Goal: Information Seeking & Learning: Find specific fact

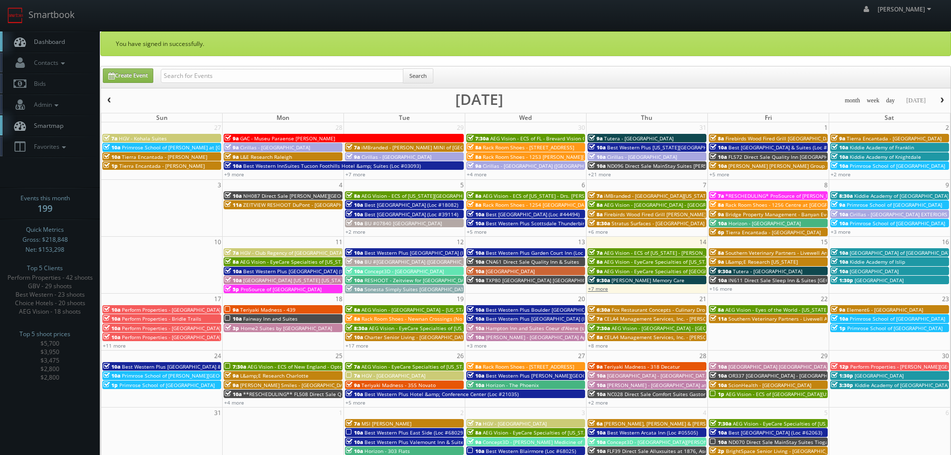
click at [604, 290] on link "+7 more" at bounding box center [598, 288] width 20 height 7
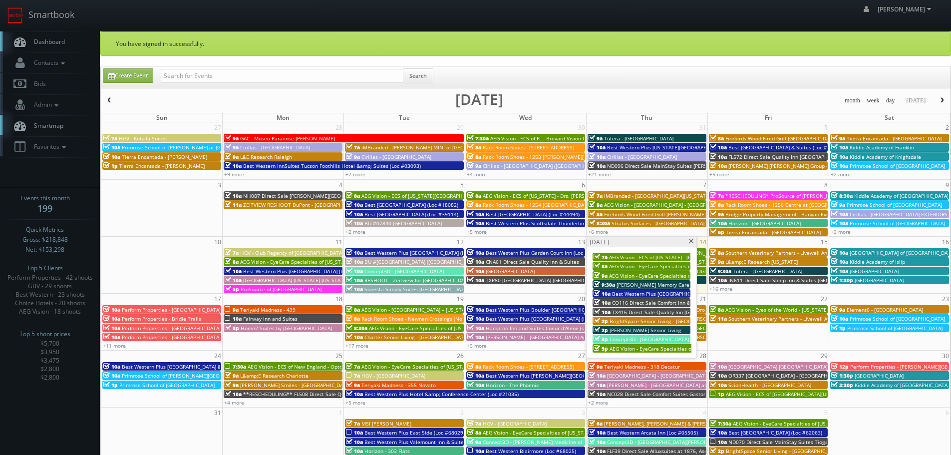
click at [690, 242] on span at bounding box center [691, 241] width 6 height 5
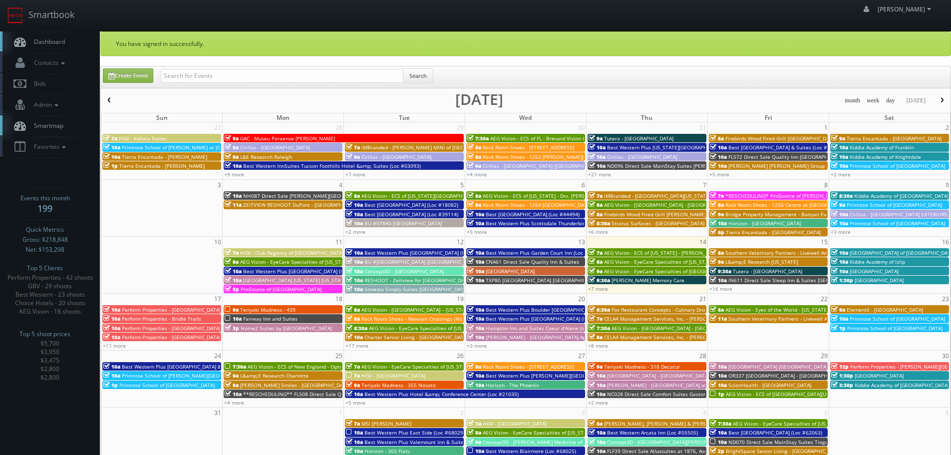
click at [519, 281] on span "TXP80 Cambria Hotel Fort Worth - Medical Center" at bounding box center [544, 279] width 116 height 7
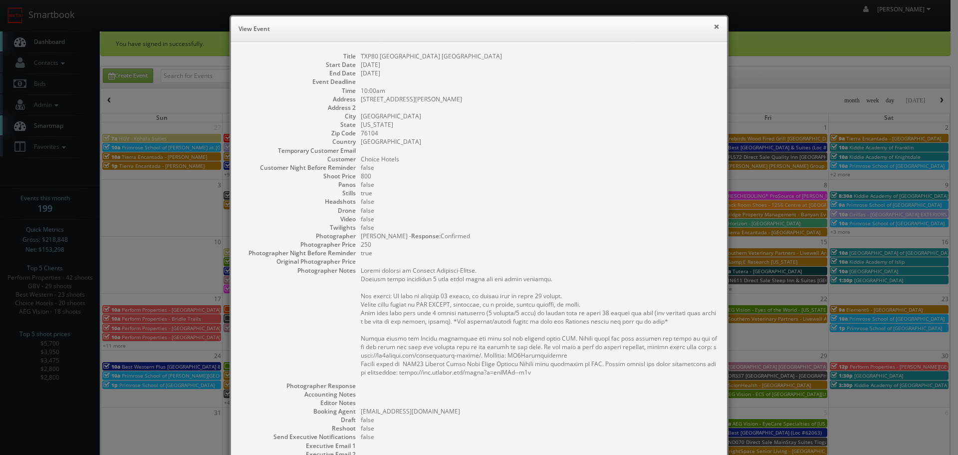
click at [714, 30] on button "×" at bounding box center [717, 26] width 6 height 7
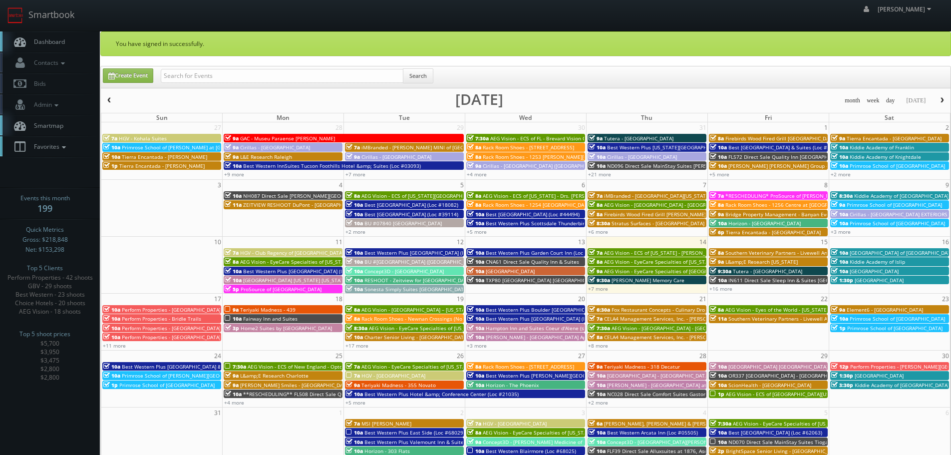
click at [60, 150] on span "Favorites" at bounding box center [48, 146] width 39 height 8
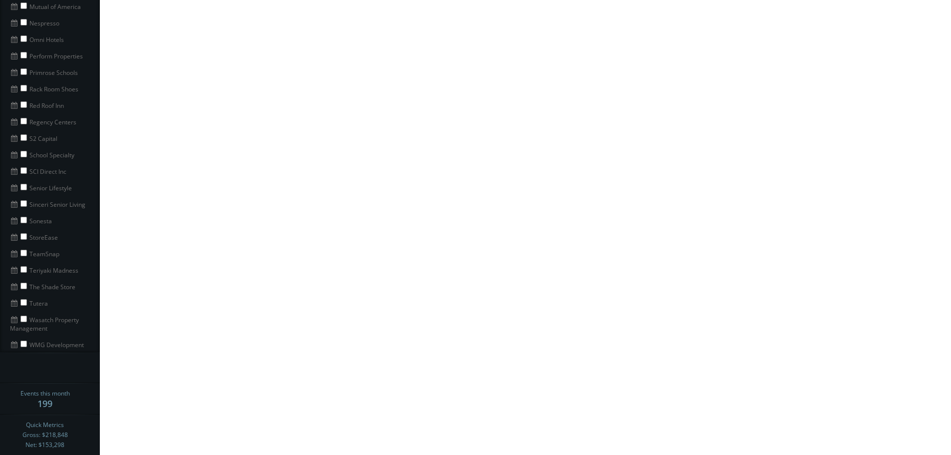
scroll to position [700, 0]
click at [22, 232] on input "checkbox" at bounding box center [23, 235] width 6 height 6
checkbox input "true"
copy li "Sinceri Senior Living"
drag, startPoint x: 88, startPoint y: 227, endPoint x: 30, endPoint y: 230, distance: 57.4
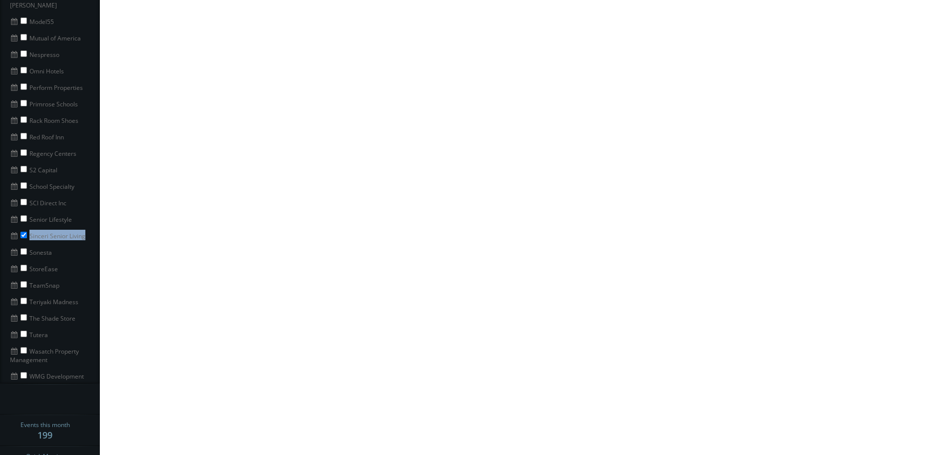
click at [30, 230] on li "Sinceri Senior Living" at bounding box center [50, 235] width 100 height 16
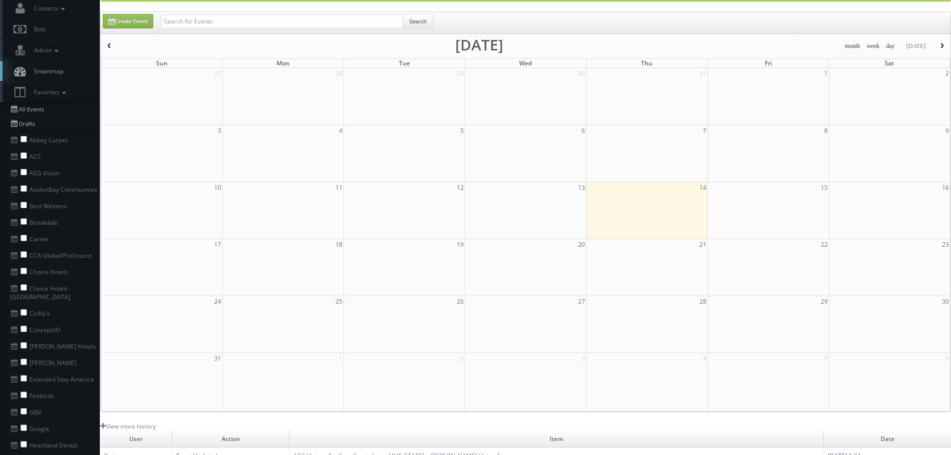
scroll to position [0, 0]
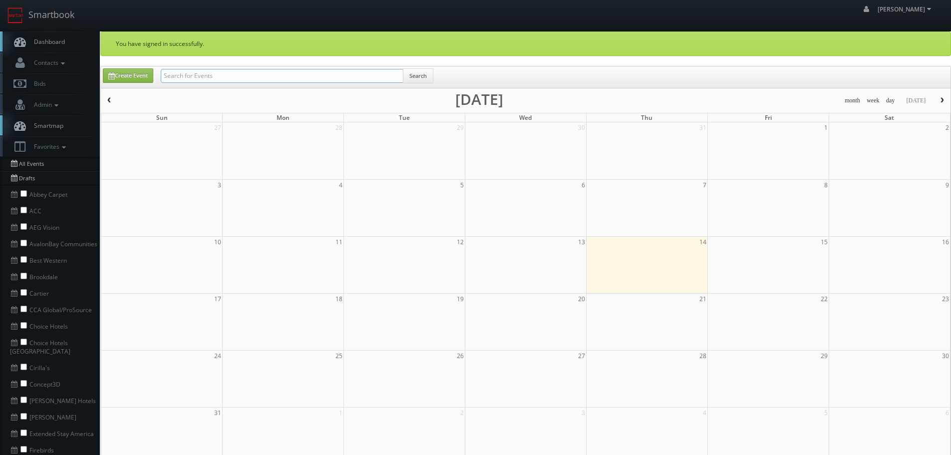
click at [259, 70] on input "text" at bounding box center [282, 76] width 243 height 14
paste input "Sinceri Senior Living"
type input "Sinceri Senior Living"
click at [416, 74] on button "Search" at bounding box center [418, 75] width 30 height 15
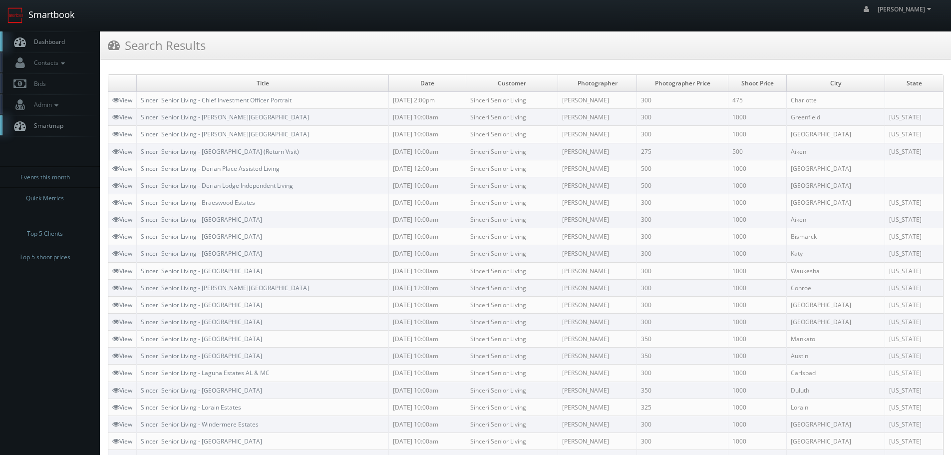
click at [52, 18] on link "Smartbook" at bounding box center [41, 15] width 82 height 31
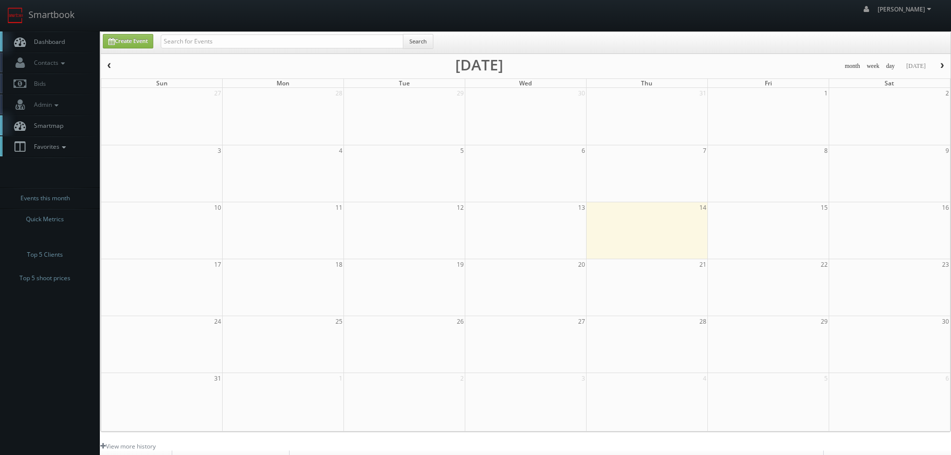
click at [55, 149] on span "Favorites" at bounding box center [48, 146] width 39 height 8
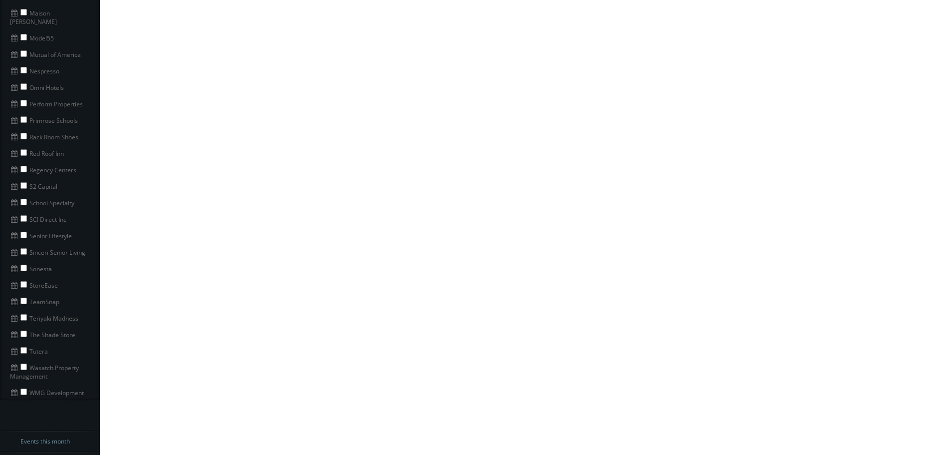
scroll to position [699, 0]
copy li "Sonesta"
drag, startPoint x: 65, startPoint y: 246, endPoint x: 20, endPoint y: 244, distance: 45.5
click at [20, 245] on li "Sonesta" at bounding box center [50, 253] width 100 height 16
click at [22, 250] on input "checkbox" at bounding box center [23, 253] width 6 height 6
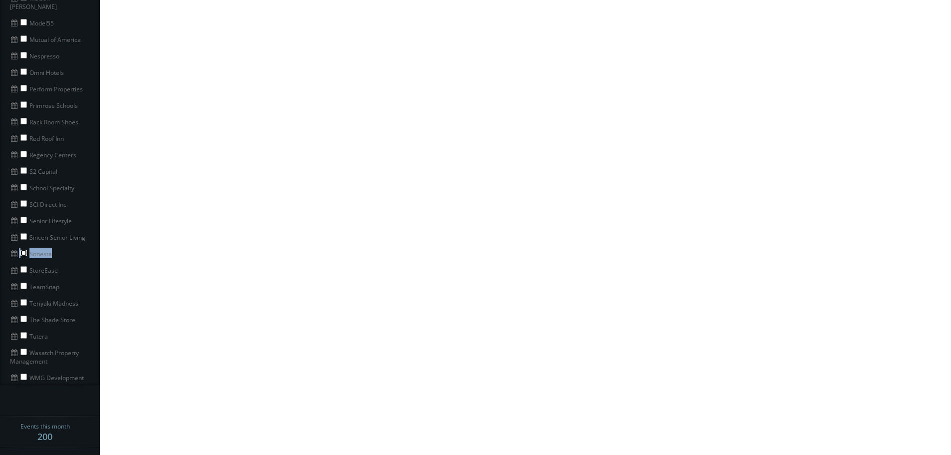
checkbox input "true"
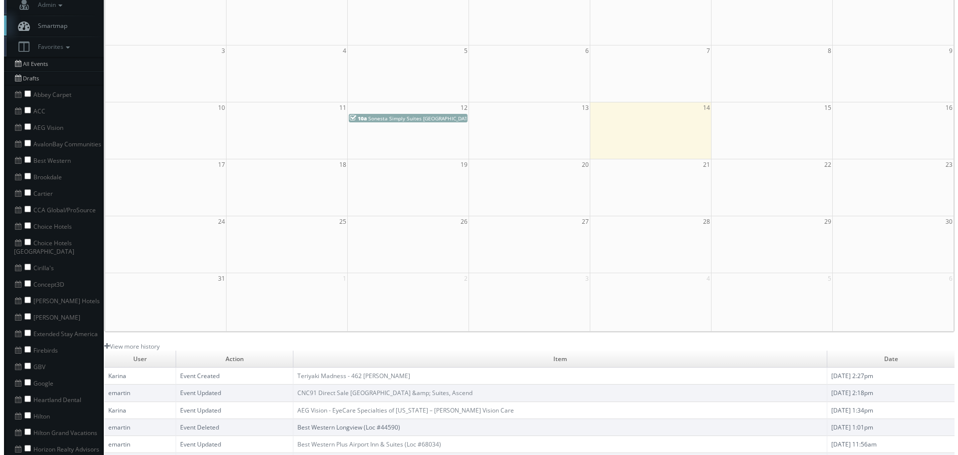
scroll to position [0, 0]
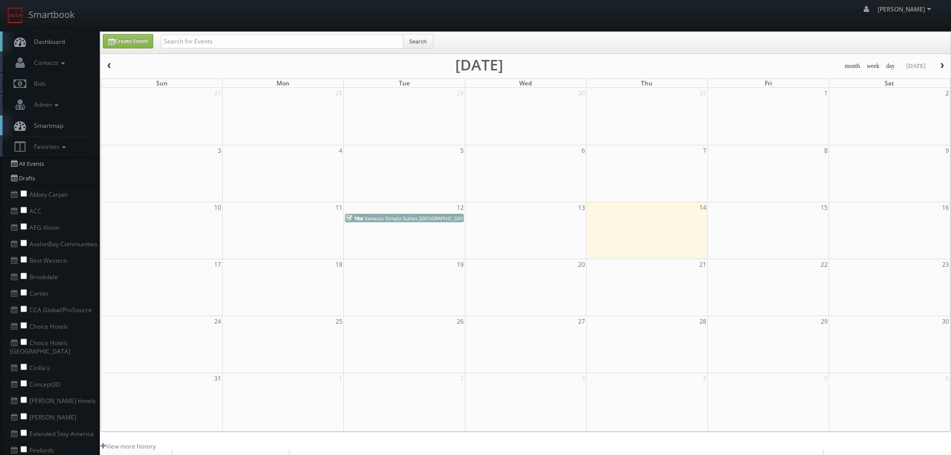
click at [426, 221] on span "Sonesta Simply Suites Boston Burlington" at bounding box center [416, 218] width 104 height 7
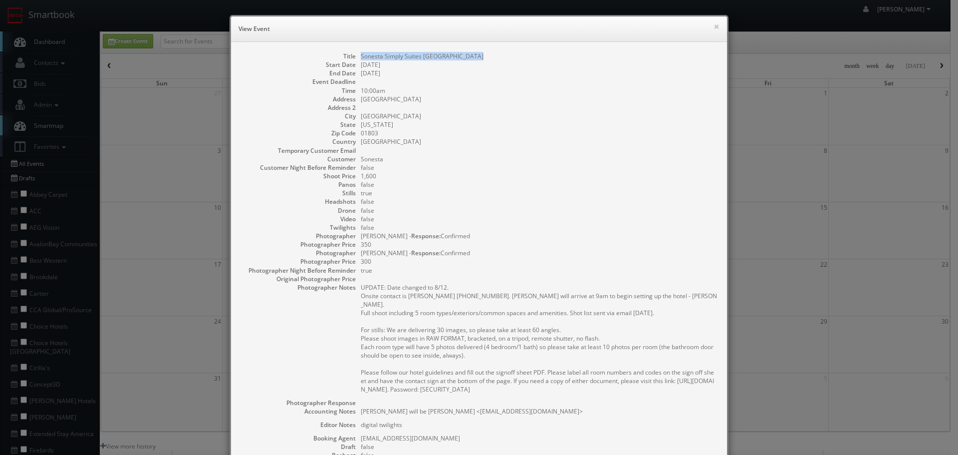
copy dd "Sonesta Simply Suites [GEOGRAPHIC_DATA]"
drag, startPoint x: 478, startPoint y: 56, endPoint x: 354, endPoint y: 60, distance: 124.3
click at [354, 60] on dl "Title Sonesta Simply Suites Boston Burlington Start Date 08/12/2025 End Date 08…" at bounding box center [479, 298] width 476 height 493
click at [714, 26] on button "×" at bounding box center [717, 26] width 6 height 7
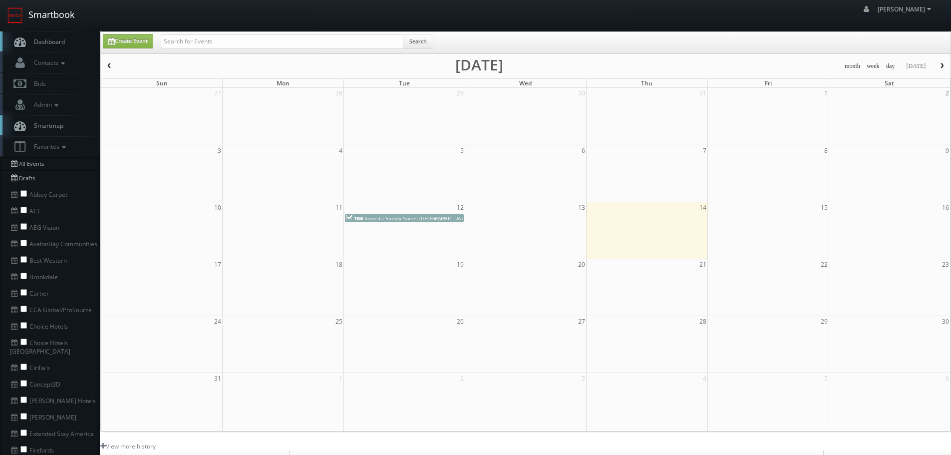
click at [62, 14] on link "Smartbook" at bounding box center [41, 15] width 82 height 31
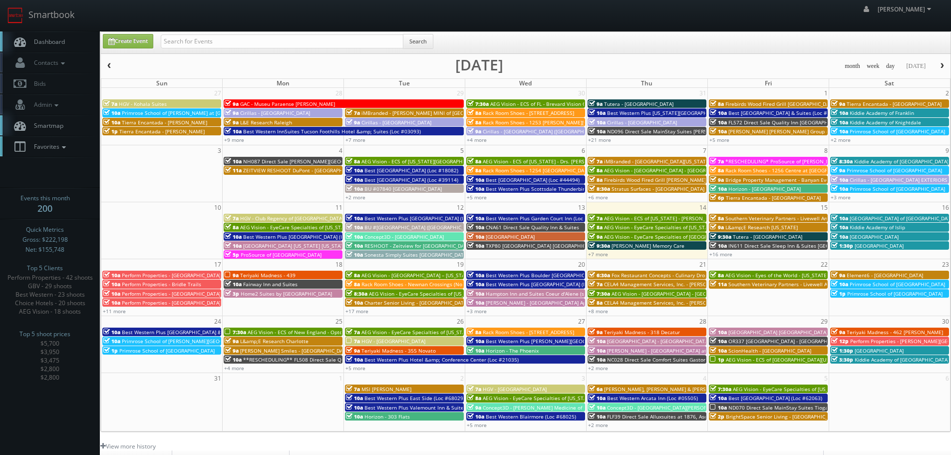
click at [61, 149] on icon at bounding box center [63, 147] width 9 height 7
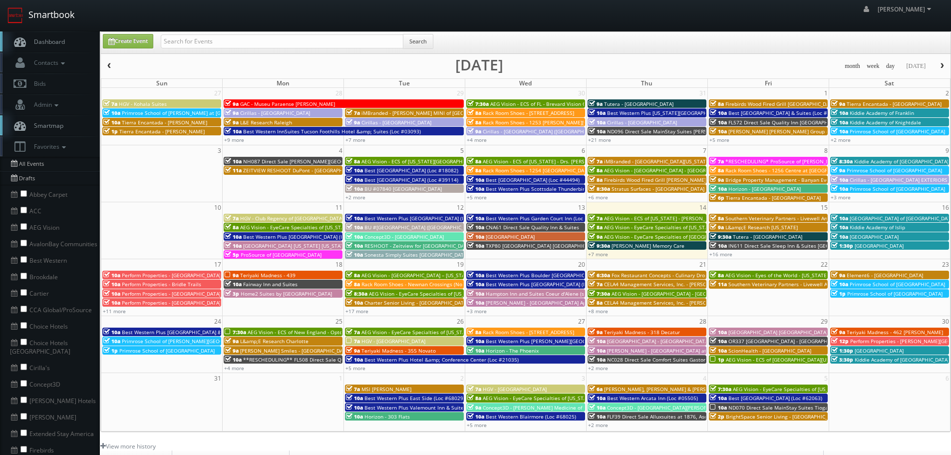
click at [46, 21] on link "Smartbook" at bounding box center [41, 15] width 82 height 31
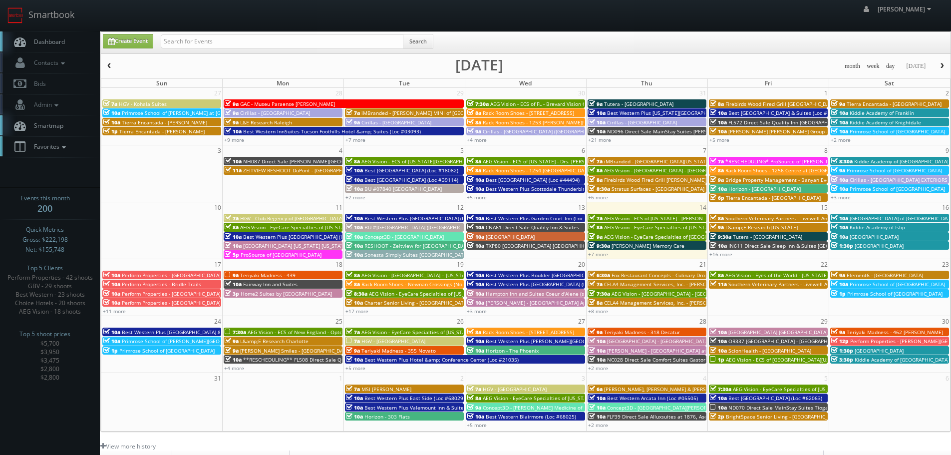
click at [51, 147] on span "Favorites" at bounding box center [48, 146] width 39 height 8
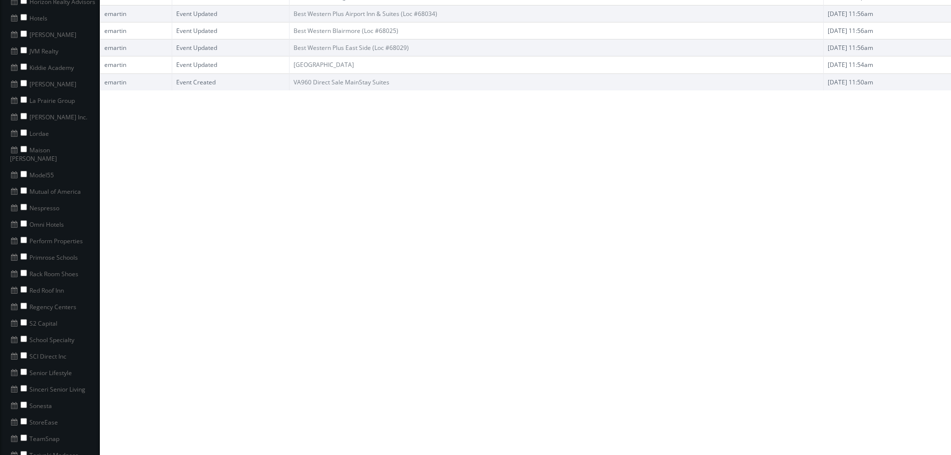
scroll to position [649, 0]
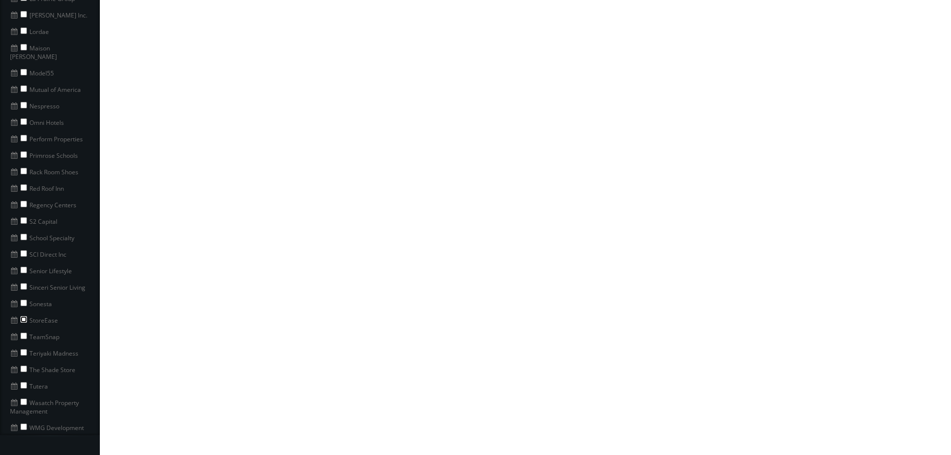
click at [22, 316] on input "checkbox" at bounding box center [23, 319] width 6 height 6
checkbox input "true"
copy li "StoreEase"
click at [21, 313] on li "StoreEase" at bounding box center [50, 319] width 100 height 16
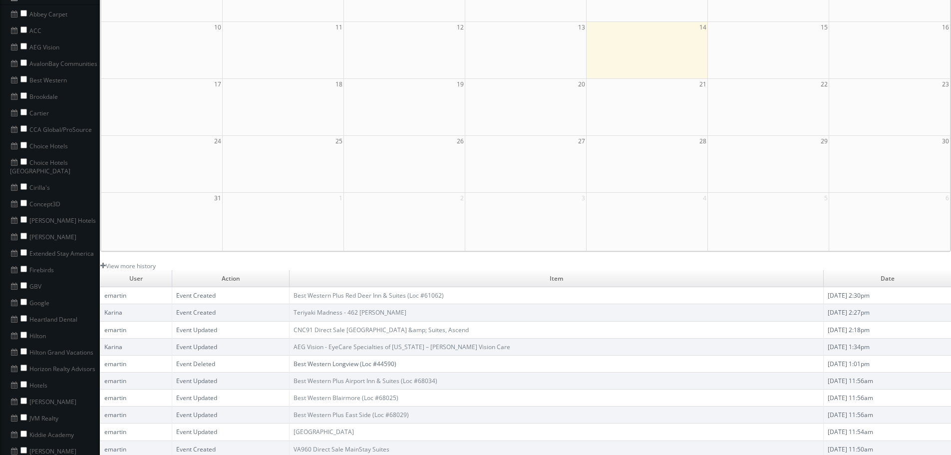
scroll to position [0, 0]
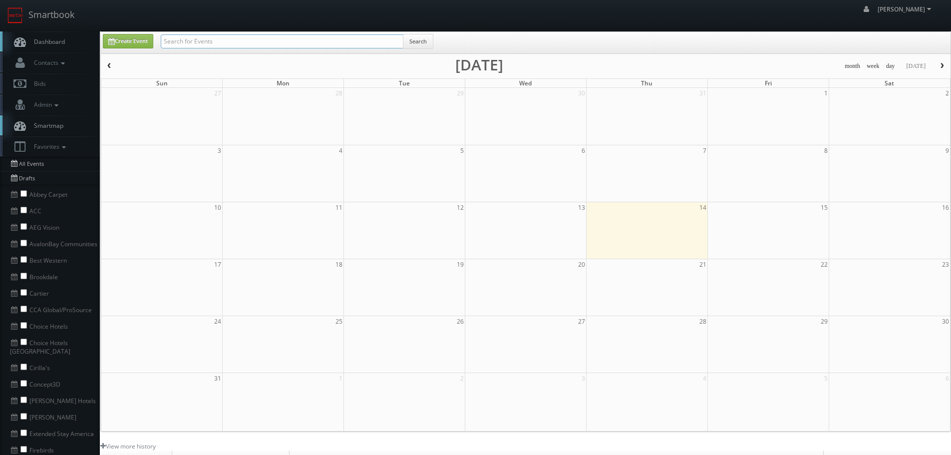
click at [371, 47] on input "text" at bounding box center [282, 41] width 243 height 14
paste input "StoreEase"
type input "StoreEase"
click at [428, 42] on button "Search" at bounding box center [418, 41] width 30 height 15
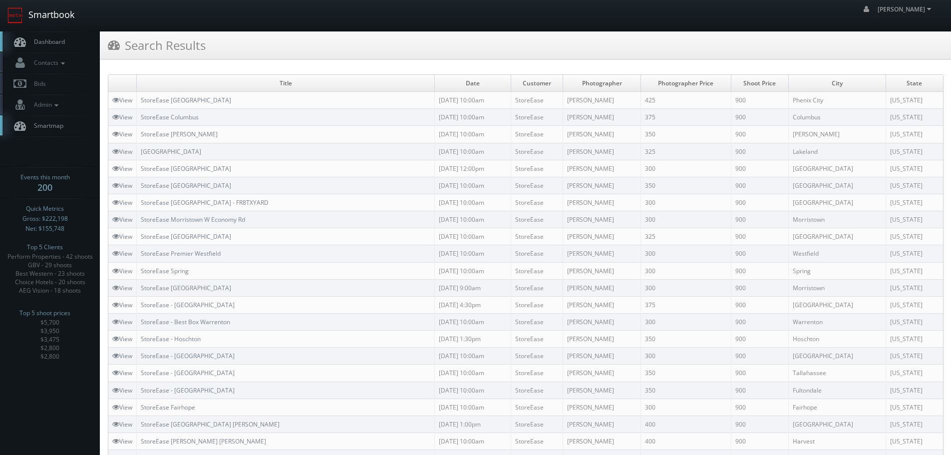
click at [56, 16] on link "Smartbook" at bounding box center [41, 15] width 82 height 31
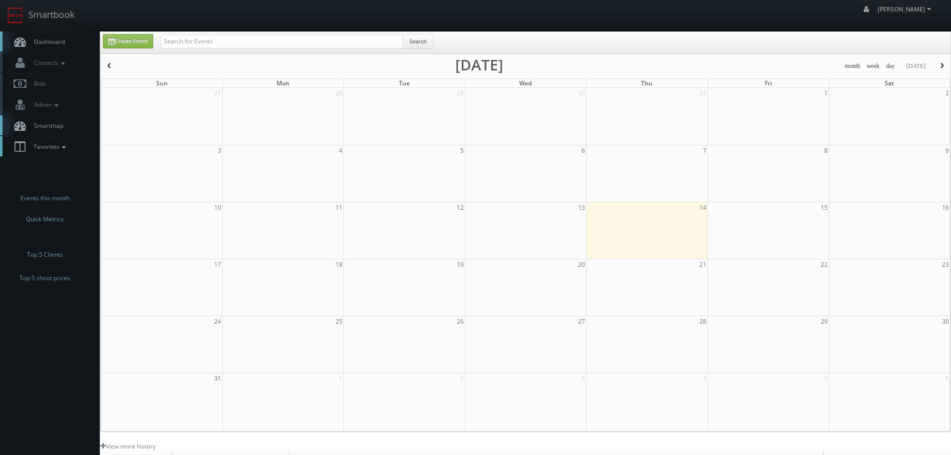
click at [66, 151] on link "Favorites" at bounding box center [50, 146] width 100 height 20
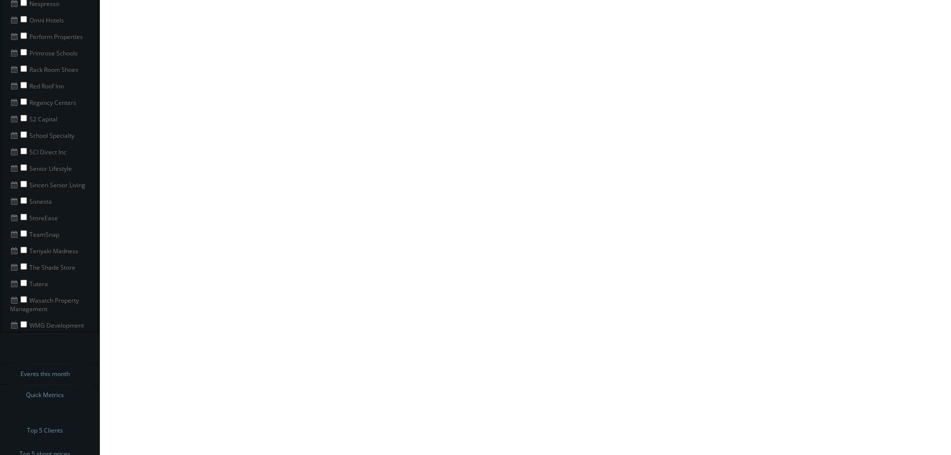
scroll to position [752, 0]
click at [24, 230] on input "checkbox" at bounding box center [23, 233] width 6 height 6
checkbox input "true"
drag, startPoint x: 59, startPoint y: 227, endPoint x: 34, endPoint y: 224, distance: 25.1
click at [28, 228] on li "TeamSnap" at bounding box center [50, 233] width 100 height 16
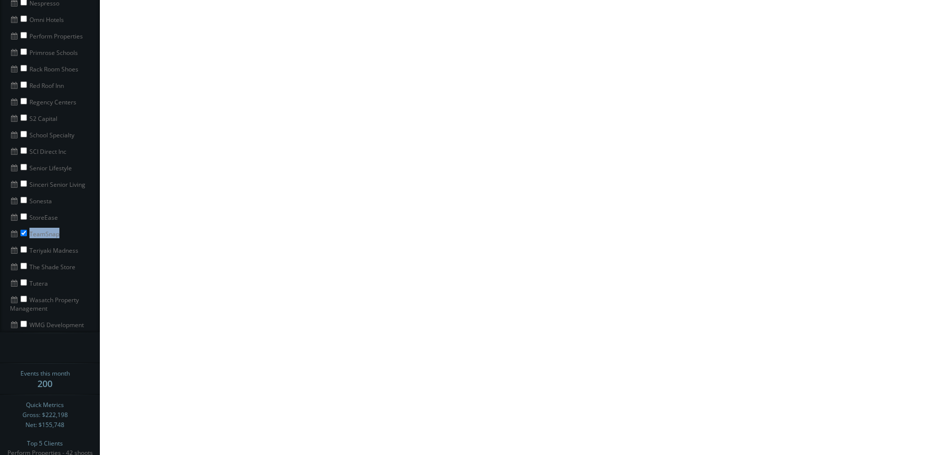
copy li "TeamSnap"
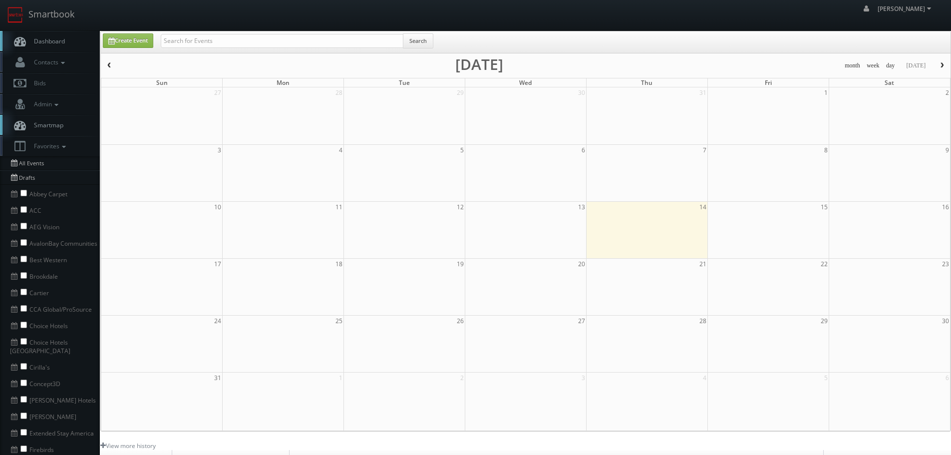
scroll to position [0, 0]
click at [192, 41] on input "text" at bounding box center [282, 41] width 243 height 14
paste input "TeamSnap"
type input "TeamSnap"
click at [426, 47] on button "Search" at bounding box center [418, 41] width 30 height 15
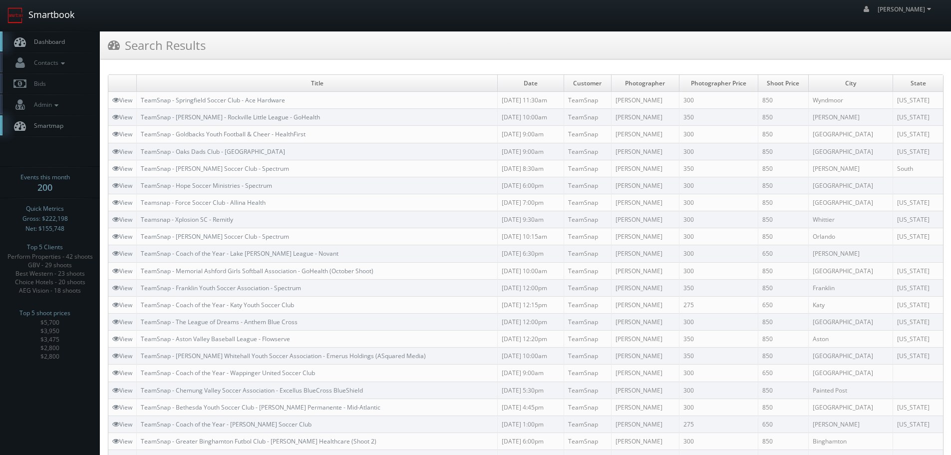
click at [57, 13] on link "Smartbook" at bounding box center [41, 15] width 82 height 31
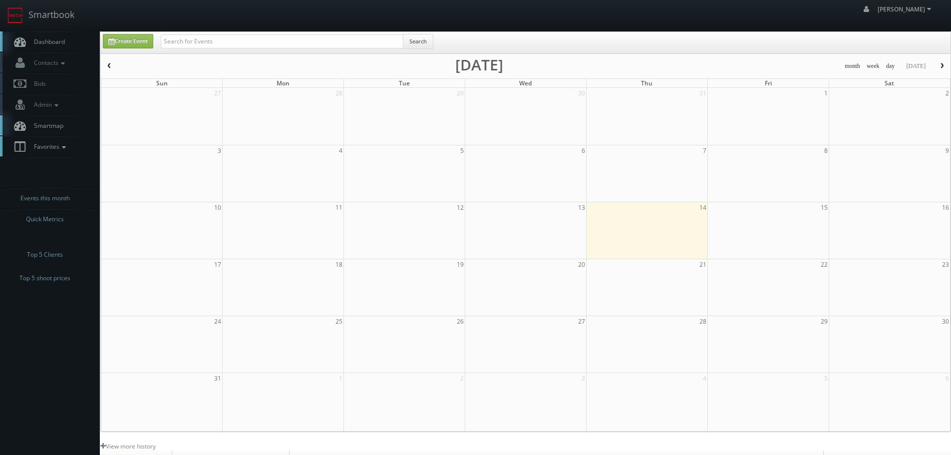
click at [59, 148] on span "Favorites" at bounding box center [48, 146] width 39 height 8
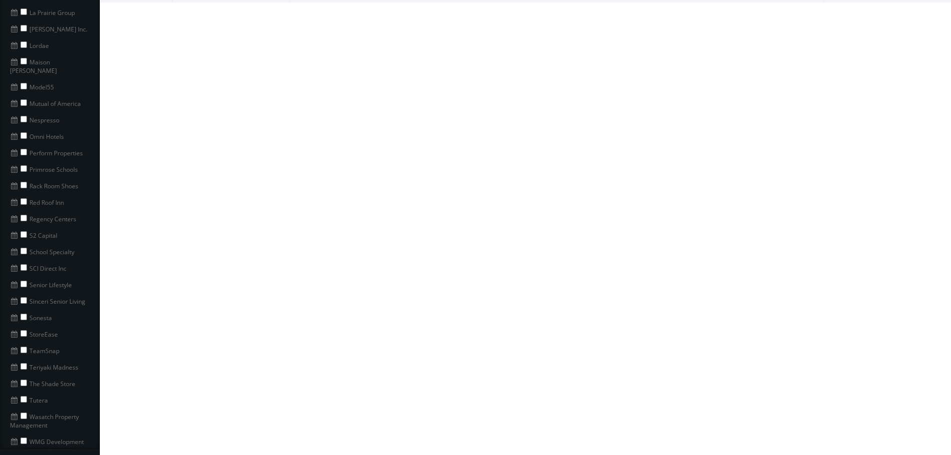
scroll to position [649, 0]
click at [22, 349] on input "checkbox" at bounding box center [23, 352] width 6 height 6
checkbox input "true"
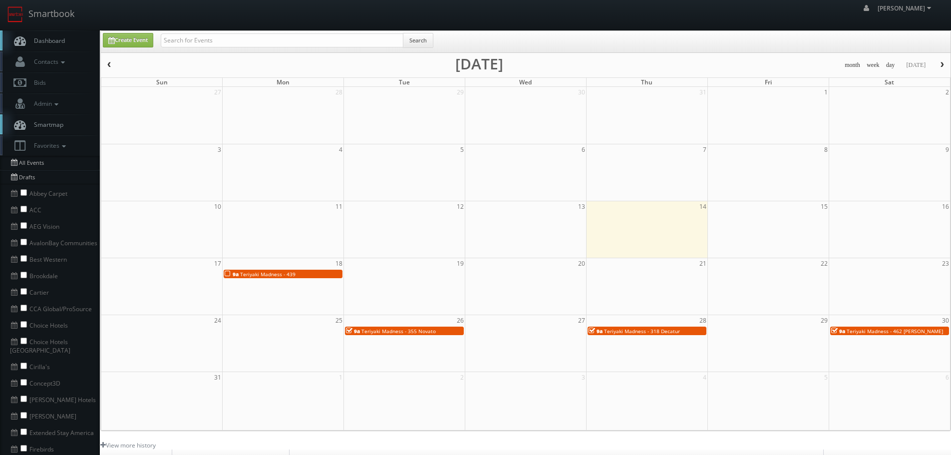
scroll to position [0, 0]
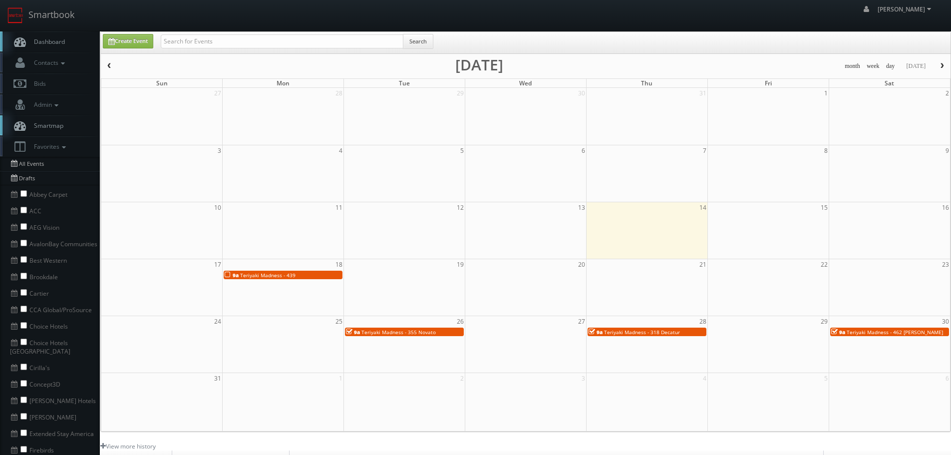
click at [111, 63] on span "button" at bounding box center [109, 66] width 7 height 6
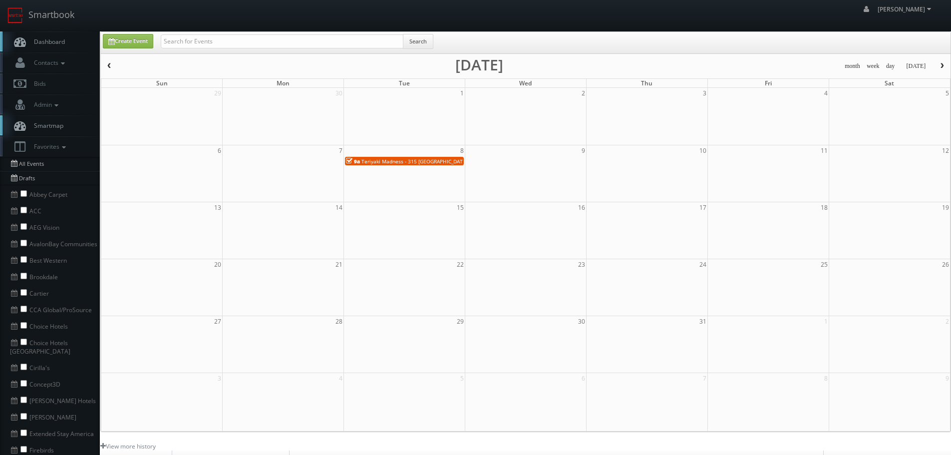
click at [111, 63] on span "button" at bounding box center [109, 66] width 7 height 6
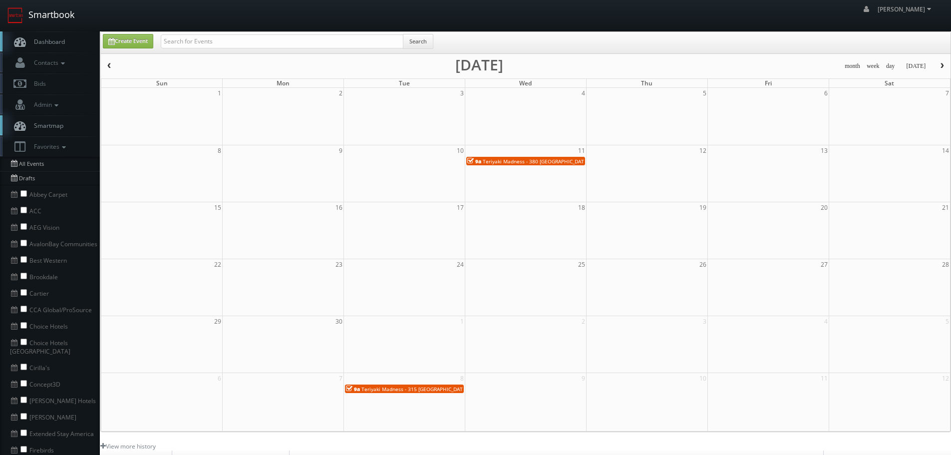
click at [62, 12] on link "Smartbook" at bounding box center [41, 15] width 82 height 31
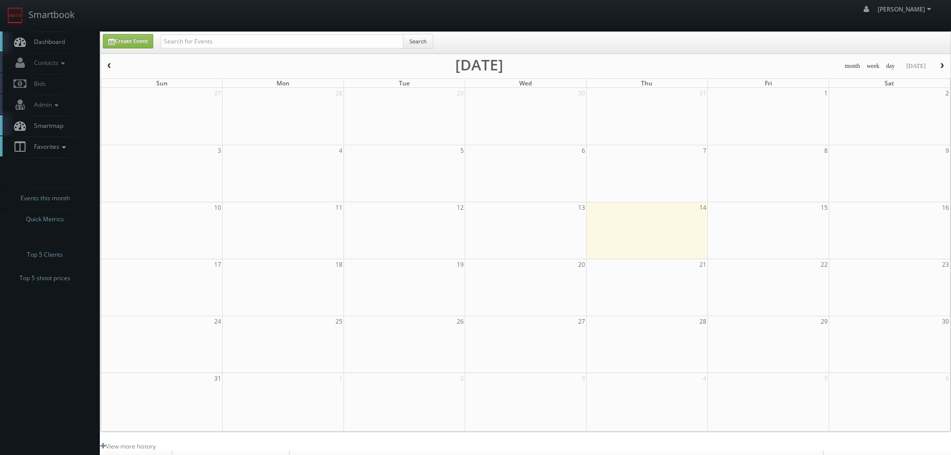
drag, startPoint x: 63, startPoint y: 150, endPoint x: 61, endPoint y: 205, distance: 54.9
click at [63, 150] on icon at bounding box center [63, 147] width 9 height 7
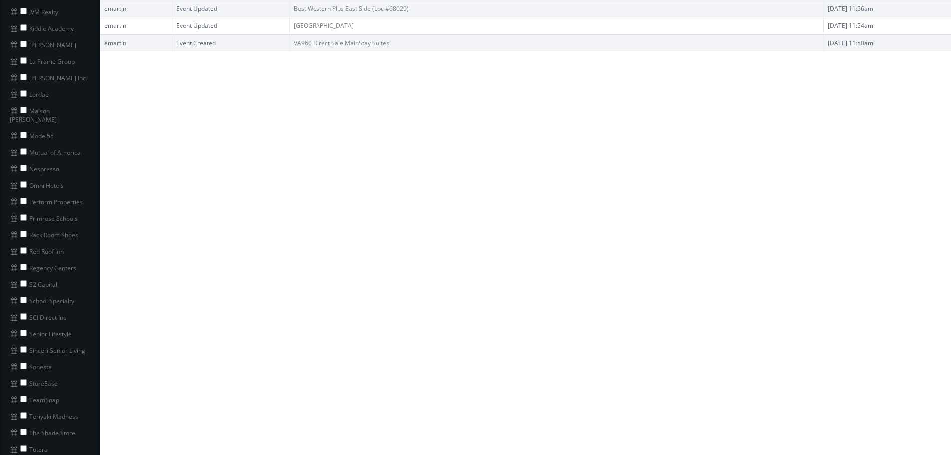
scroll to position [752, 0]
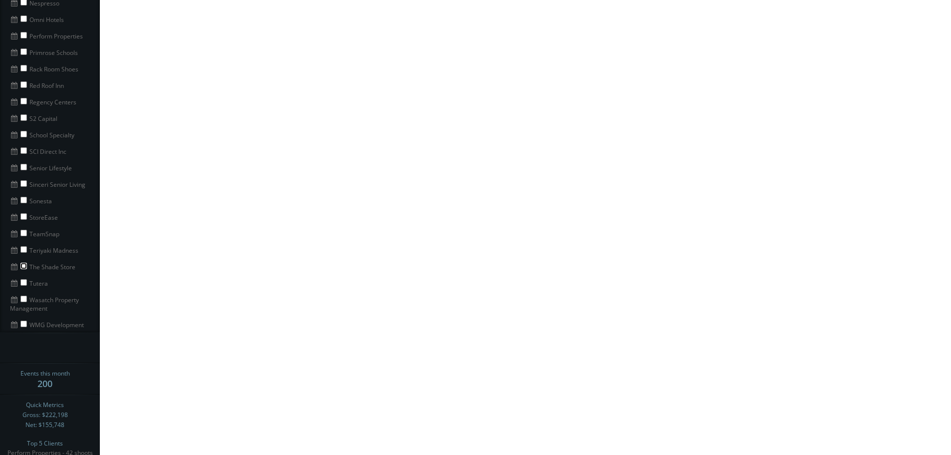
click at [25, 262] on input "checkbox" at bounding box center [23, 265] width 6 height 6
checkbox input "true"
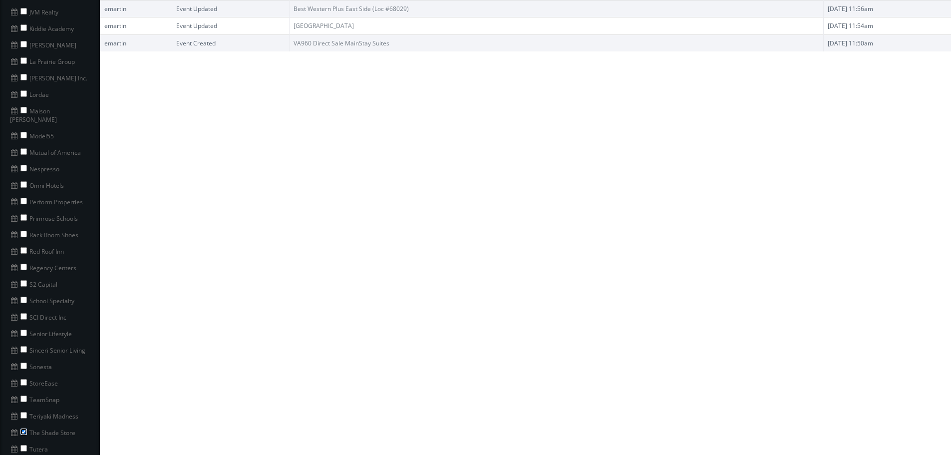
scroll to position [699, 0]
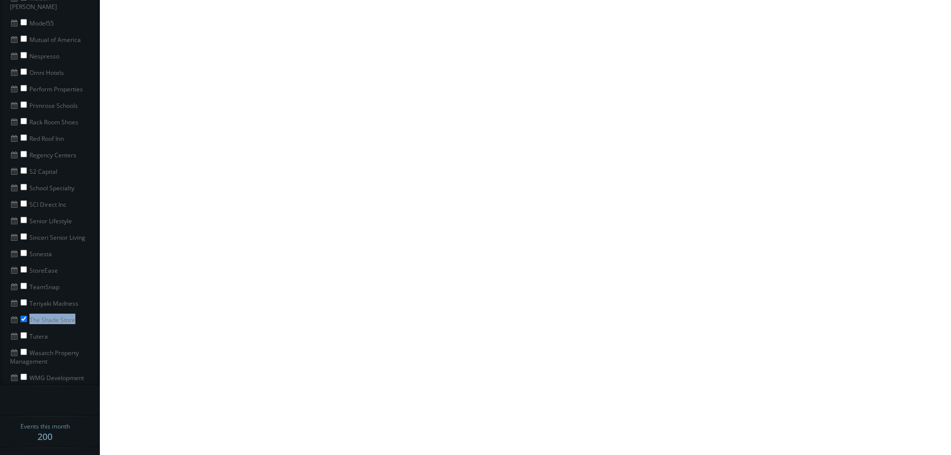
drag, startPoint x: 82, startPoint y: 309, endPoint x: 30, endPoint y: 310, distance: 52.4
click at [30, 310] on li "The Shade Store" at bounding box center [50, 318] width 100 height 16
copy li "The Shade Store"
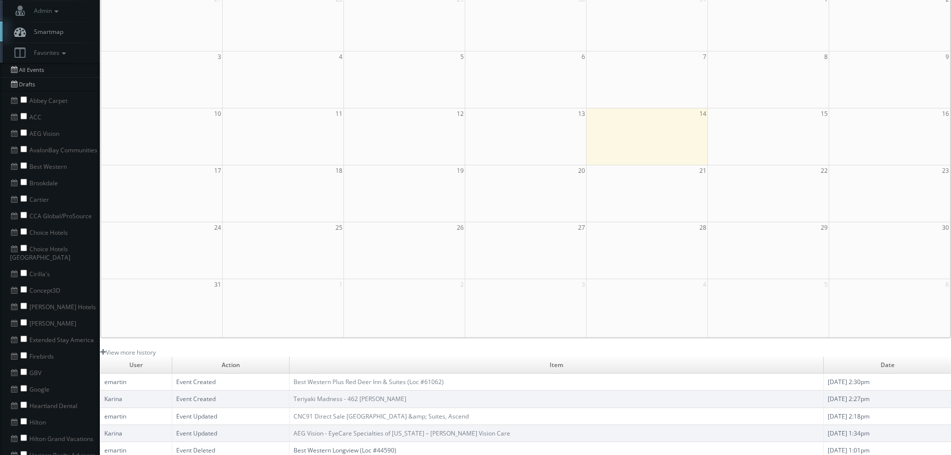
scroll to position [0, 0]
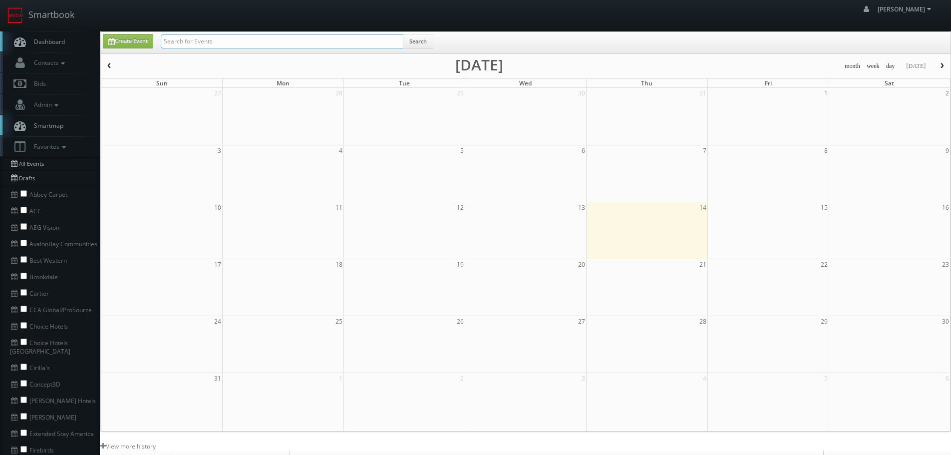
paste input "The Shade Store"
type input "The Shade Store"
click at [421, 38] on button "Search" at bounding box center [418, 41] width 30 height 15
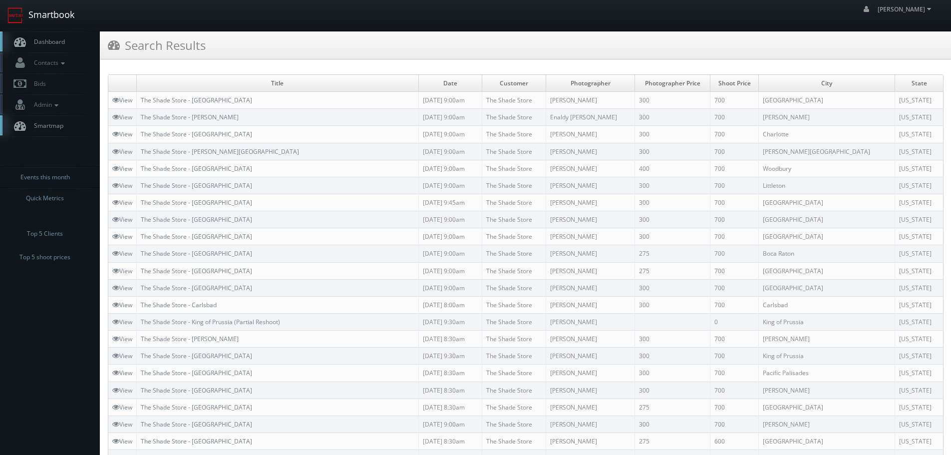
click at [52, 17] on link "Smartbook" at bounding box center [41, 15] width 82 height 31
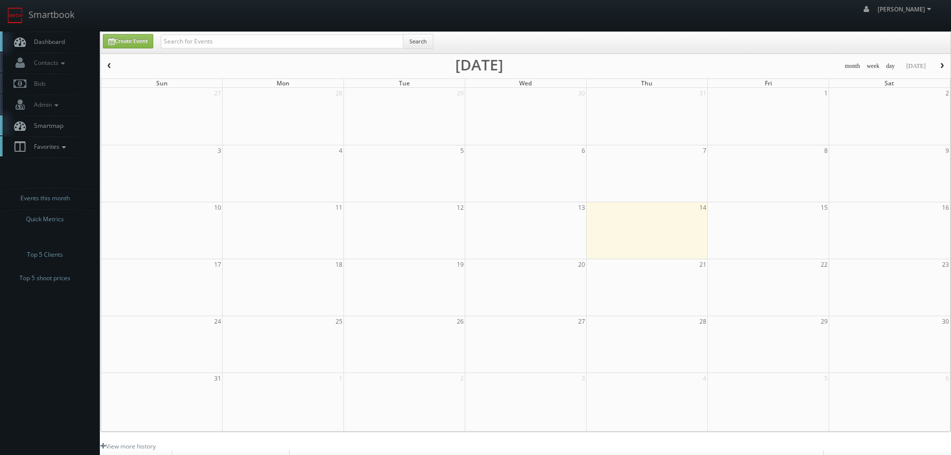
click at [66, 147] on icon at bounding box center [63, 147] width 9 height 7
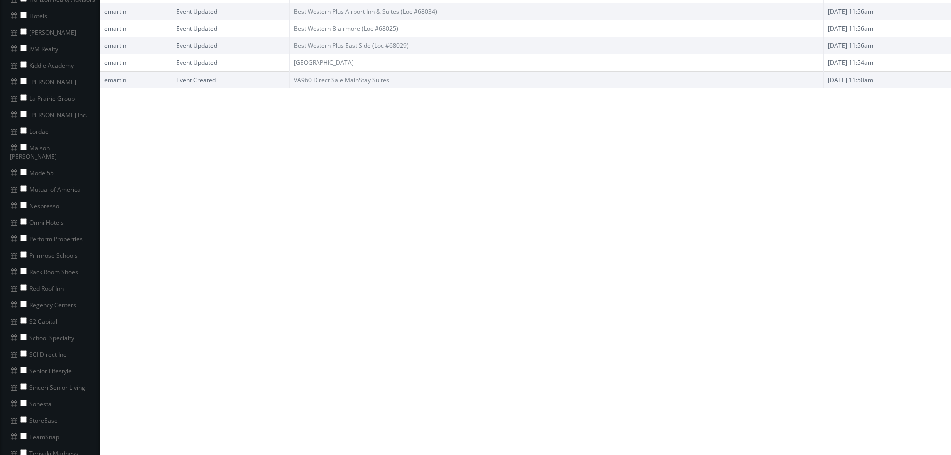
scroll to position [752, 0]
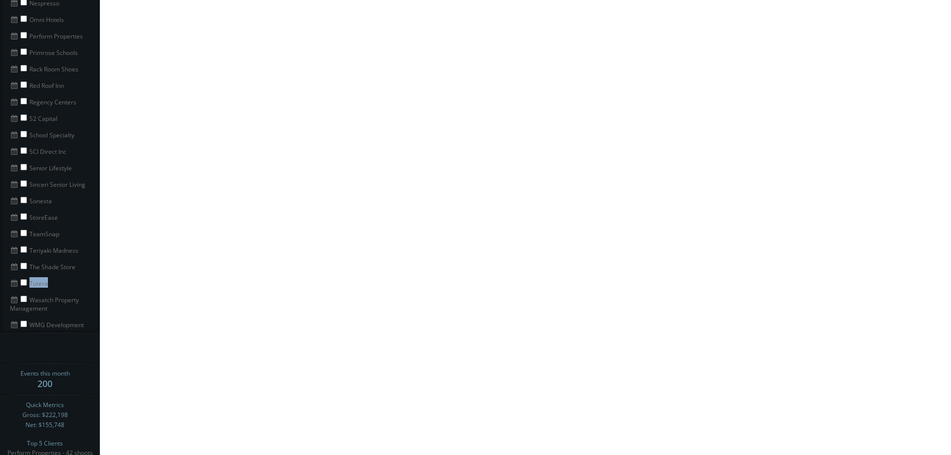
drag, startPoint x: 49, startPoint y: 276, endPoint x: 34, endPoint y: 275, distance: 15.5
click at [27, 274] on li "Tutera" at bounding box center [50, 282] width 100 height 16
copy li "Tutera"
click at [21, 279] on input "checkbox" at bounding box center [23, 282] width 6 height 6
checkbox input "true"
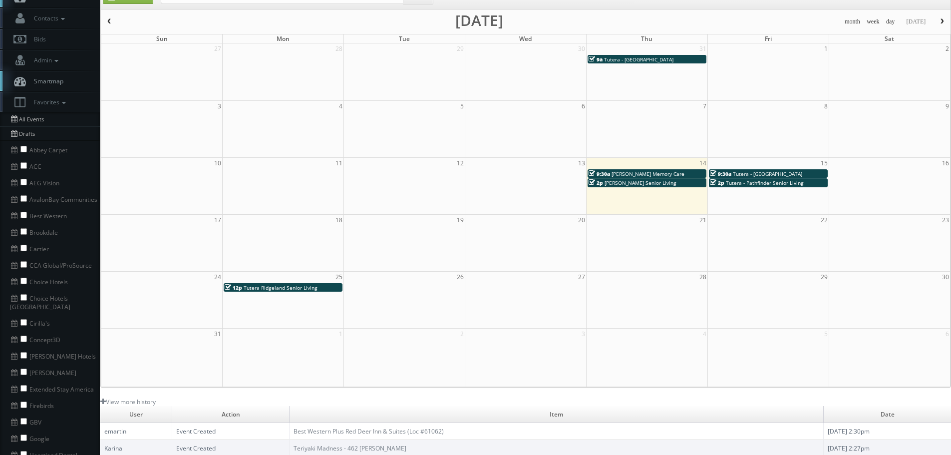
scroll to position [0, 0]
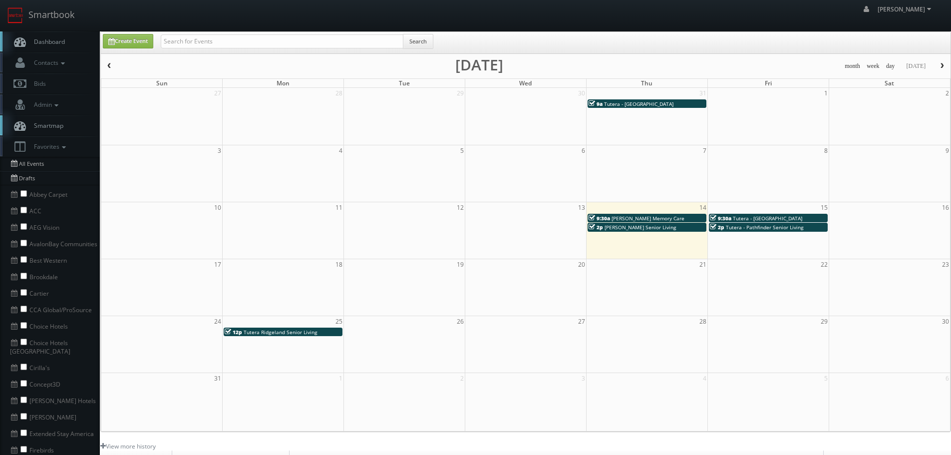
click at [944, 65] on span "button" at bounding box center [941, 66] width 7 height 6
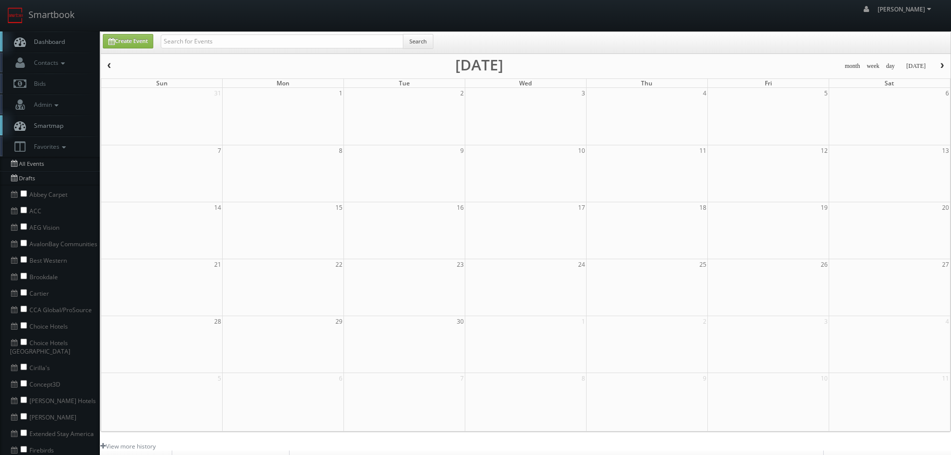
click at [114, 65] on button "button" at bounding box center [109, 66] width 17 height 12
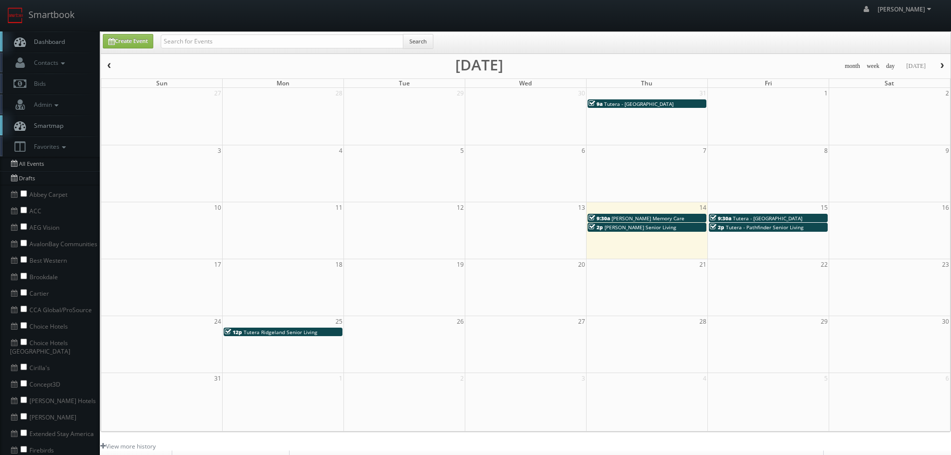
click at [114, 65] on button "button" at bounding box center [109, 66] width 17 height 12
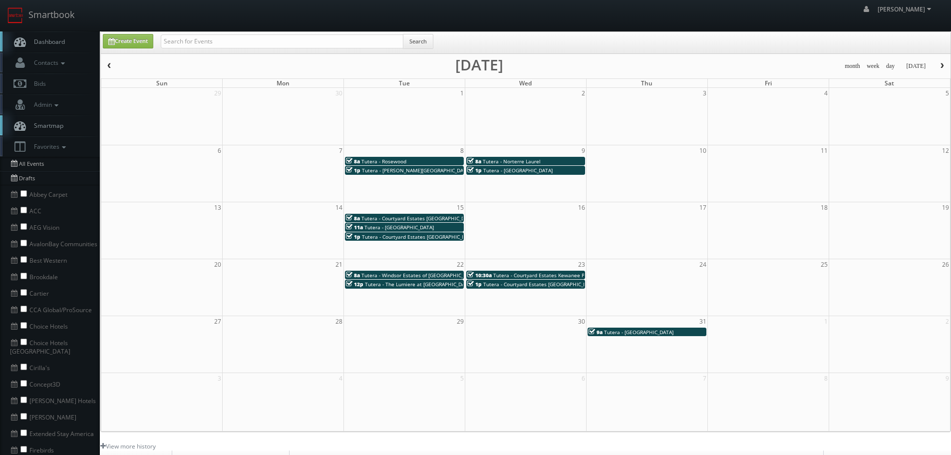
click at [111, 66] on span "button" at bounding box center [109, 66] width 7 height 6
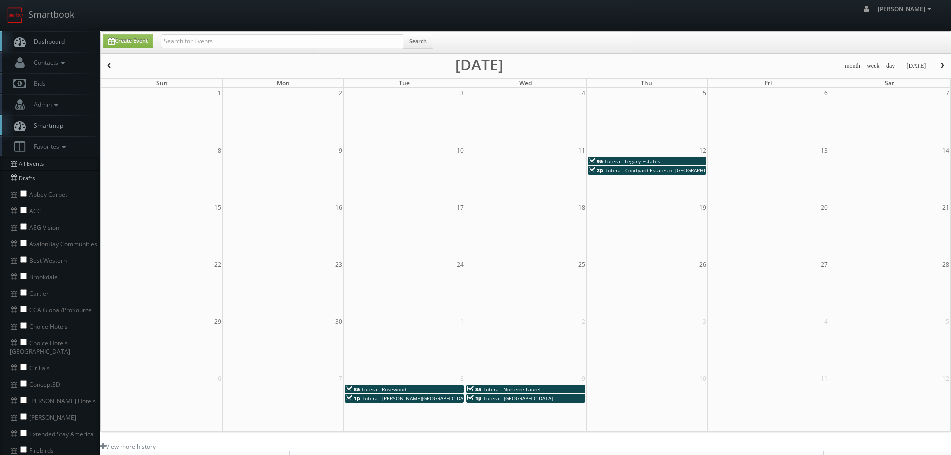
click at [115, 68] on button "button" at bounding box center [109, 66] width 17 height 12
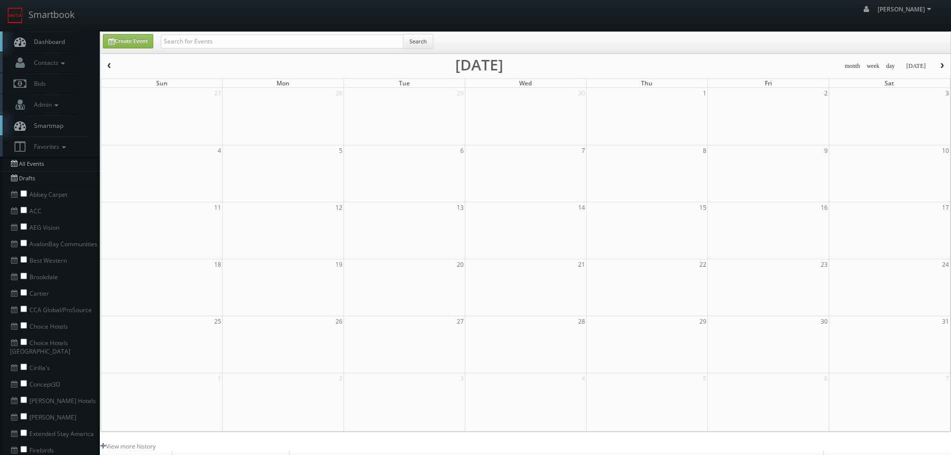
click at [936, 64] on button "button" at bounding box center [941, 66] width 17 height 12
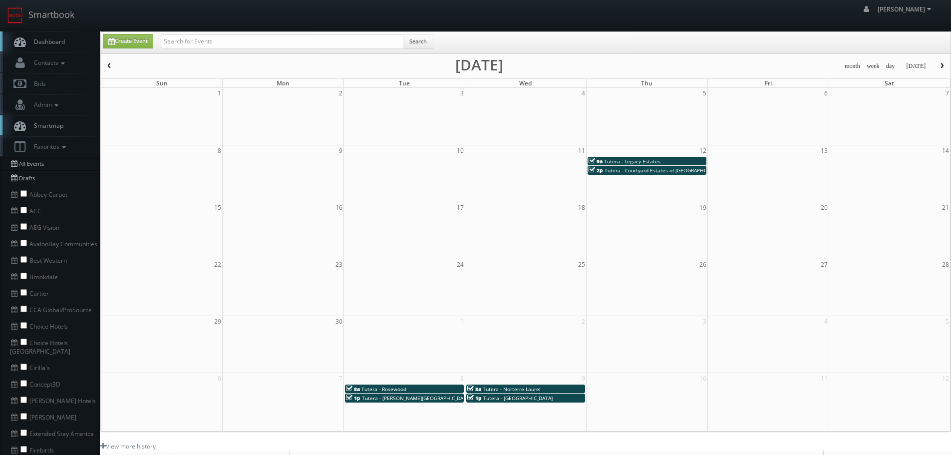
click at [938, 64] on span "button" at bounding box center [941, 66] width 7 height 6
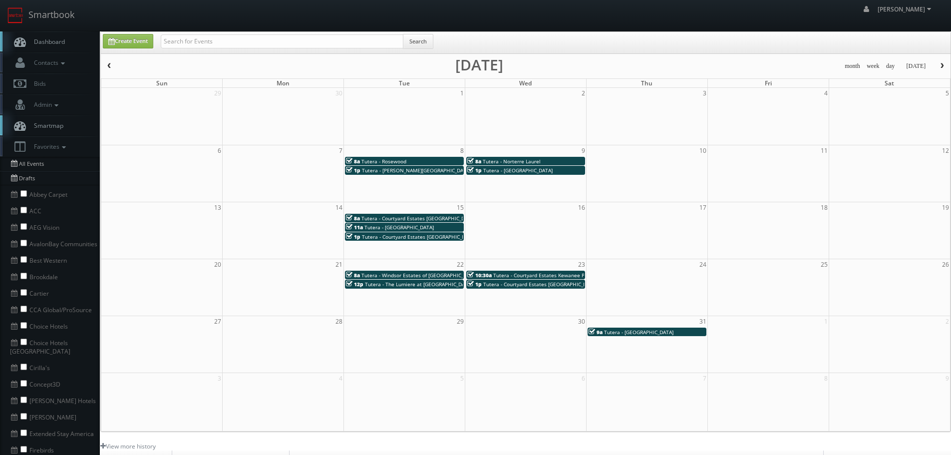
click at [414, 160] on div "8a Tutera - Rosewood" at bounding box center [404, 160] width 117 height 7
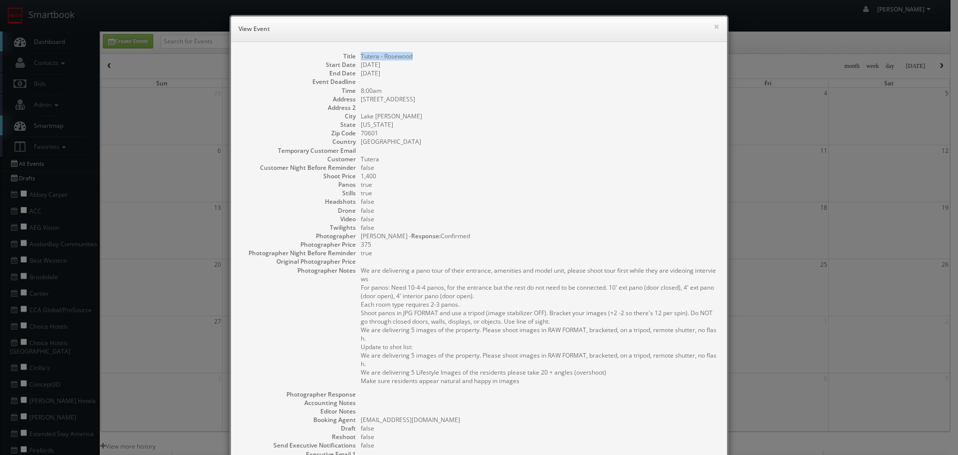
copy dd "Tutera - Rosewood"
drag, startPoint x: 418, startPoint y: 54, endPoint x: 358, endPoint y: 59, distance: 60.6
click at [361, 59] on dd "Tutera - Rosewood" at bounding box center [539, 56] width 356 height 8
click at [714, 23] on button "×" at bounding box center [717, 26] width 6 height 7
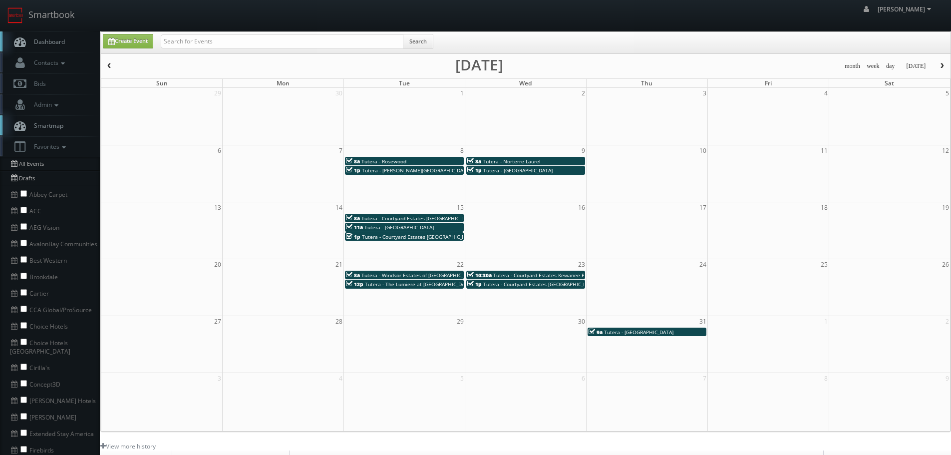
click at [392, 170] on span "Tutera - Holly Hill" at bounding box center [436, 170] width 148 height 7
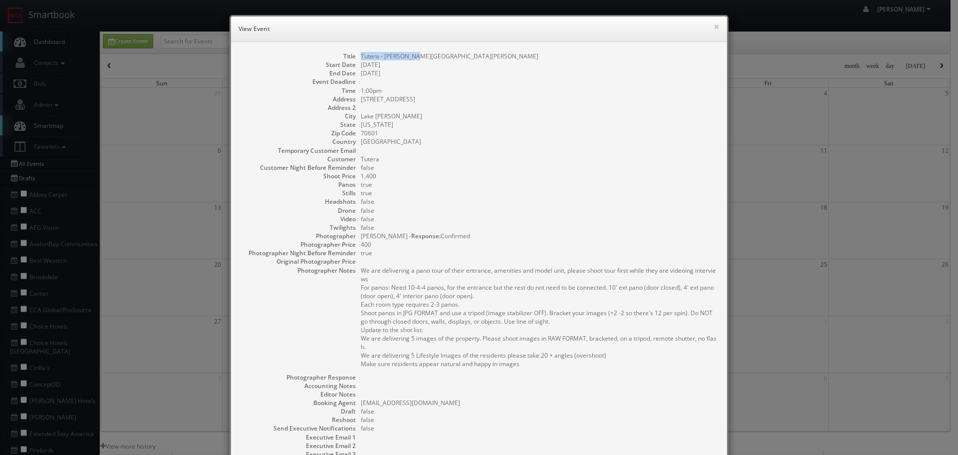
drag, startPoint x: 420, startPoint y: 56, endPoint x: 352, endPoint y: 57, distance: 68.4
click at [352, 57] on dl "Title Tutera - Holly Hill Start Date 07/08/2025 End Date 07/08/2025 Event Deadl…" at bounding box center [479, 281] width 476 height 458
copy dl "Tutera - Holly Hill"
click at [714, 24] on button "×" at bounding box center [717, 26] width 6 height 7
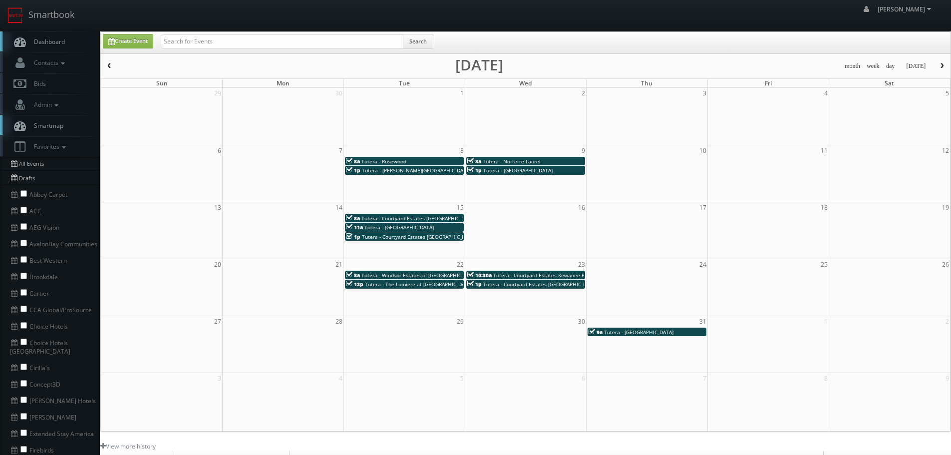
click at [523, 160] on span "Tutera - Norterre Laurel" at bounding box center [512, 161] width 58 height 7
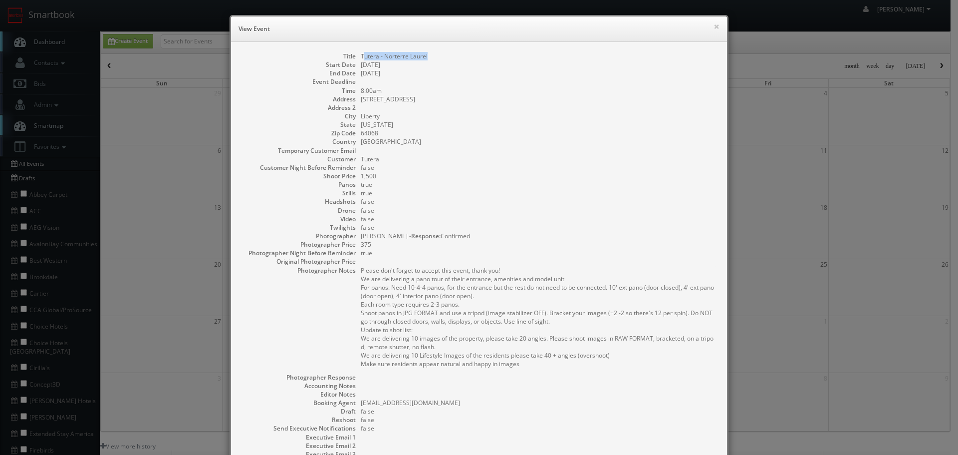
copy dd "utera - Norterre Laurel"
copy dd "Tutera - Norterre Laurel"
drag, startPoint x: 441, startPoint y: 53, endPoint x: 357, endPoint y: 57, distance: 83.9
click at [361, 57] on dd "Tutera - Norterre Laurel" at bounding box center [539, 56] width 356 height 8
click at [714, 23] on button "×" at bounding box center [717, 26] width 6 height 7
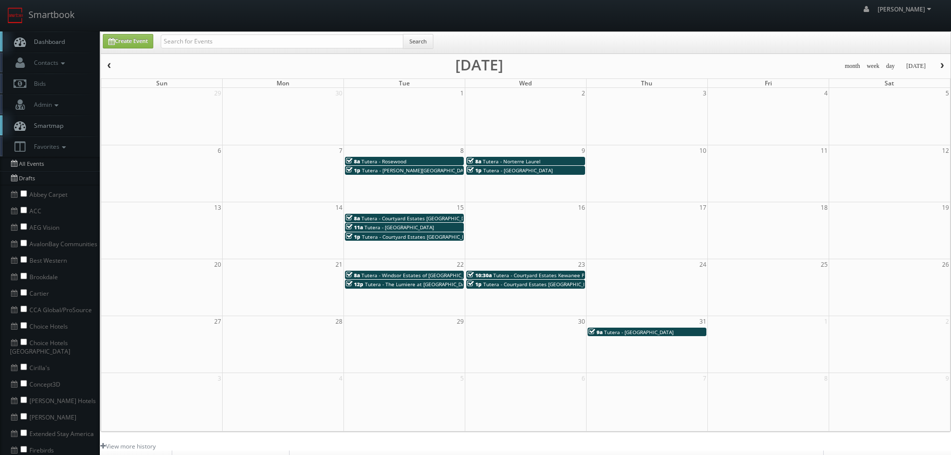
click at [546, 172] on div "1p Tutera - Monterey Park" at bounding box center [525, 169] width 117 height 7
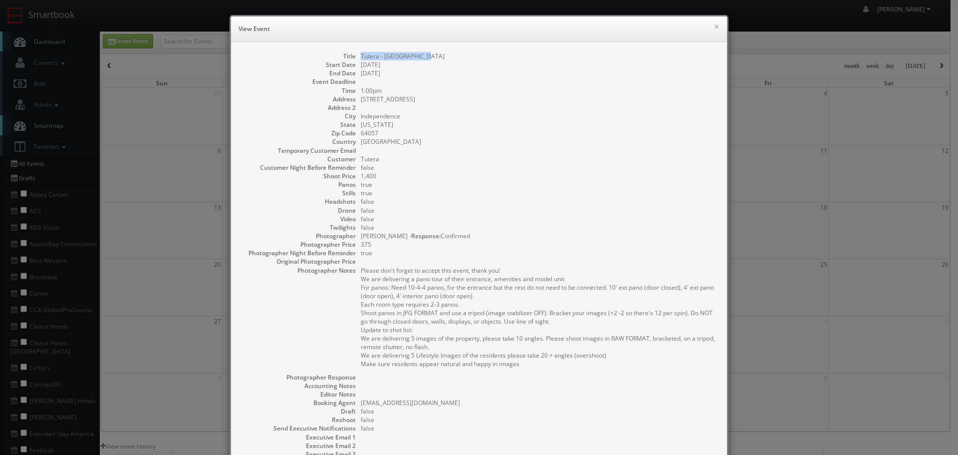
copy dd "Tutera - Monterey Park"
drag, startPoint x: 431, startPoint y: 51, endPoint x: 357, endPoint y: 52, distance: 73.9
click at [357, 52] on div "Title Tutera - Monterey Park Start Date 07/09/2025 End Date 07/09/2025 Event De…" at bounding box center [479, 286] width 496 height 488
click at [714, 27] on button "×" at bounding box center [717, 26] width 6 height 7
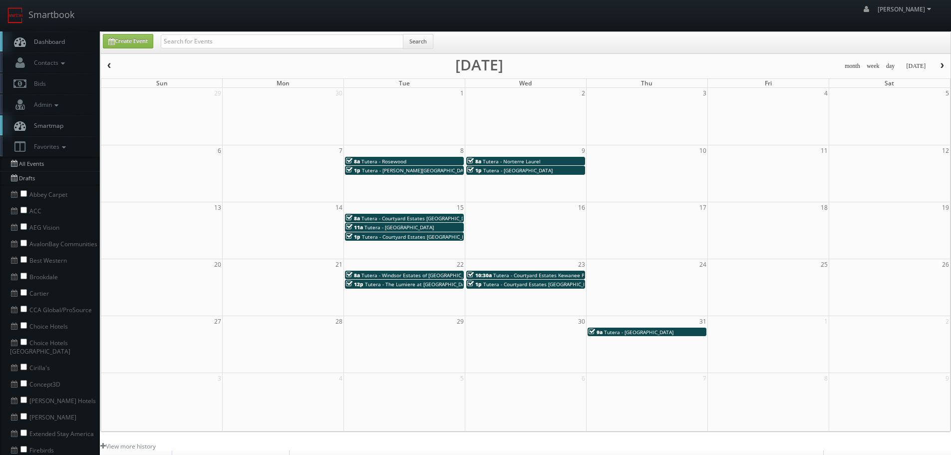
click at [410, 216] on span "Tutera - Courtyard Estates Kewanee" at bounding box center [418, 218] width 114 height 7
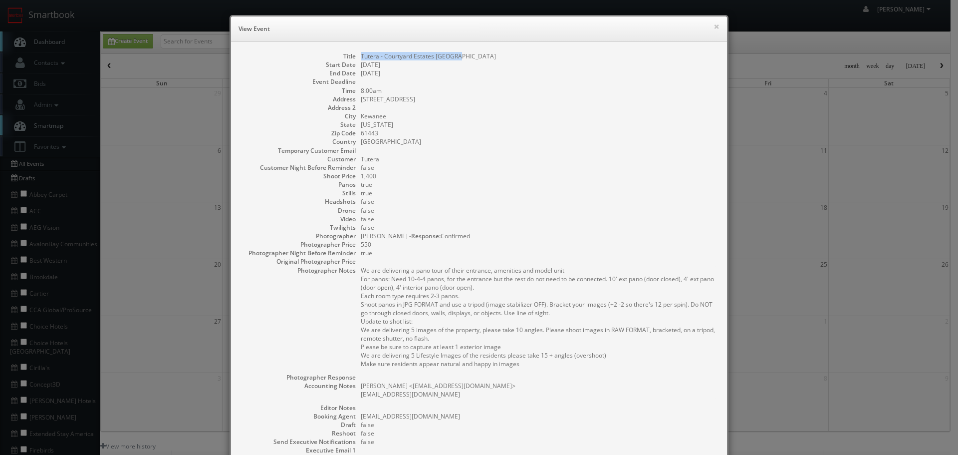
copy dd "Tutera - Courtyard Estates Kewanee"
drag, startPoint x: 472, startPoint y: 52, endPoint x: 357, endPoint y: 57, distance: 114.4
click at [361, 57] on dd "Tutera - Courtyard Estates Kewanee" at bounding box center [539, 56] width 356 height 8
click at [714, 23] on button "×" at bounding box center [717, 26] width 6 height 7
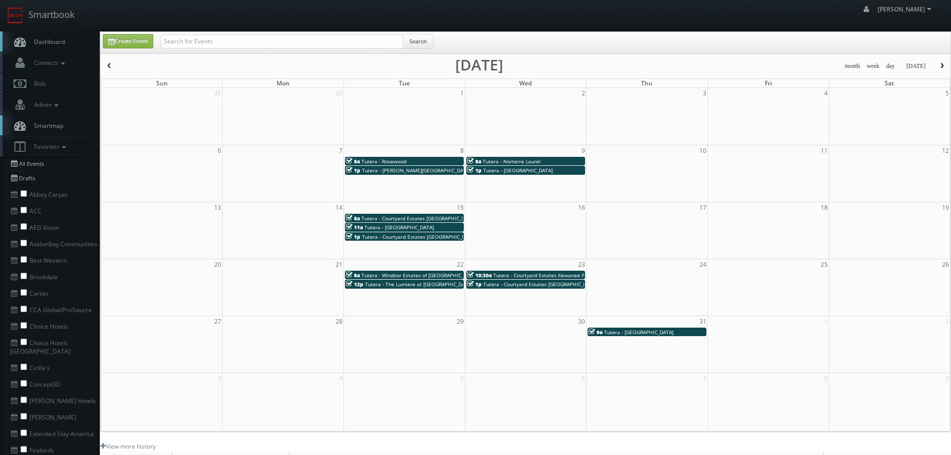
click at [412, 227] on span "Tutera - Country Gardens" at bounding box center [398, 227] width 69 height 7
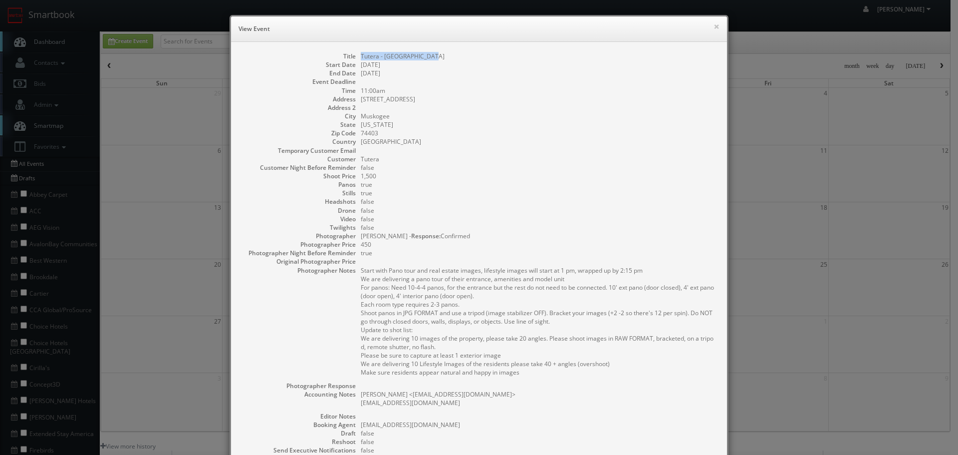
copy dd "Tutera - Country Gardens"
drag, startPoint x: 434, startPoint y: 58, endPoint x: 357, endPoint y: 54, distance: 76.9
click at [361, 54] on dd "Tutera - Country Gardens" at bounding box center [539, 56] width 356 height 8
click at [714, 27] on button "×" at bounding box center [717, 26] width 6 height 7
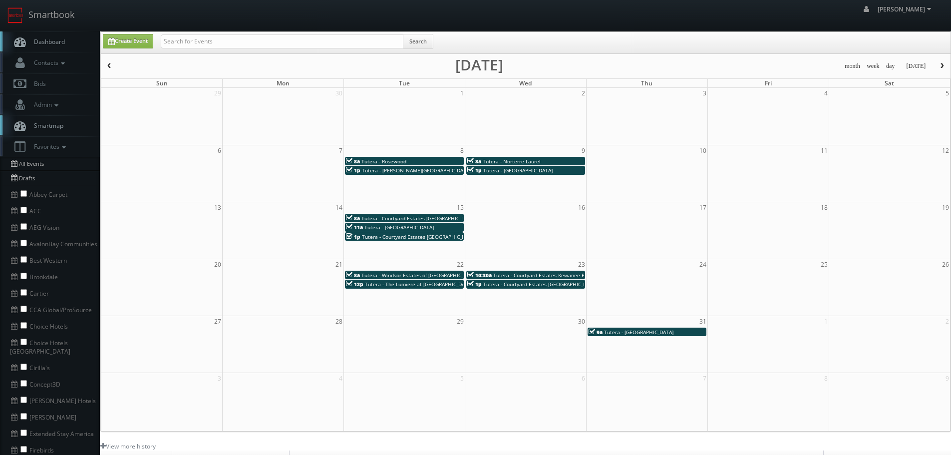
click at [425, 237] on span "Tutera - Courtyard Estates Knoxville" at bounding box center [419, 236] width 114 height 7
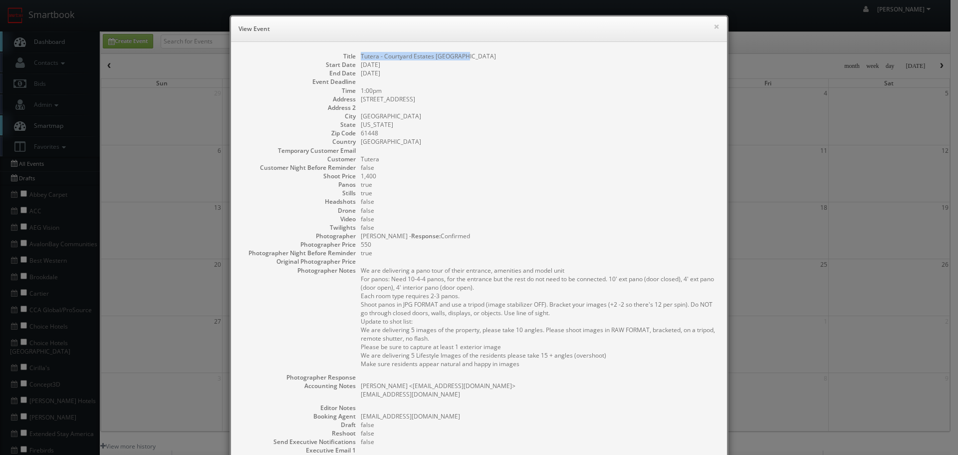
copy dd "Tutera - Courtyard Estates Knoxville"
drag, startPoint x: 473, startPoint y: 49, endPoint x: 358, endPoint y: 59, distance: 115.2
click at [358, 59] on div "Title Tutera - Courtyard Estates Knoxville Start Date 07/15/2025 End Date 07/15…" at bounding box center [479, 292] width 496 height 501
click at [715, 26] on button "×" at bounding box center [717, 26] width 6 height 7
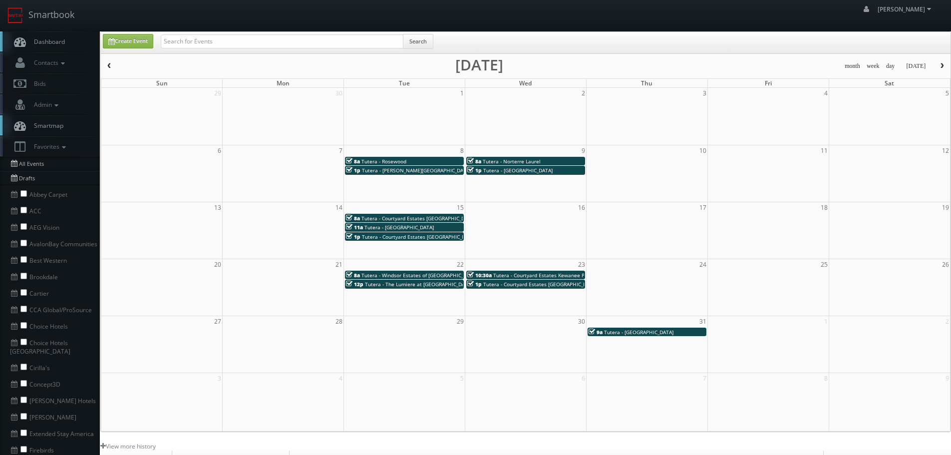
click at [423, 273] on span "Tutera - Windsor Estates of St. Charles" at bounding box center [438, 274] width 155 height 7
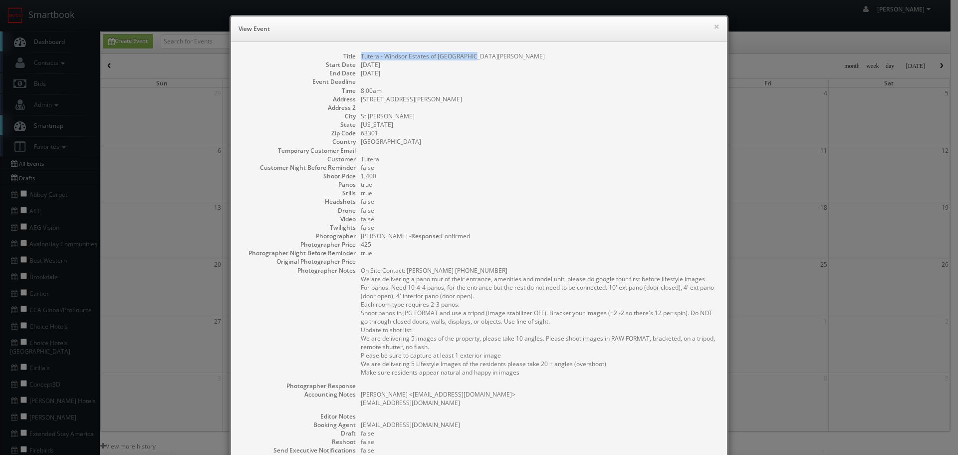
copy dd "Tutera - Windsor Estates of St. Charles"
drag, startPoint x: 471, startPoint y: 57, endPoint x: 358, endPoint y: 59, distance: 112.8
click at [361, 59] on dd "Tutera - Windsor Estates of St. Charles" at bounding box center [539, 56] width 356 height 8
click at [714, 27] on button "×" at bounding box center [717, 26] width 6 height 7
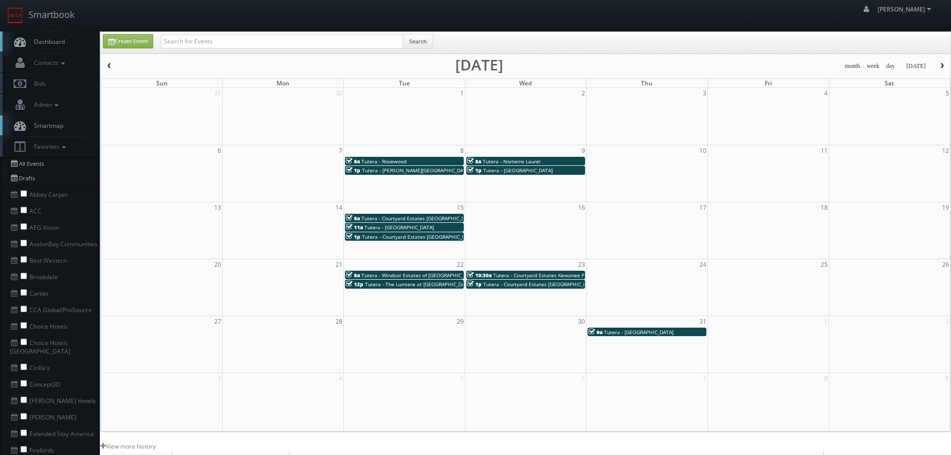
click at [431, 286] on span "Tutera - The Lumiere at Chesterfield" at bounding box center [418, 283] width 107 height 7
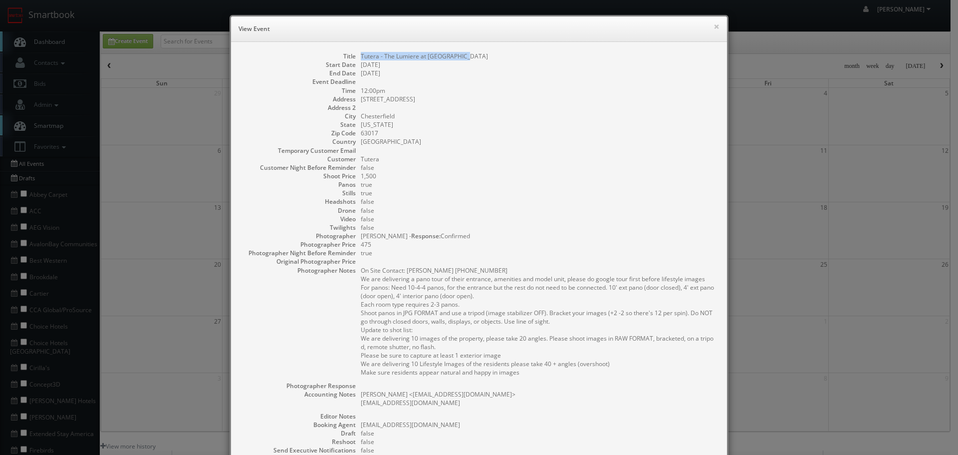
drag, startPoint x: 418, startPoint y: 50, endPoint x: 358, endPoint y: 53, distance: 60.0
click at [361, 53] on dd "Tutera - The Lumiere at Chesterfield" at bounding box center [539, 56] width 356 height 8
click at [714, 23] on button "×" at bounding box center [717, 26] width 6 height 7
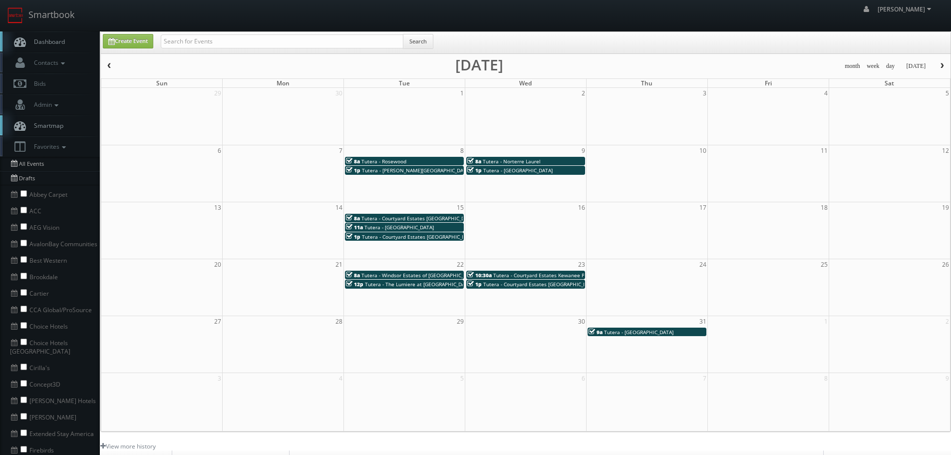
click at [551, 272] on span "Tutera - Courtyard Estates Kewanee PANOS ONLY" at bounding box center [553, 274] width 120 height 7
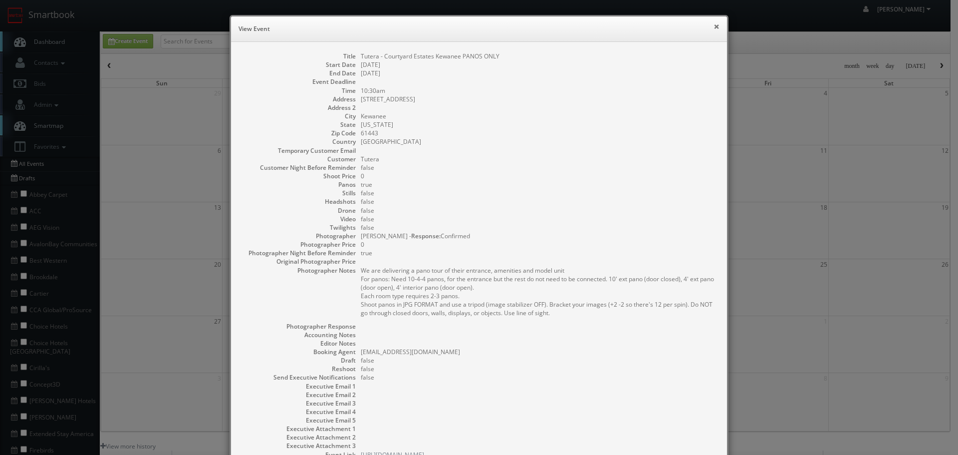
click at [714, 24] on button "×" at bounding box center [717, 26] width 6 height 7
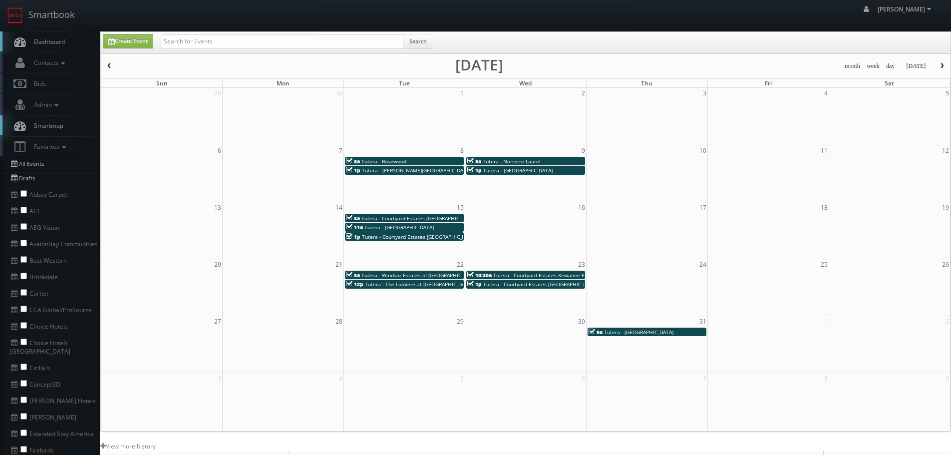
click at [517, 283] on span "Tutera - Courtyard Estates Knoxville PANOS ONLY" at bounding box center [556, 283] width 147 height 7
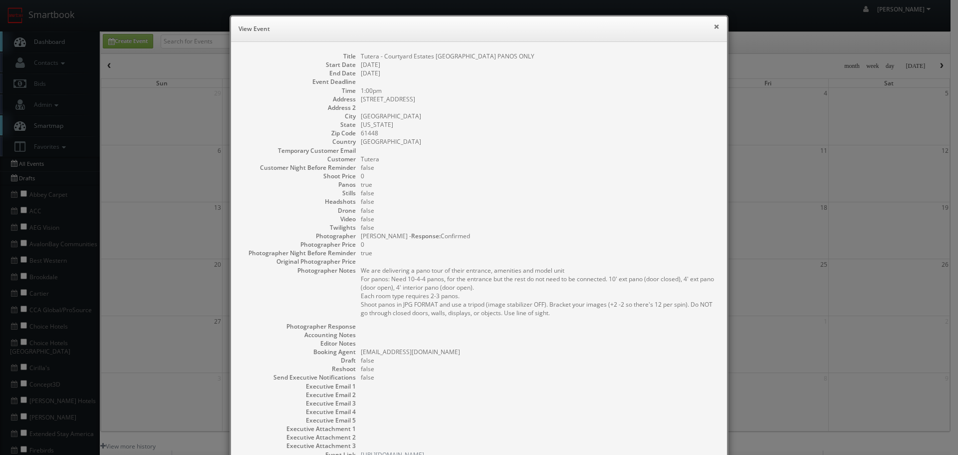
click at [715, 23] on button "×" at bounding box center [717, 26] width 6 height 7
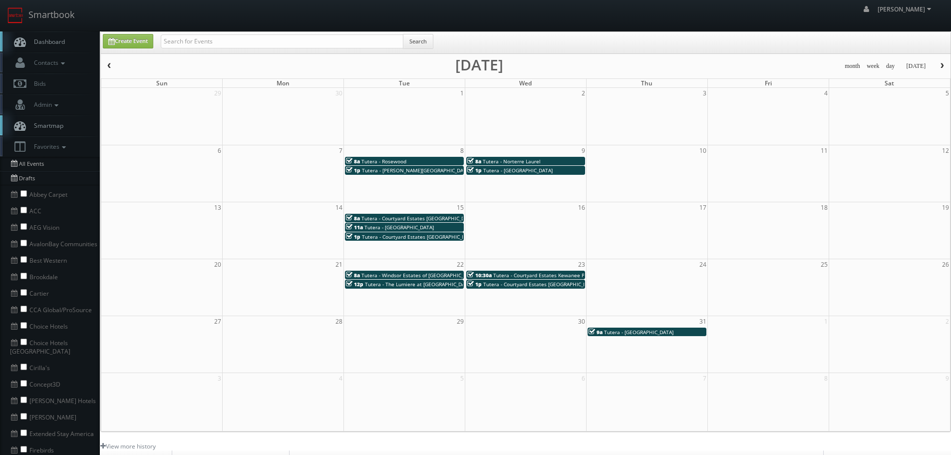
click at [667, 331] on div "9a Tutera - Sugar Grove" at bounding box center [646, 331] width 117 height 7
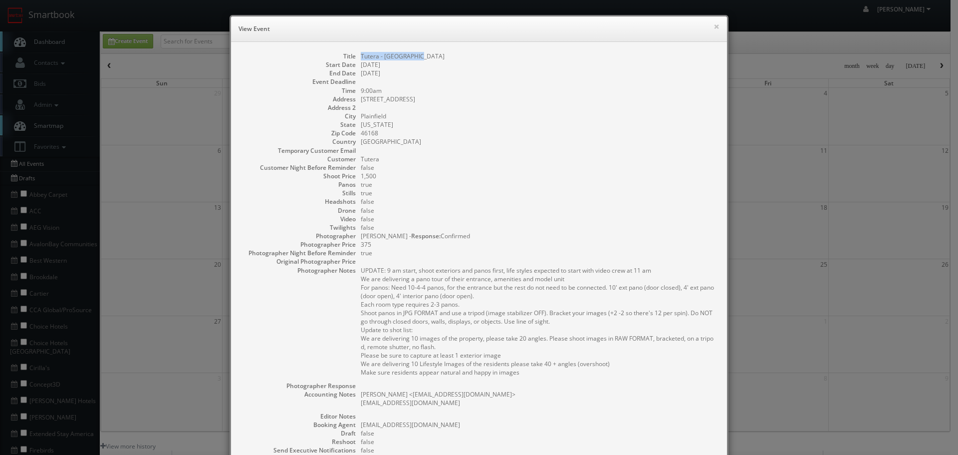
drag, startPoint x: 428, startPoint y: 53, endPoint x: 353, endPoint y: 58, distance: 74.5
click at [353, 58] on dl "Title Tutera - Sugar Grove Start Date 07/31/2025 End Date 07/31/2025 Event Dead…" at bounding box center [479, 292] width 476 height 480
click at [714, 27] on button "×" at bounding box center [717, 26] width 6 height 7
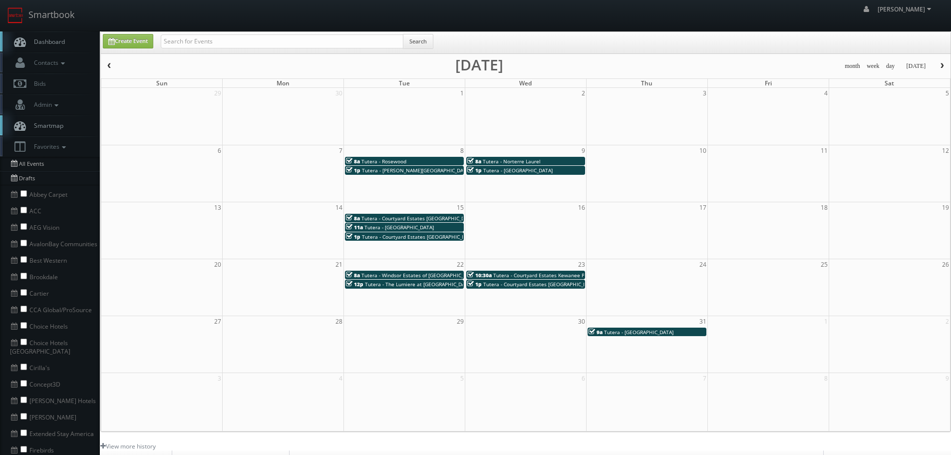
click at [414, 285] on span "Tutera - The Lumiere at Chesterfield" at bounding box center [418, 283] width 107 height 7
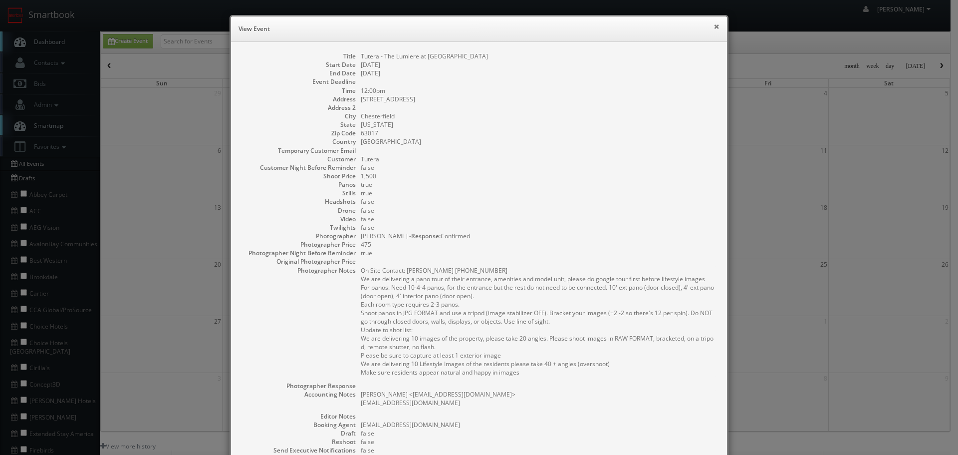
click at [714, 30] on button "×" at bounding box center [717, 26] width 6 height 7
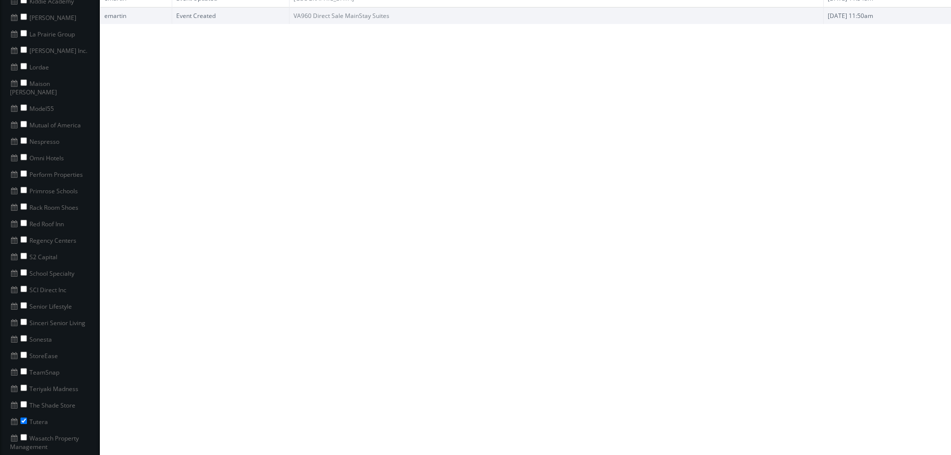
scroll to position [649, 0]
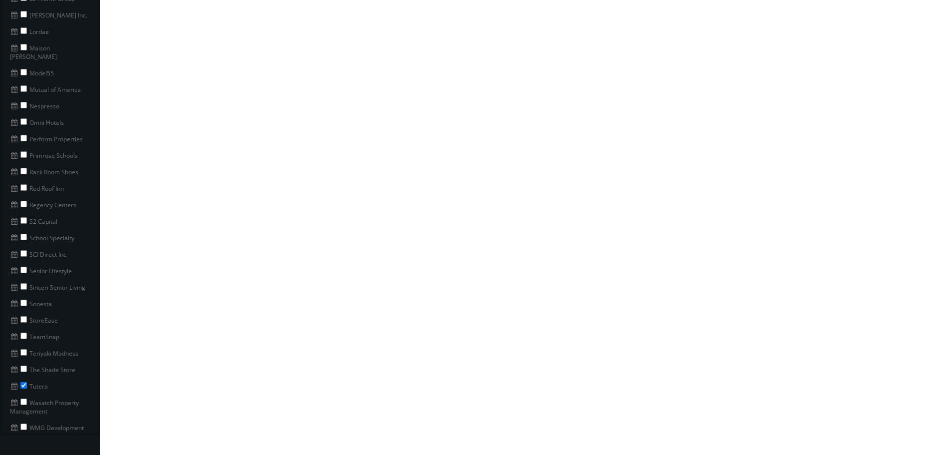
click at [26, 398] on li "Wasatch Property Management" at bounding box center [50, 405] width 100 height 25
click at [25, 398] on input "checkbox" at bounding box center [23, 401] width 6 height 6
checkbox input "true"
click at [22, 382] on input "checkbox" at bounding box center [23, 385] width 6 height 6
checkbox input "false"
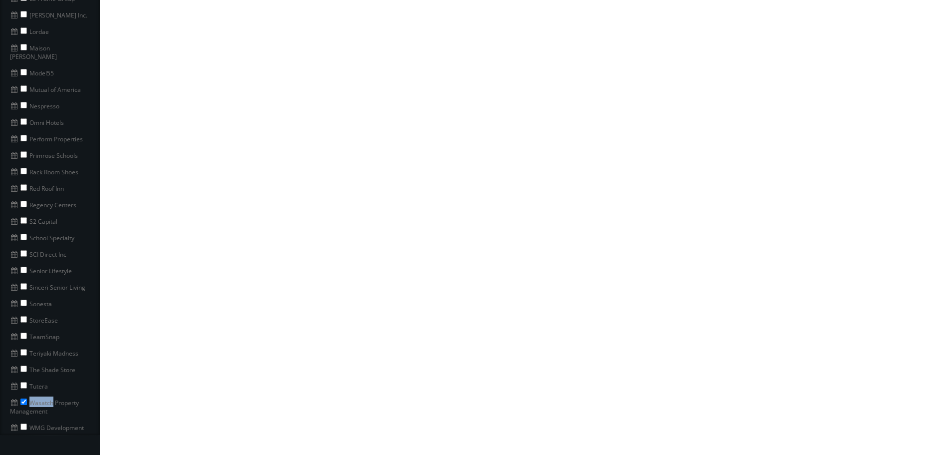
drag, startPoint x: 52, startPoint y: 396, endPoint x: 31, endPoint y: 394, distance: 21.6
click at [31, 394] on li "Wasatch Property Management" at bounding box center [50, 405] width 100 height 25
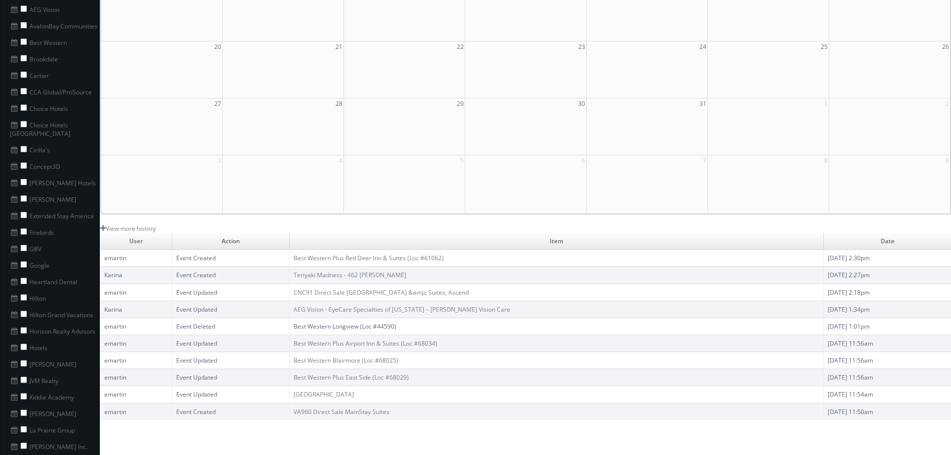
scroll to position [0, 0]
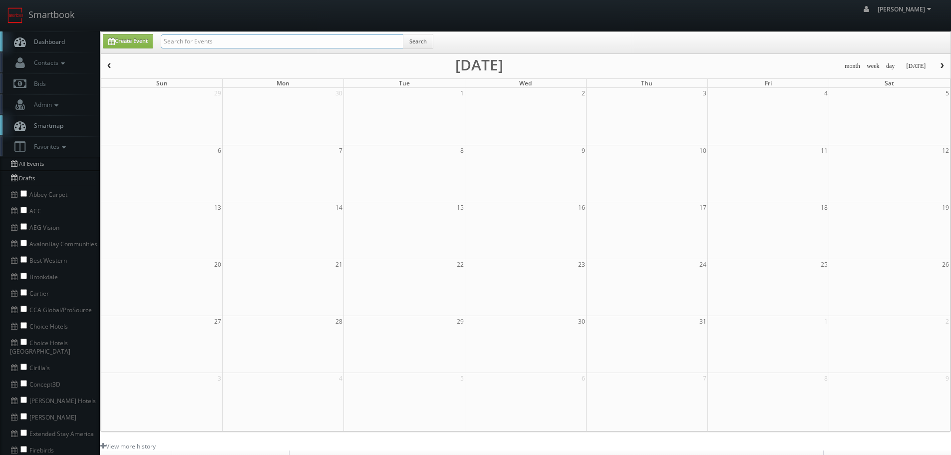
click at [327, 43] on input "text" at bounding box center [282, 41] width 243 height 14
paste input "Wasatch"
type input "Wasatch"
click at [411, 44] on button "Search" at bounding box center [418, 41] width 30 height 15
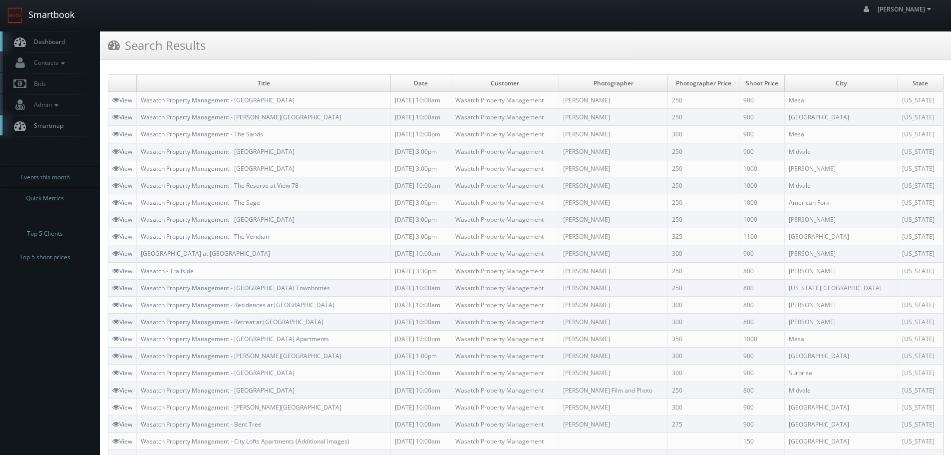
click at [60, 18] on link "Smartbook" at bounding box center [41, 15] width 82 height 31
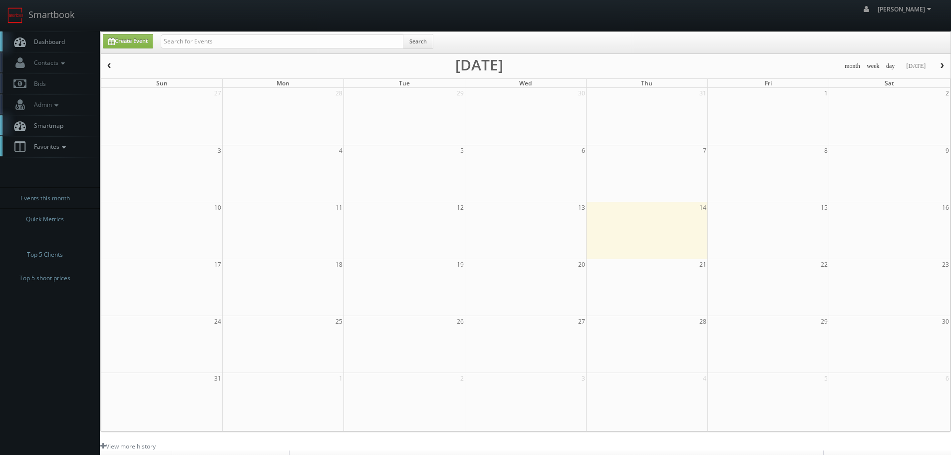
click at [68, 149] on icon at bounding box center [63, 147] width 9 height 7
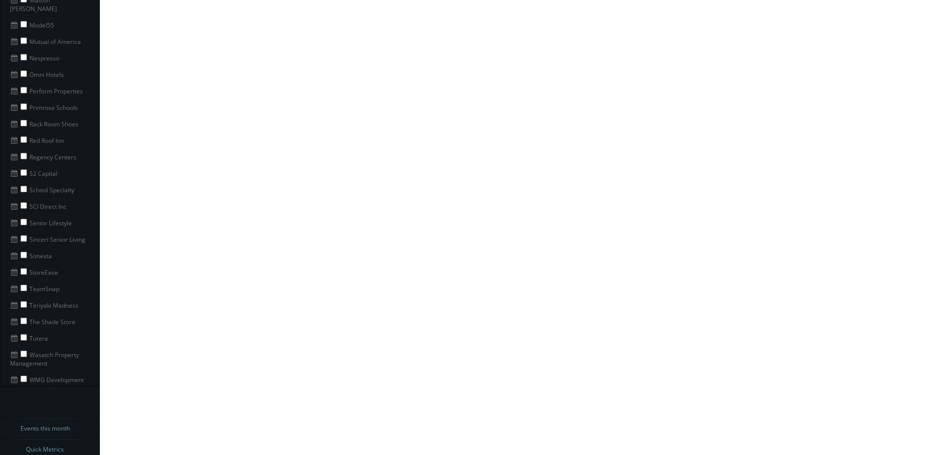
scroll to position [752, 0]
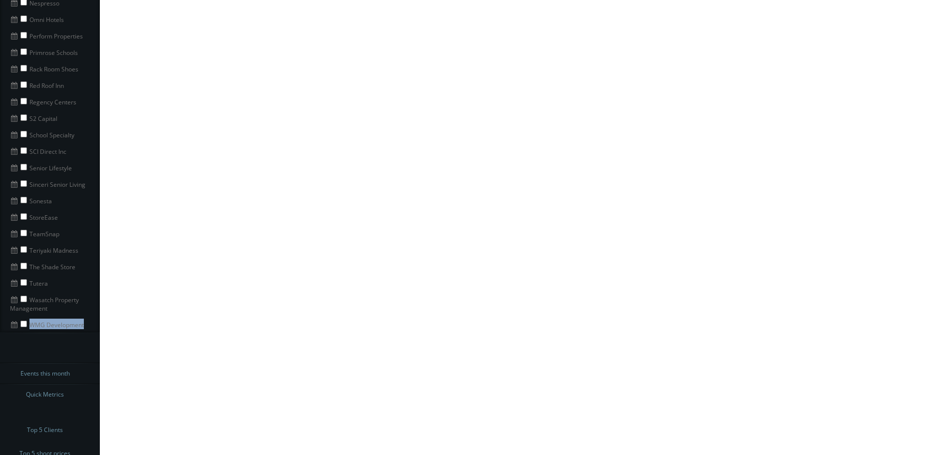
copy li "WMG Development"
drag, startPoint x: 87, startPoint y: 318, endPoint x: 22, endPoint y: 319, distance: 64.4
click at [22, 319] on li "WMG Development" at bounding box center [50, 323] width 100 height 16
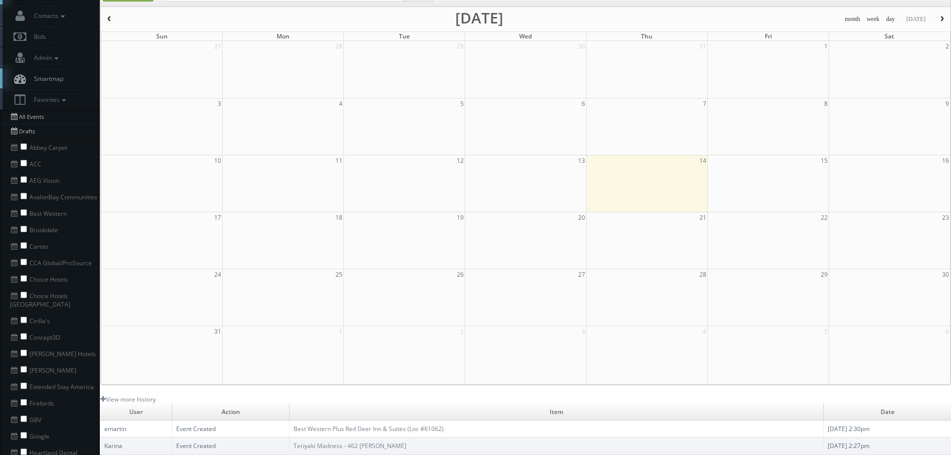
scroll to position [0, 0]
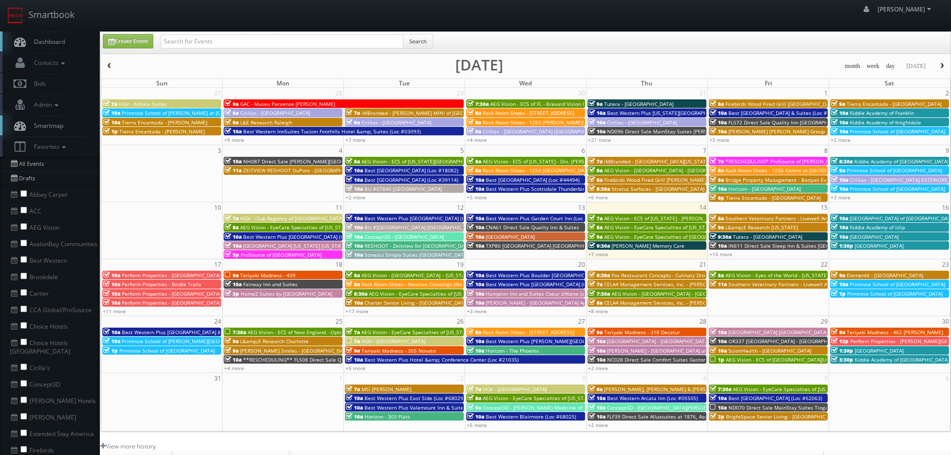
click at [326, 36] on div "Create Event Search" at bounding box center [525, 42] width 849 height 21
click at [326, 36] on input "text" at bounding box center [282, 41] width 243 height 14
paste input "WMG Development"
type input "WMG Development"
click at [418, 32] on div "Create Event WMG Development Search" at bounding box center [525, 42] width 849 height 21
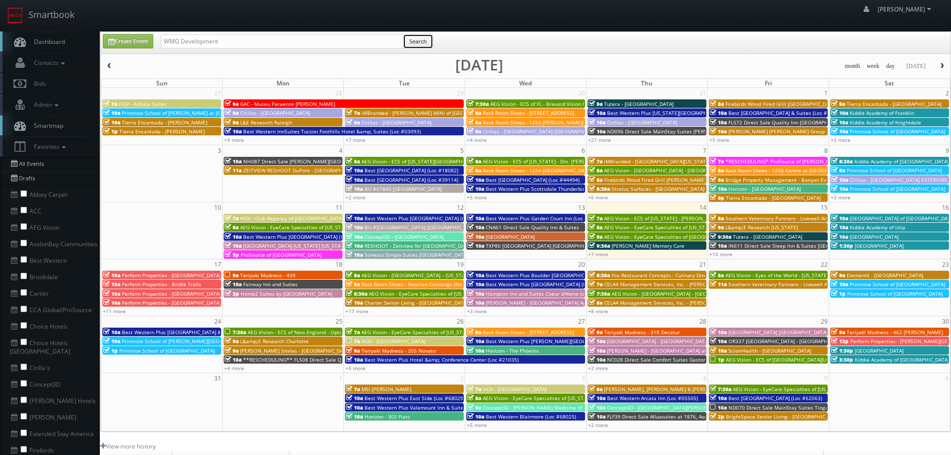
click at [420, 36] on button "Search" at bounding box center [418, 41] width 30 height 15
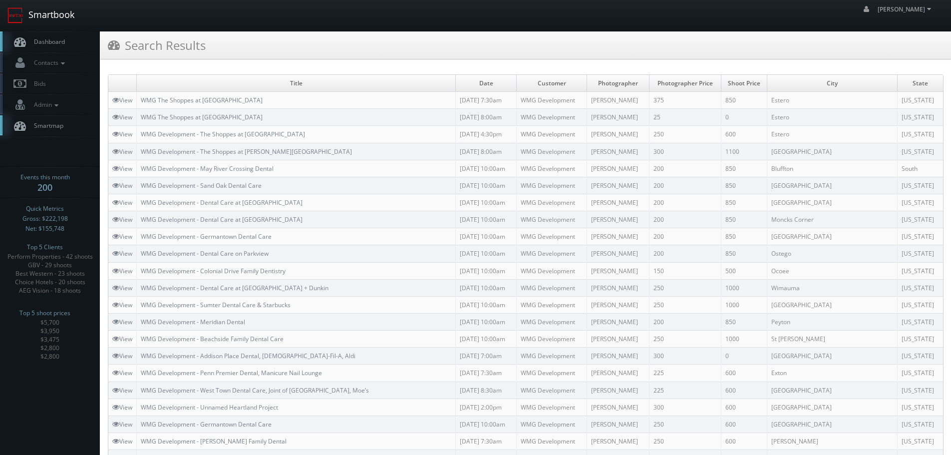
click at [64, 20] on link "Smartbook" at bounding box center [41, 15] width 82 height 31
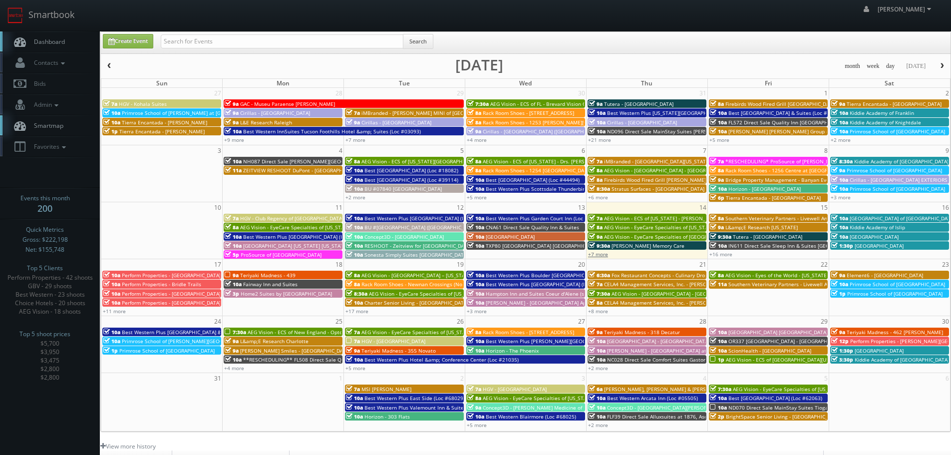
click at [607, 253] on link "+7 more" at bounding box center [598, 254] width 20 height 7
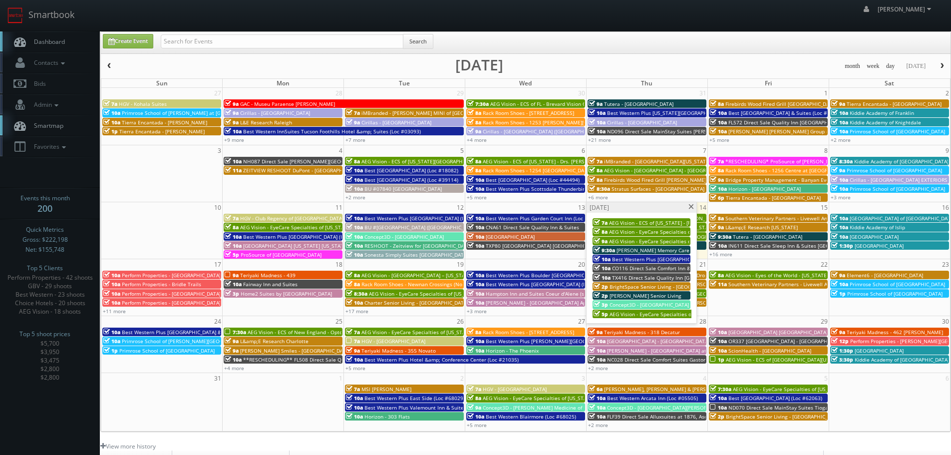
click at [692, 206] on span at bounding box center [691, 206] width 6 height 5
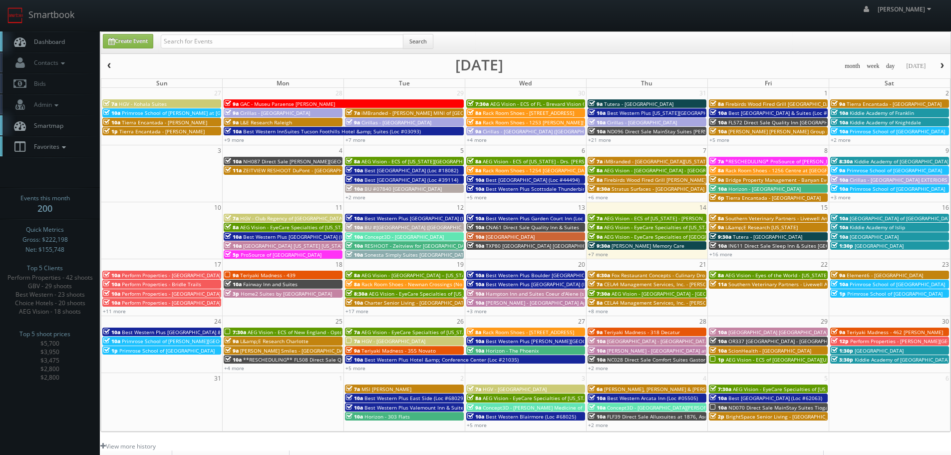
click at [50, 149] on span "Favorites" at bounding box center [48, 146] width 39 height 8
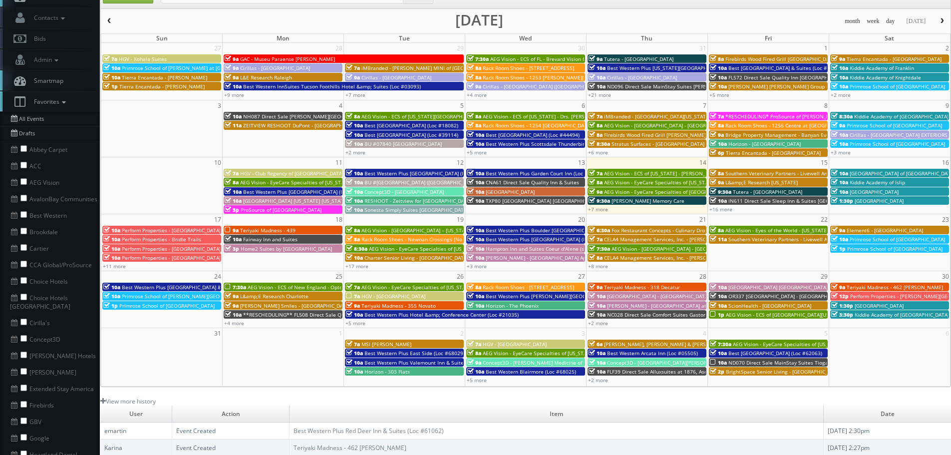
scroll to position [100, 0]
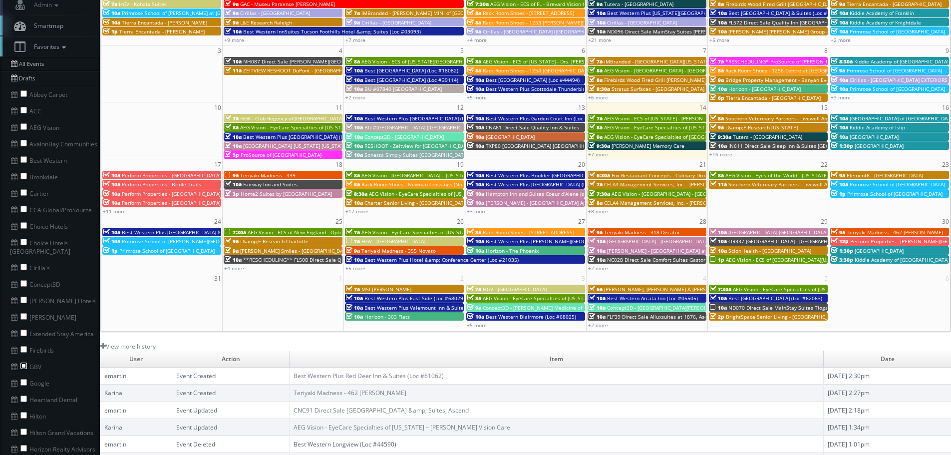
click at [24, 362] on input "checkbox" at bounding box center [23, 365] width 6 height 6
checkbox input "true"
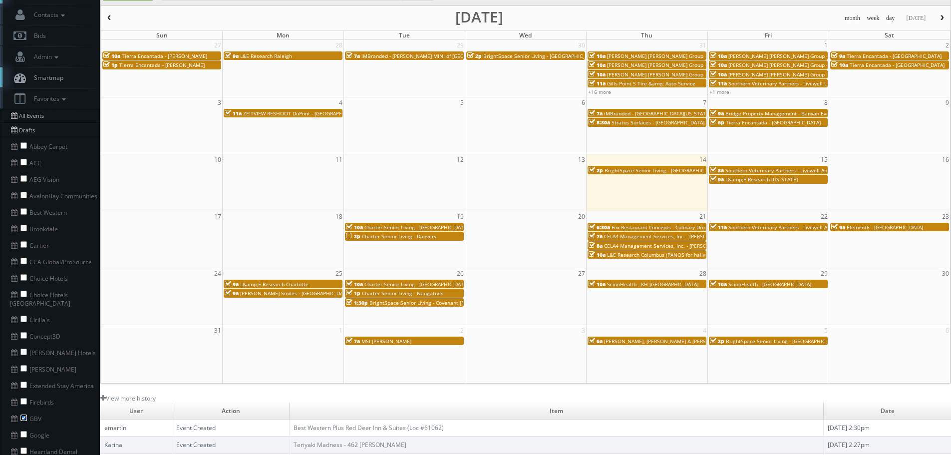
scroll to position [0, 0]
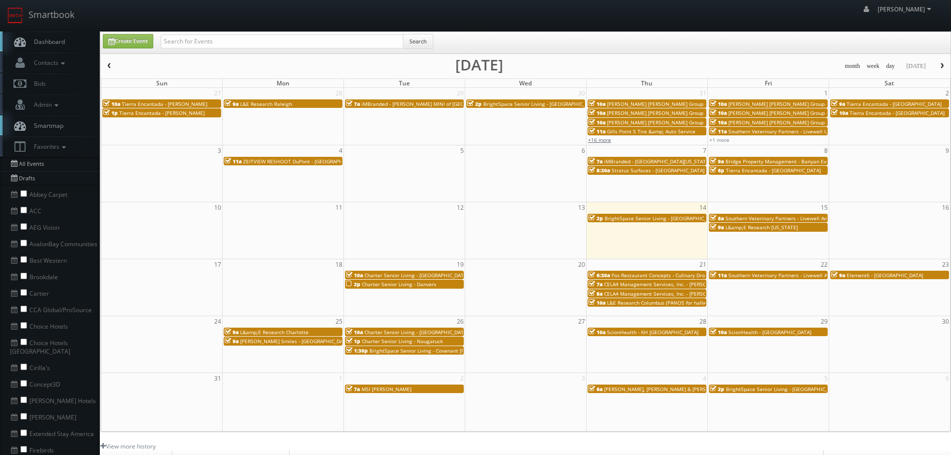
click at [609, 138] on link "+16 more" at bounding box center [599, 139] width 23 height 7
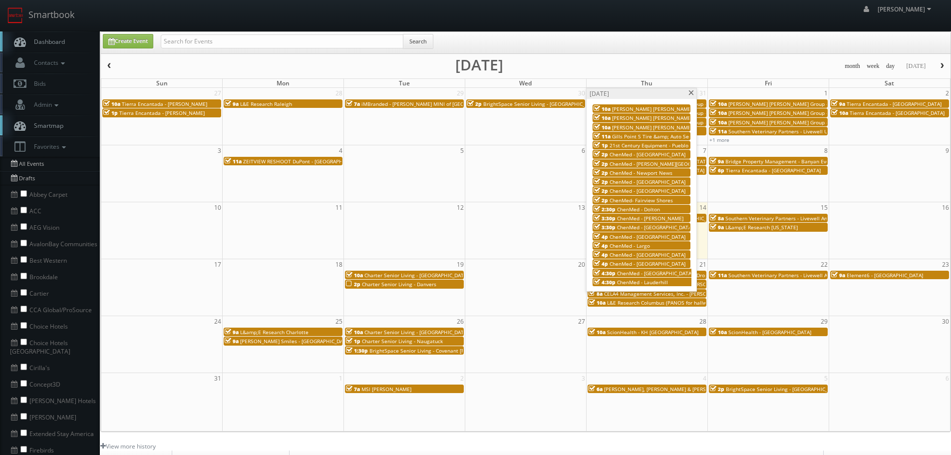
click at [693, 92] on span at bounding box center [691, 92] width 6 height 5
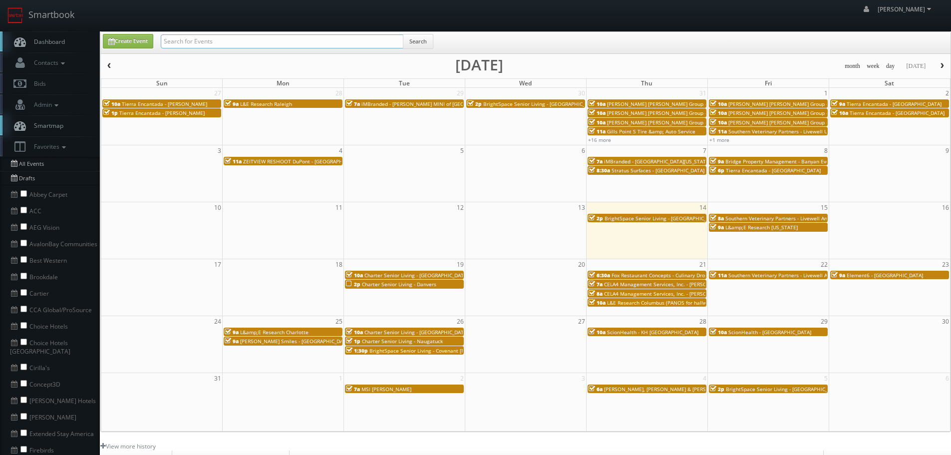
click at [332, 37] on input "text" at bounding box center [282, 41] width 243 height 14
type input "imbranded"
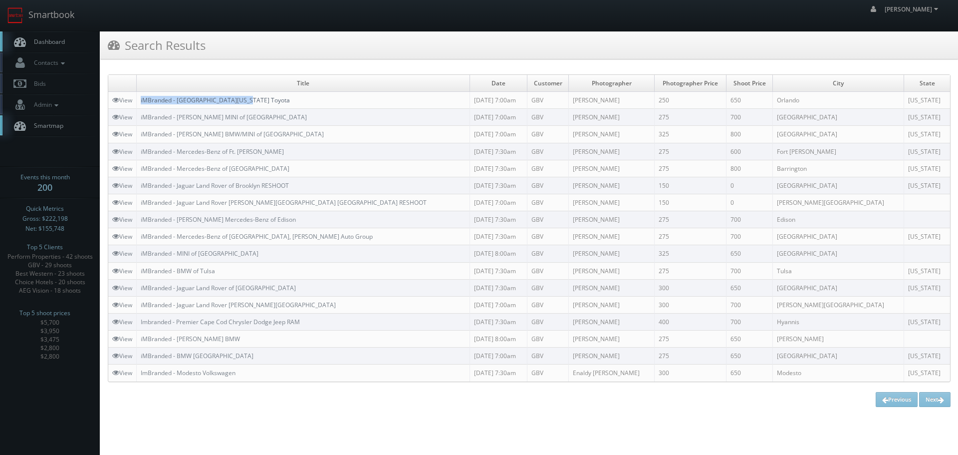
copy link "iMBranded - [GEOGRAPHIC_DATA][US_STATE] Toyota"
drag, startPoint x: 264, startPoint y: 101, endPoint x: 143, endPoint y: 101, distance: 121.3
click at [143, 101] on td "iMBranded - [GEOGRAPHIC_DATA][US_STATE] Toyota" at bounding box center [303, 100] width 333 height 17
click at [55, 15] on link "Smartbook" at bounding box center [41, 15] width 82 height 31
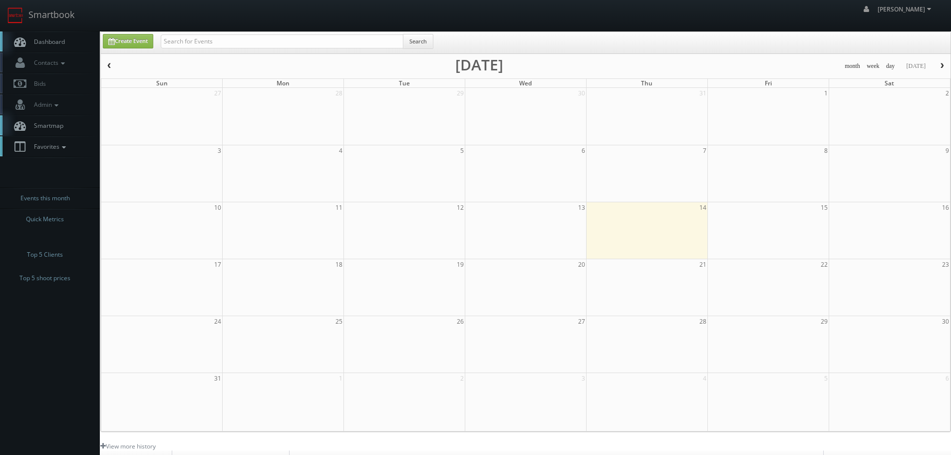
click at [54, 154] on link "Favorites" at bounding box center [50, 146] width 100 height 20
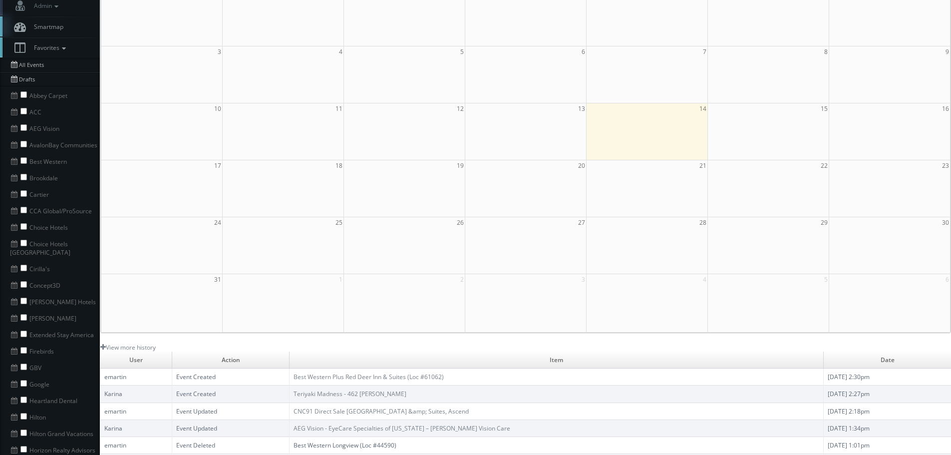
scroll to position [100, 0]
click at [22, 362] on input "checkbox" at bounding box center [23, 365] width 6 height 6
checkbox input "true"
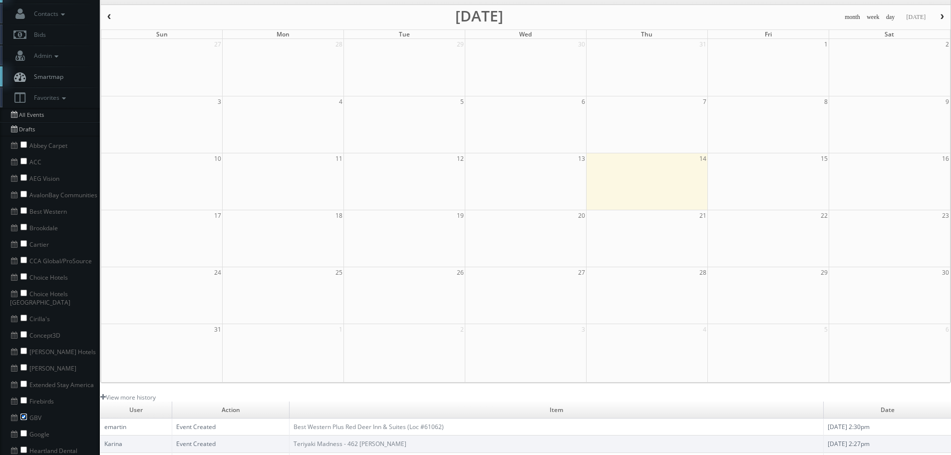
scroll to position [0, 0]
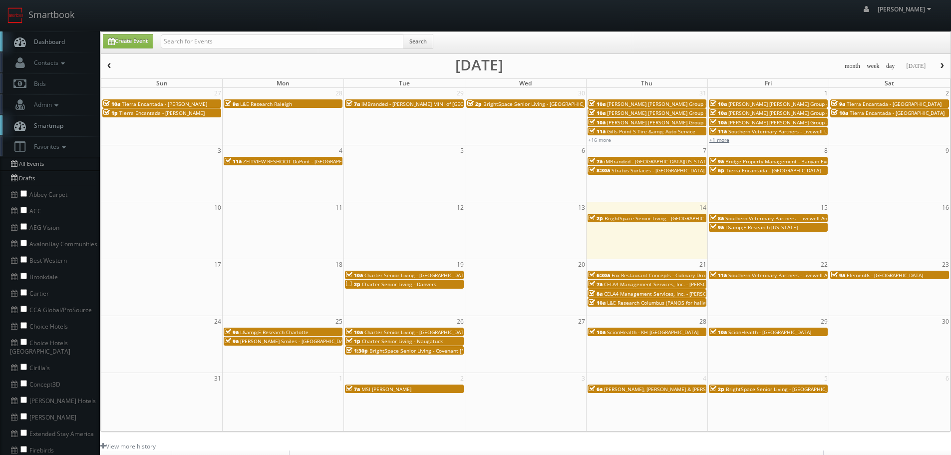
click at [728, 138] on link "+1 more" at bounding box center [719, 139] width 20 height 7
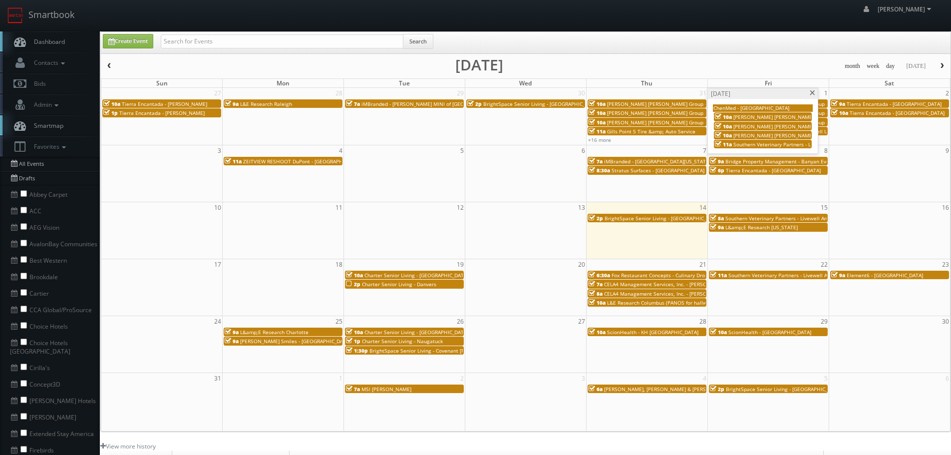
click at [756, 146] on span "Southern Veterinary Partners - Livewell Urgent Care of [GEOGRAPHIC_DATA]" at bounding box center [823, 144] width 181 height 7
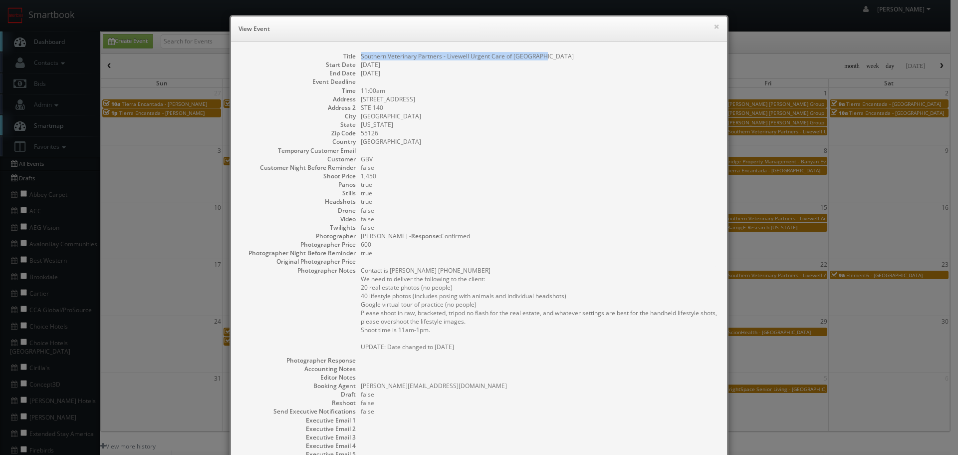
copy dd "Southern Veterinary Partners - Livewell Urgent Care of [GEOGRAPHIC_DATA]"
drag, startPoint x: 549, startPoint y: 49, endPoint x: 358, endPoint y: 50, distance: 190.6
click at [358, 50] on div "Title Southern Veterinary Partners - Livewell Urgent Care of Shoreview Start Da…" at bounding box center [479, 277] width 496 height 471
drag, startPoint x: 397, startPoint y: 82, endPoint x: 399, endPoint y: 61, distance: 21.0
click at [394, 76] on dl "Title Southern Veterinary Partners - Livewell Urgent Care of Shoreview Start Da…" at bounding box center [479, 272] width 476 height 441
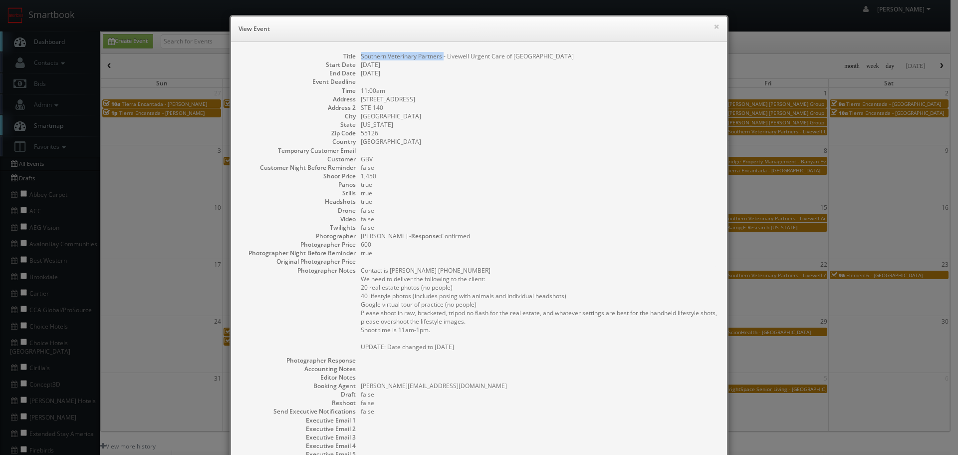
copy dd "Southern Veterinary Partners"
drag, startPoint x: 440, startPoint y: 57, endPoint x: 355, endPoint y: 52, distance: 84.5
click at [355, 52] on dl "Title Southern Veterinary Partners - Livewell Urgent Care of Shoreview Start Da…" at bounding box center [479, 272] width 476 height 441
click at [715, 24] on button "×" at bounding box center [717, 26] width 6 height 7
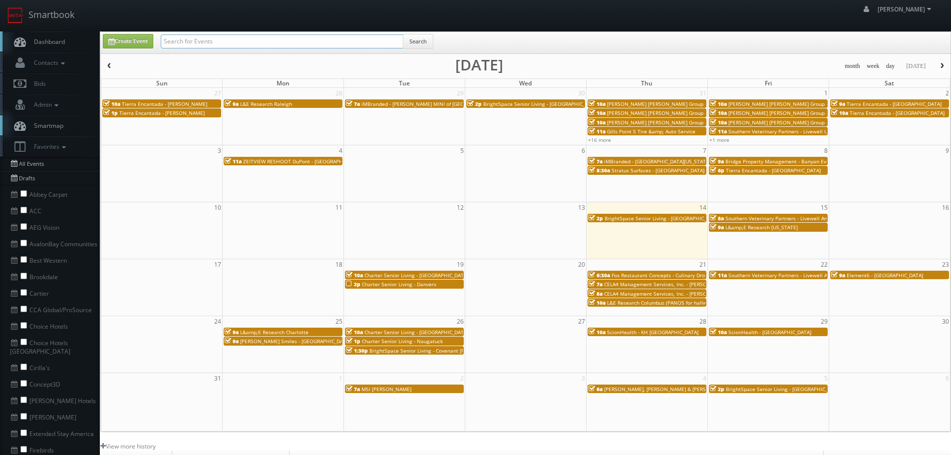
click at [382, 45] on input "text" at bounding box center [282, 41] width 243 height 14
paste input "Southern Veterinary Partners"
type input "Southern Veterinary Partners"
click at [423, 44] on button "Search" at bounding box center [418, 41] width 30 height 15
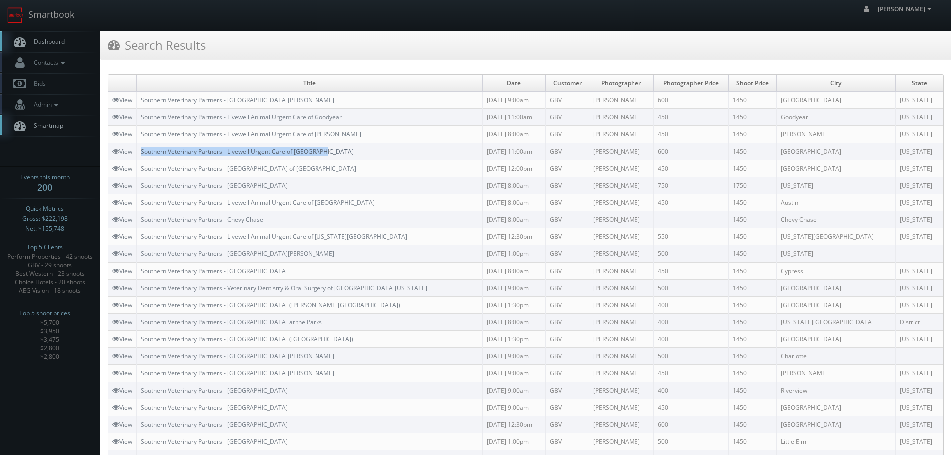
copy link "Southern Veterinary Partners - Livewell Urgent Care of [GEOGRAPHIC_DATA]"
drag, startPoint x: 341, startPoint y: 152, endPoint x: 143, endPoint y: 150, distance: 198.6
click at [143, 150] on td "Southern Veterinary Partners - Livewell Urgent Care of [GEOGRAPHIC_DATA]" at bounding box center [310, 151] width 346 height 17
click at [126, 147] on td "View" at bounding box center [122, 151] width 28 height 17
click at [126, 151] on link "View" at bounding box center [122, 151] width 20 height 8
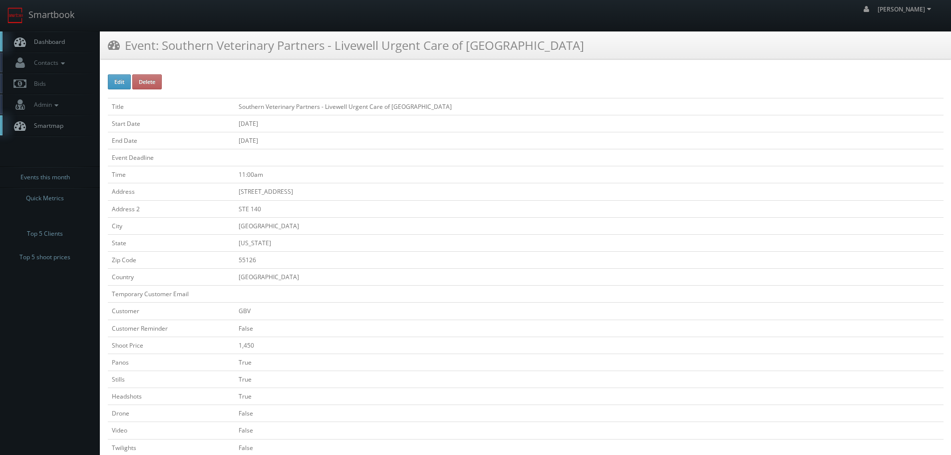
drag, startPoint x: 307, startPoint y: 192, endPoint x: 228, endPoint y: 193, distance: 79.4
click at [228, 193] on tr "Address [STREET_ADDRESS]" at bounding box center [525, 191] width 835 height 17
copy tr "[STREET_ADDRESS]"
click at [28, 27] on link "Smartbook" at bounding box center [41, 15] width 82 height 31
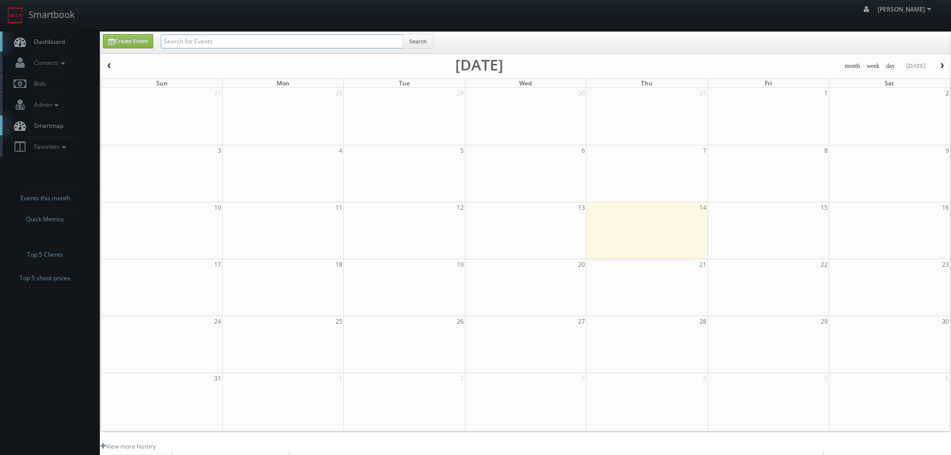
click at [214, 38] on input "text" at bounding box center [282, 41] width 243 height 14
paste input "Livewell Urgent Care of [GEOGRAPHIC_DATA]"
type input "Livewell Urgent Care of Shoreview"
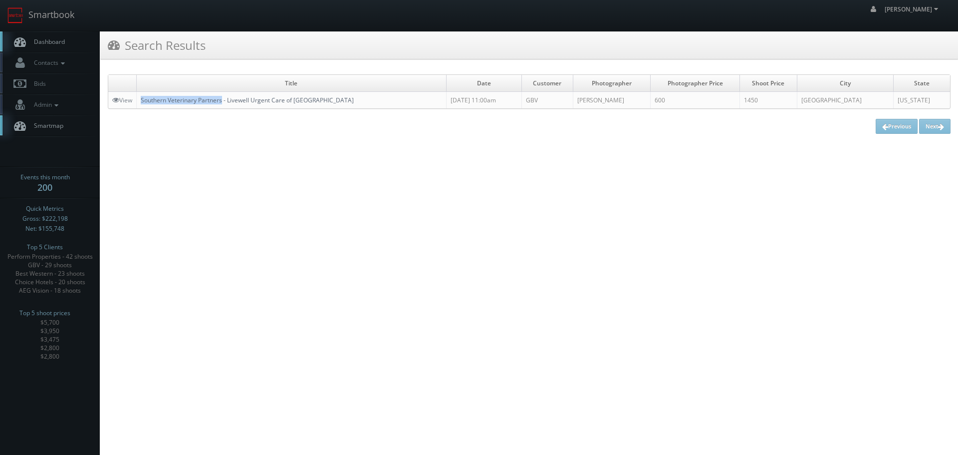
drag, startPoint x: 141, startPoint y: 98, endPoint x: 224, endPoint y: 97, distance: 82.8
click at [224, 97] on td "Southern Veterinary Partners - Livewell Urgent Care of [GEOGRAPHIC_DATA]" at bounding box center [292, 100] width 310 height 17
copy link "Southern Veterinary Partners"
click at [45, 16] on link "Smartbook" at bounding box center [41, 15] width 82 height 31
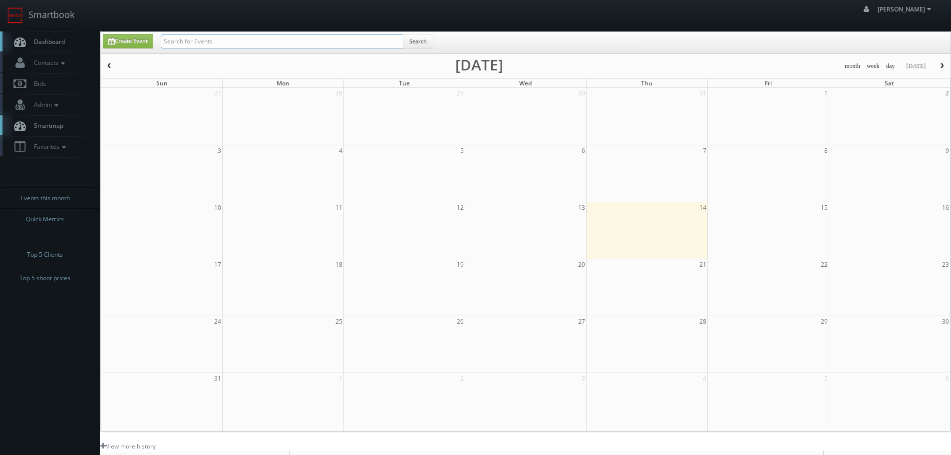
click at [283, 38] on input "text" at bounding box center [282, 41] width 243 height 14
paste input "Southern Veterinary Partners"
type input "Southern Veterinary Partners"
click at [407, 43] on button "Search" at bounding box center [418, 41] width 30 height 15
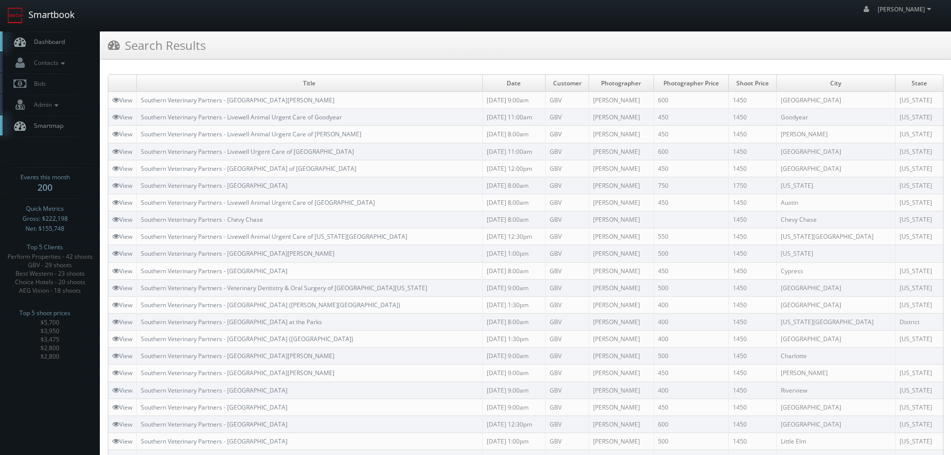
click at [48, 15] on link "Smartbook" at bounding box center [41, 15] width 82 height 31
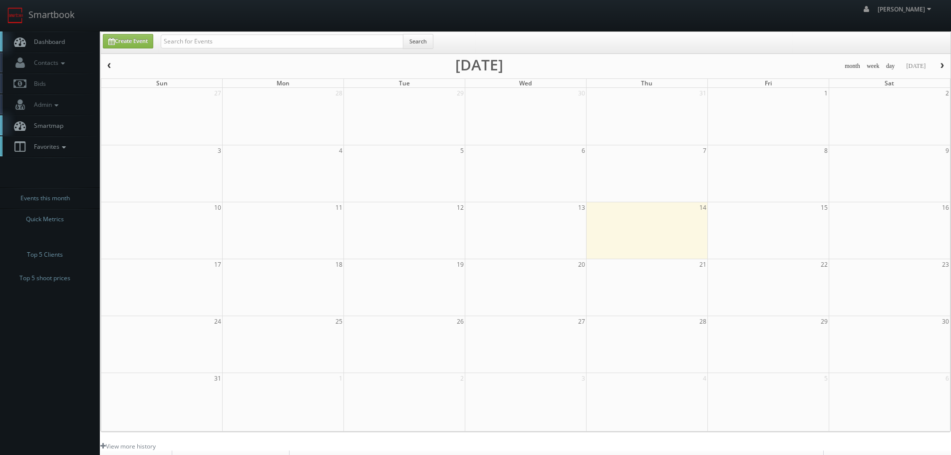
click at [69, 141] on link "Favorites" at bounding box center [50, 146] width 100 height 20
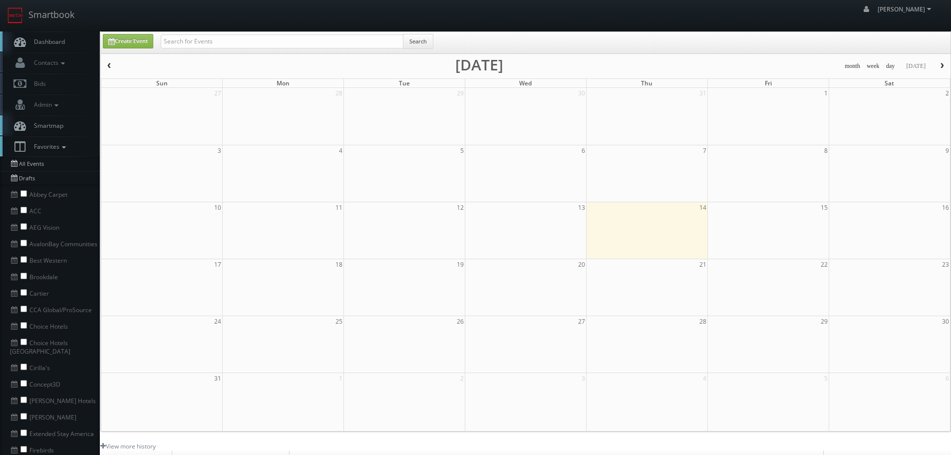
scroll to position [150, 0]
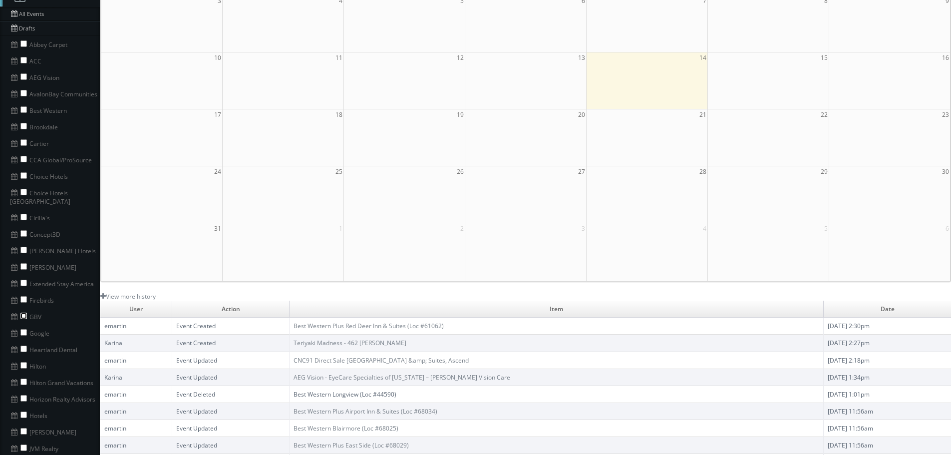
click at [24, 312] on input "checkbox" at bounding box center [23, 315] width 6 height 6
checkbox input "true"
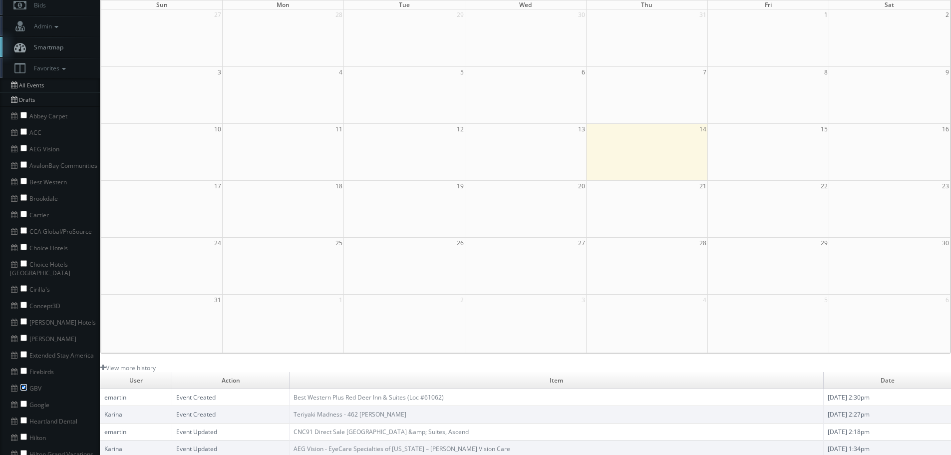
scroll to position [0, 0]
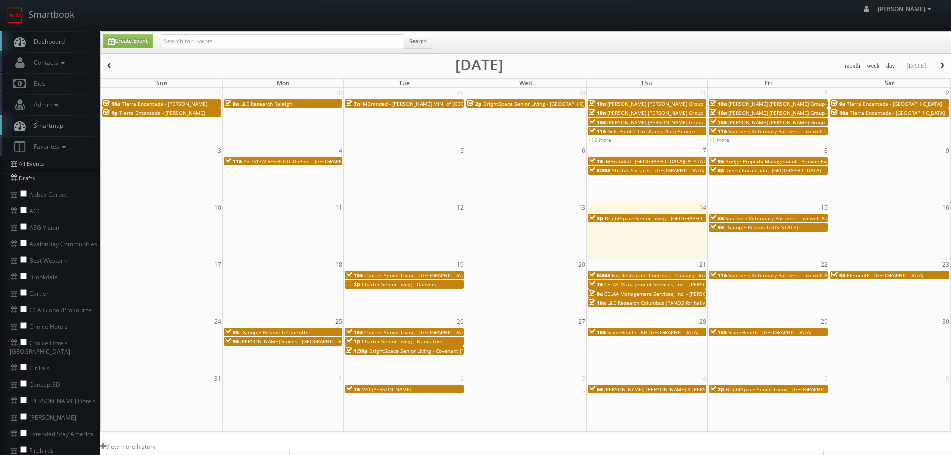
click at [874, 104] on span "Tierra Encantada - [GEOGRAPHIC_DATA]" at bounding box center [893, 103] width 95 height 7
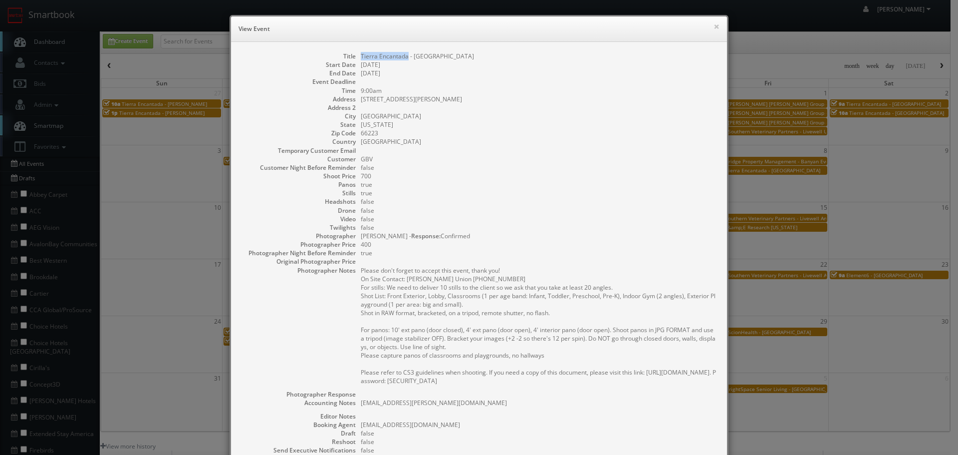
copy dd "Tierra Encantada"
drag, startPoint x: 404, startPoint y: 56, endPoint x: 354, endPoint y: 55, distance: 49.4
click at [354, 55] on dl "Title Tierra Encantada - Overland Park Start Date 08/02/2025 End Date 08/02/202…" at bounding box center [479, 292] width 476 height 480
drag, startPoint x: 716, startPoint y: 29, endPoint x: 547, endPoint y: 44, distance: 169.9
click at [716, 28] on div "× View Event" at bounding box center [479, 28] width 496 height 25
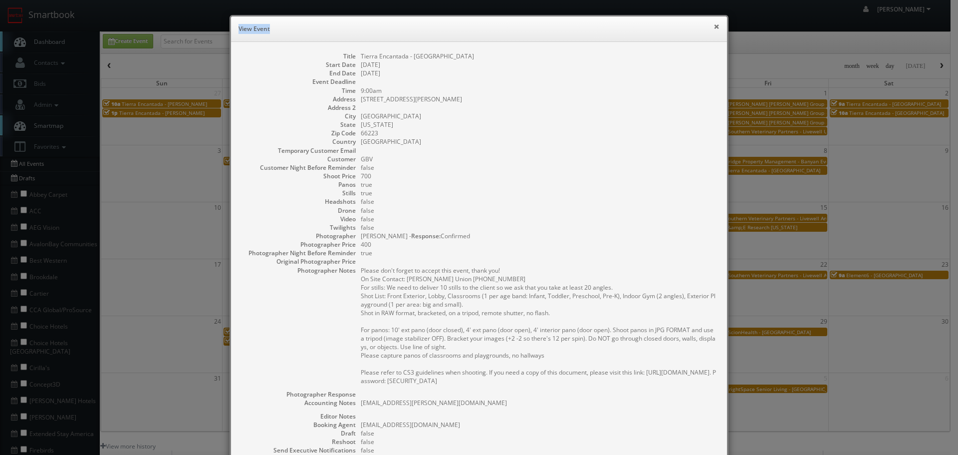
click at [714, 26] on button "×" at bounding box center [717, 26] width 6 height 7
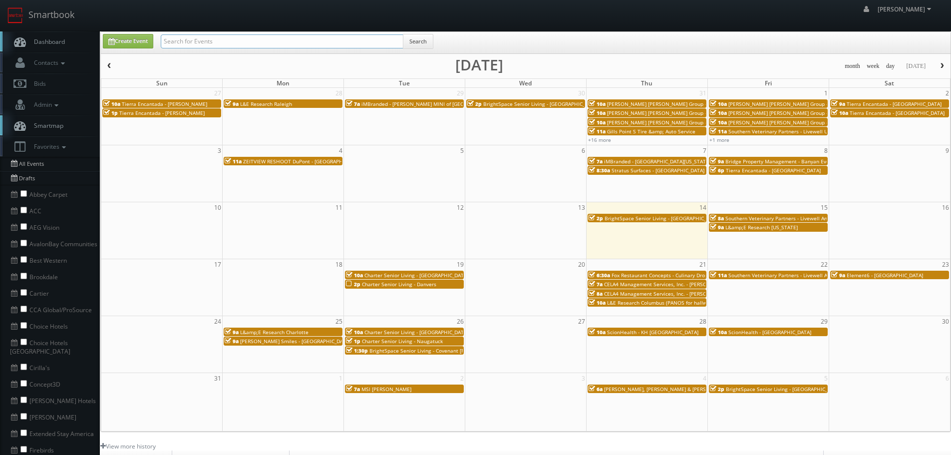
click at [320, 38] on input "text" at bounding box center [282, 41] width 243 height 14
paste input "Tierra Encantada"
type input "Tierra Encantada"
click at [419, 45] on button "Search" at bounding box center [418, 41] width 30 height 15
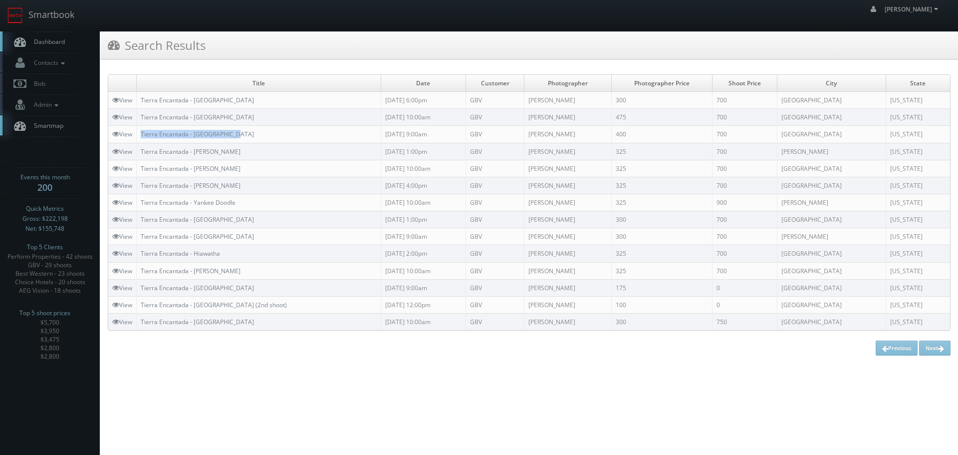
copy tr "Tierra Encantada - [GEOGRAPHIC_DATA]"
drag, startPoint x: 193, startPoint y: 134, endPoint x: 137, endPoint y: 139, distance: 56.2
click at [137, 139] on tr "View [GEOGRAPHIC_DATA] - [GEOGRAPHIC_DATA] [DATE] 9:00am GBV [PERSON_NAME] 400 …" at bounding box center [529, 134] width 842 height 17
copy link "Tierra Encantada - [GEOGRAPHIC_DATA]"
drag, startPoint x: 229, startPoint y: 119, endPoint x: 144, endPoint y: 119, distance: 85.3
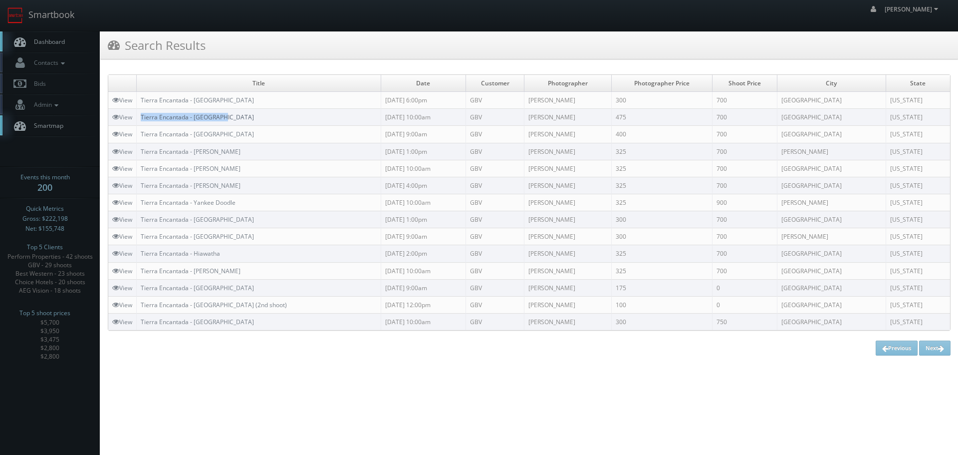
click at [144, 119] on td "Tierra Encantada - [GEOGRAPHIC_DATA]" at bounding box center [259, 117] width 245 height 17
click at [287, 87] on td "Title" at bounding box center [259, 83] width 245 height 17
copy link "Tierra Encantada - [GEOGRAPHIC_DATA]"
drag, startPoint x: 245, startPoint y: 103, endPoint x: 140, endPoint y: 102, distance: 105.3
click at [140, 102] on td "Tierra Encantada - [GEOGRAPHIC_DATA]" at bounding box center [259, 100] width 245 height 17
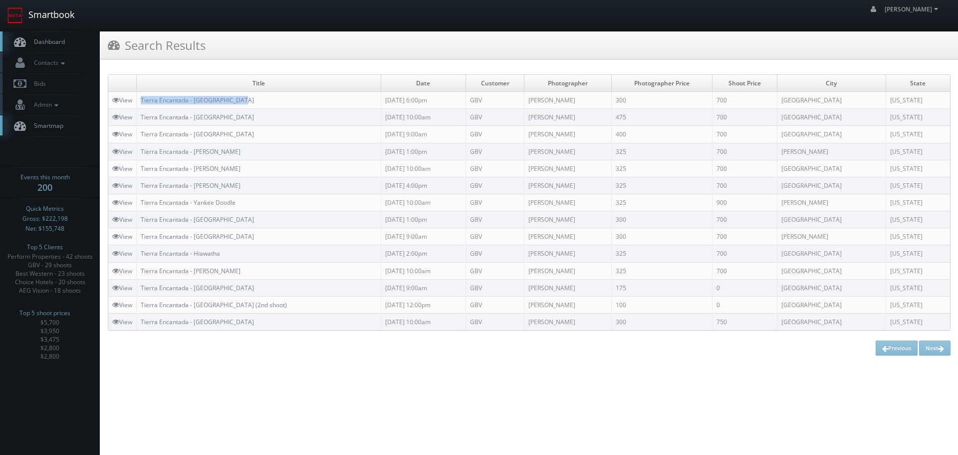
click at [57, 14] on link "Smartbook" at bounding box center [41, 15] width 82 height 31
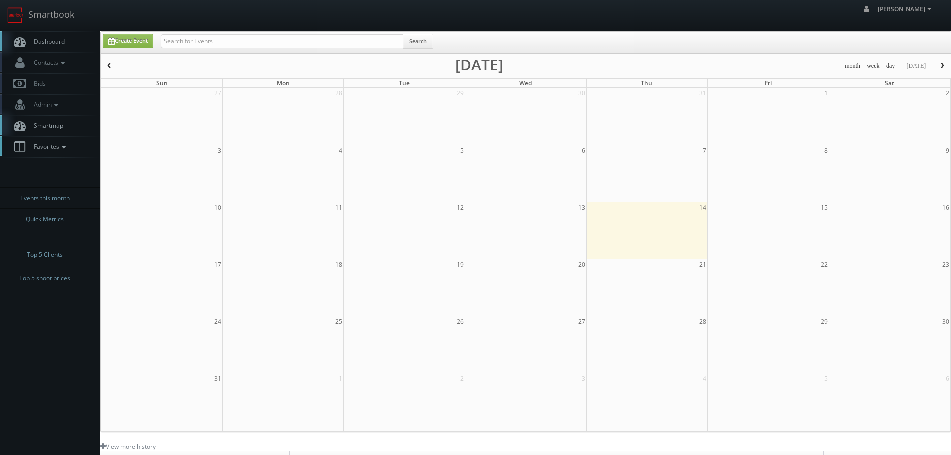
click at [66, 148] on icon at bounding box center [63, 147] width 9 height 7
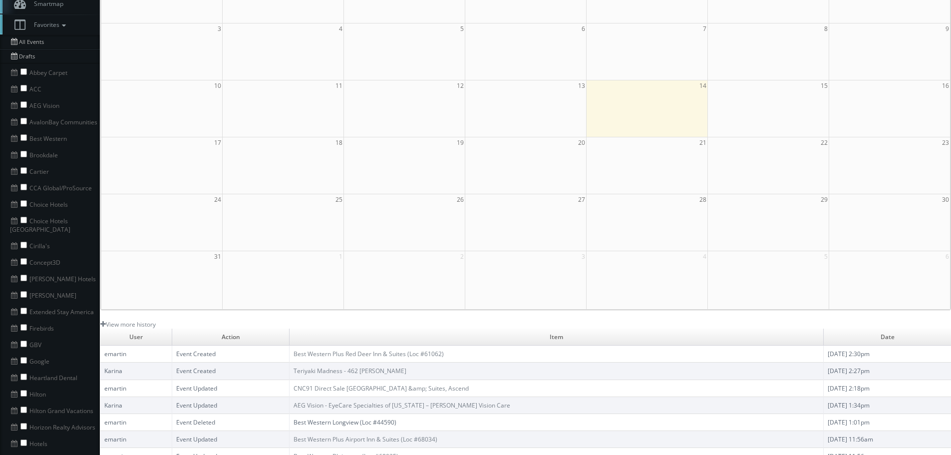
scroll to position [150, 0]
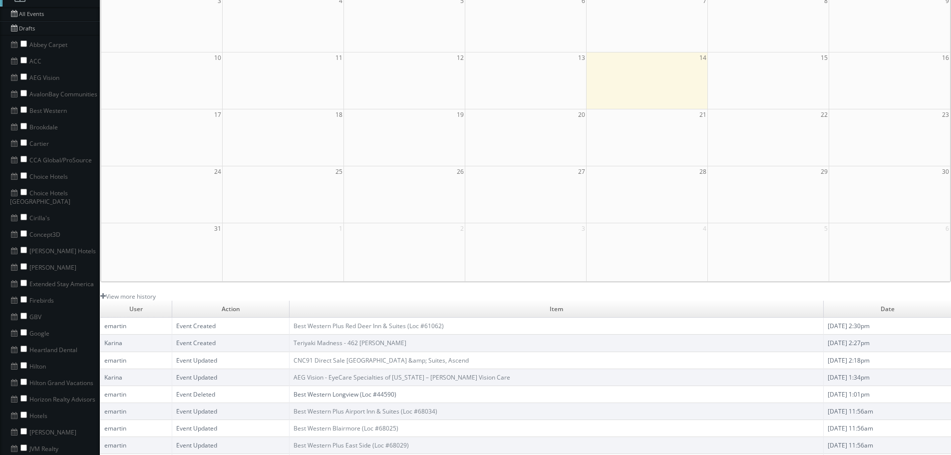
click at [27, 307] on li "GBV" at bounding box center [50, 315] width 100 height 16
click at [25, 312] on input "checkbox" at bounding box center [23, 315] width 6 height 6
checkbox input "true"
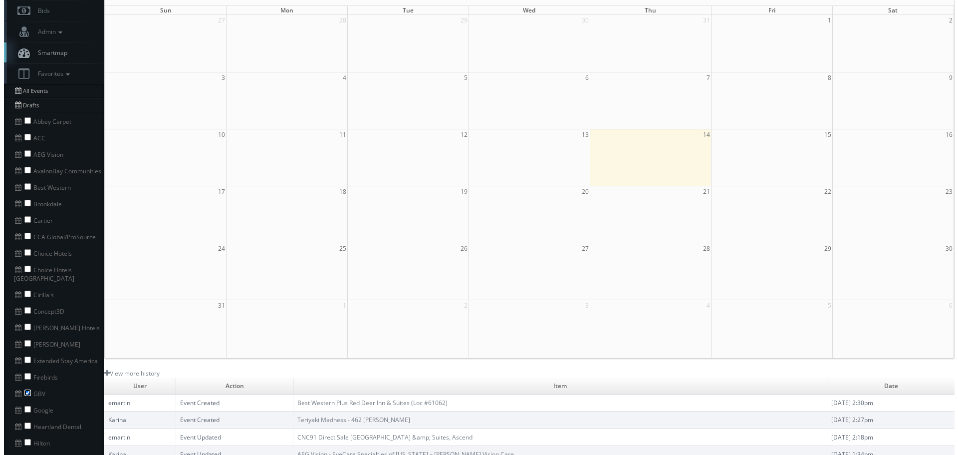
scroll to position [0, 0]
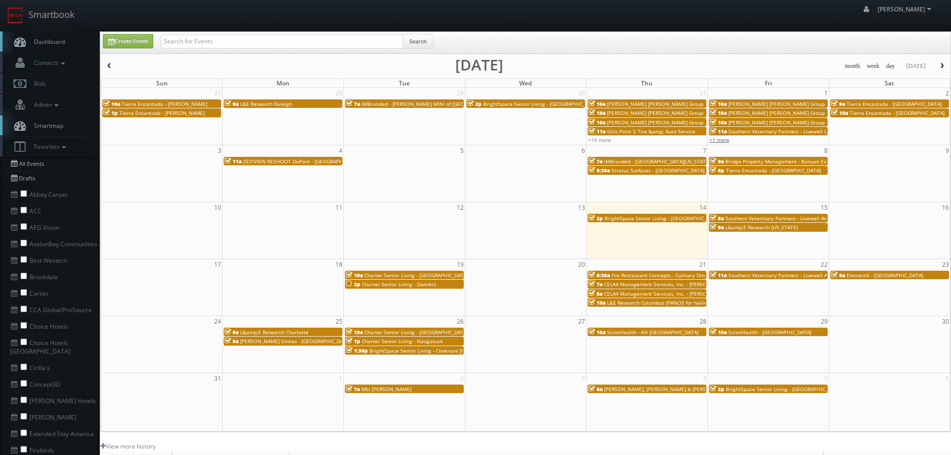
click at [717, 137] on link "+1 more" at bounding box center [719, 139] width 20 height 7
click at [607, 140] on link "+16 more" at bounding box center [599, 139] width 23 height 7
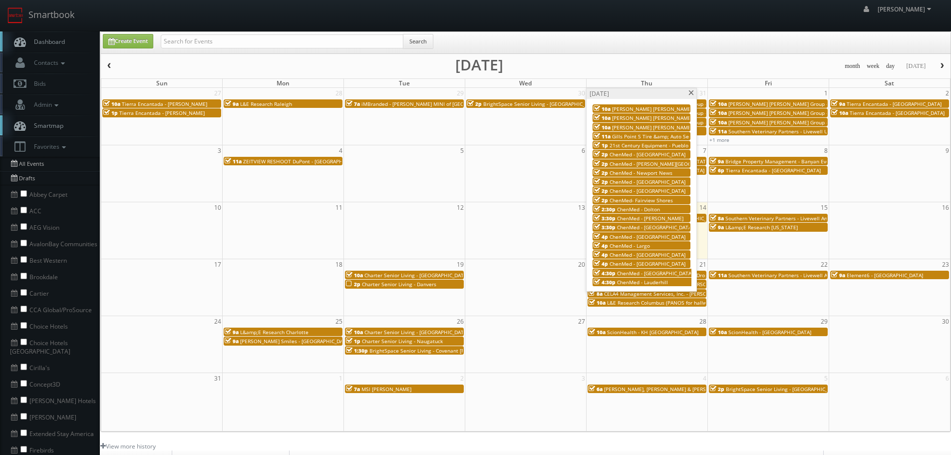
click at [690, 93] on span at bounding box center [691, 92] width 6 height 5
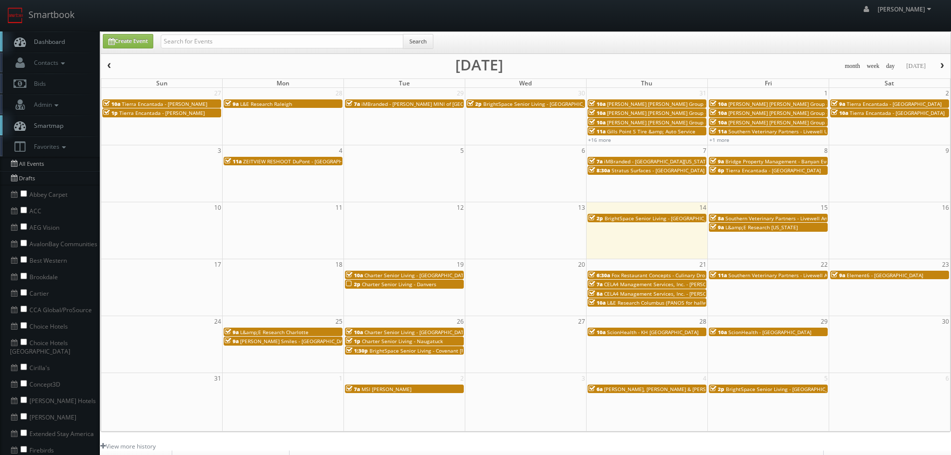
click at [626, 173] on span "Stratus Surfaces - [GEOGRAPHIC_DATA] Slab Gallery" at bounding box center [672, 170] width 123 height 7
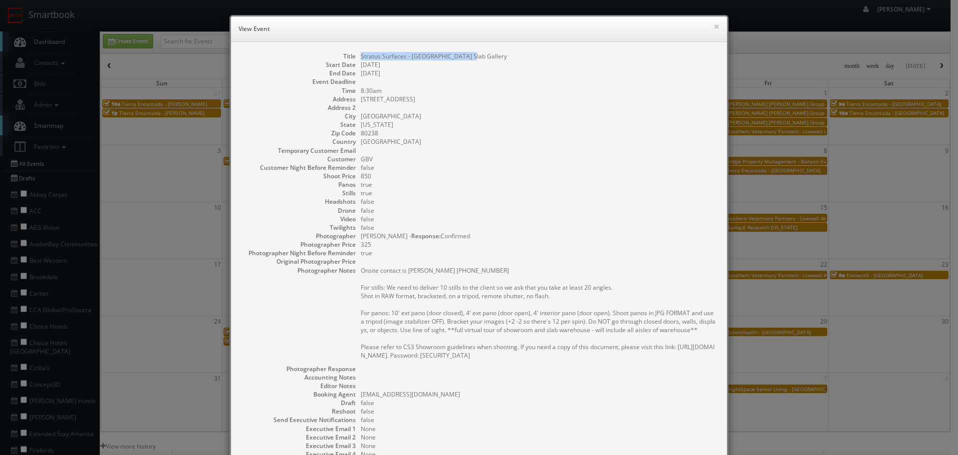
copy dd "Stratus Surfaces - [GEOGRAPHIC_DATA] Slab Gallery"
drag, startPoint x: 467, startPoint y: 55, endPoint x: 356, endPoint y: 57, distance: 110.3
click at [356, 57] on dl "Title Stratus Surfaces - [GEOGRAPHIC_DATA] Slab Gallery Start Date [DATE] End D…" at bounding box center [479, 276] width 476 height 449
copy dd "[STREET_ADDRESS]"
drag, startPoint x: 434, startPoint y: 94, endPoint x: 356, endPoint y: 101, distance: 77.6
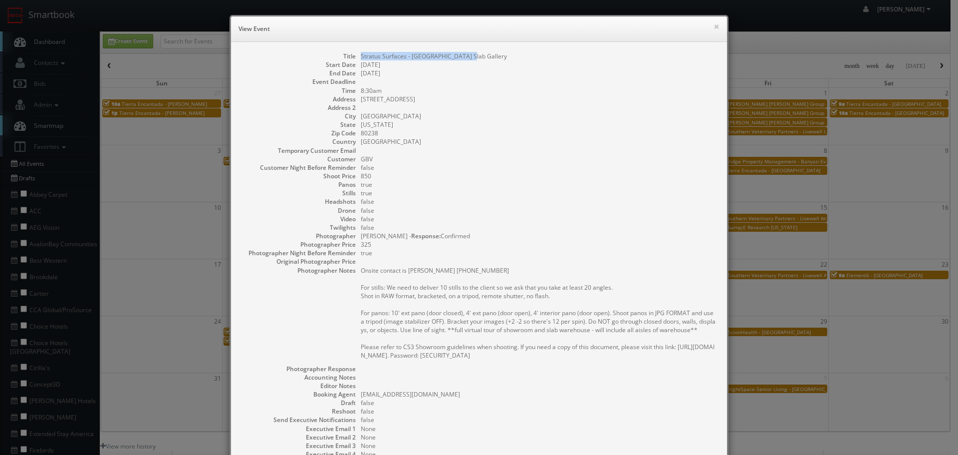
click at [356, 101] on dl "Title Stratus Surfaces - [GEOGRAPHIC_DATA] Slab Gallery Start Date [DATE] End D…" at bounding box center [479, 276] width 476 height 449
copy dd "[GEOGRAPHIC_DATA]"
drag, startPoint x: 384, startPoint y: 115, endPoint x: 357, endPoint y: 114, distance: 27.0
click at [361, 114] on dd "[GEOGRAPHIC_DATA]" at bounding box center [539, 116] width 356 height 8
click at [714, 25] on button "×" at bounding box center [717, 26] width 6 height 7
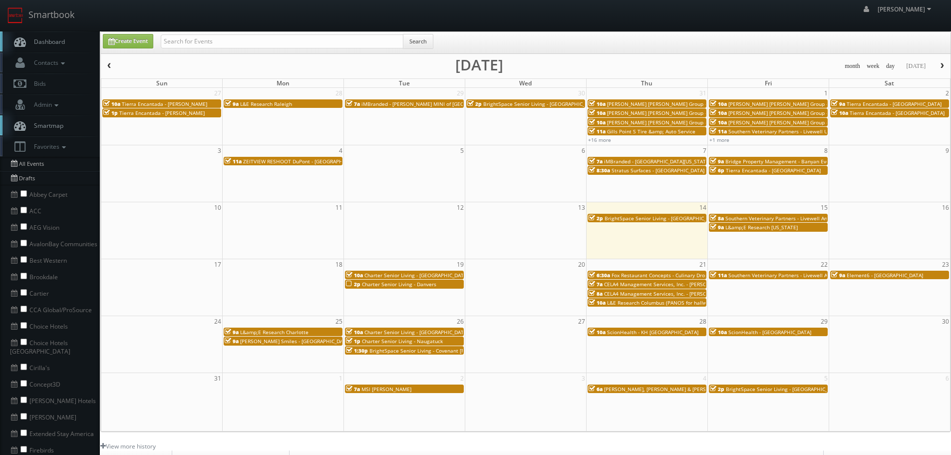
click at [653, 217] on span "BrightSpace Senior Living - [GEOGRAPHIC_DATA]" at bounding box center [661, 218] width 115 height 7
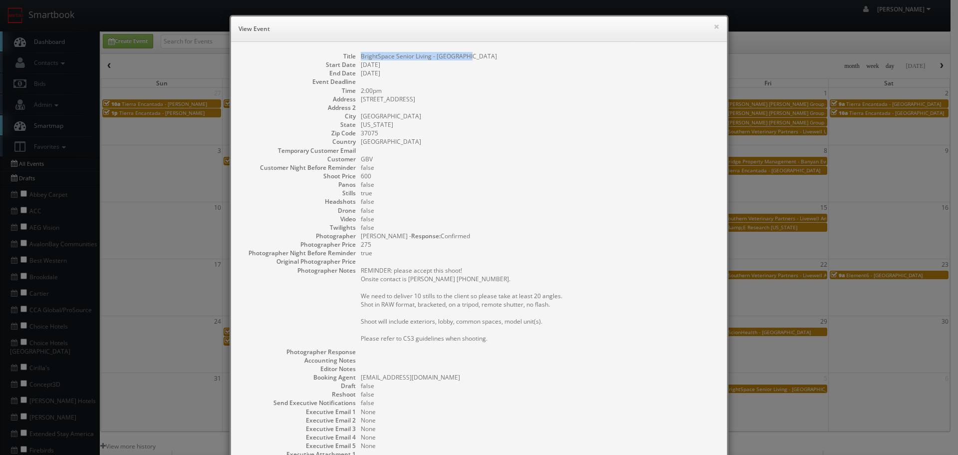
copy dd "BrightSpace Senior Living - [GEOGRAPHIC_DATA]"
drag, startPoint x: 474, startPoint y: 52, endPoint x: 357, endPoint y: 54, distance: 116.3
click at [361, 54] on dd "BrightSpace Senior Living - [GEOGRAPHIC_DATA]" at bounding box center [539, 56] width 356 height 8
click at [533, 172] on dd "600" at bounding box center [539, 176] width 356 height 8
copy dd "BrightSpace Senior Living - [GEOGRAPHIC_DATA]"
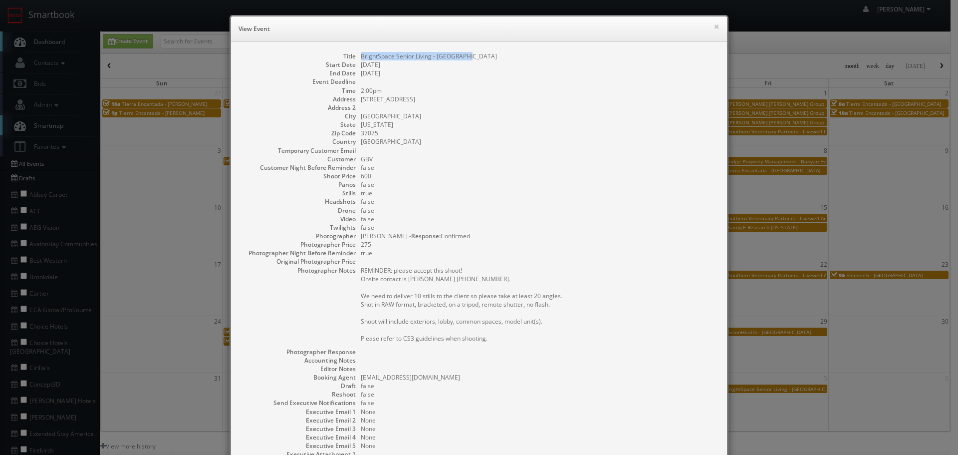
drag, startPoint x: 479, startPoint y: 55, endPoint x: 356, endPoint y: 56, distance: 122.3
click at [356, 56] on dl "Title BrightSpace Senior Living - [GEOGRAPHIC_DATA] Start Date [DATE] End Date …" at bounding box center [479, 268] width 476 height 432
click at [717, 25] on div "× View Event" at bounding box center [479, 28] width 496 height 25
click at [706, 26] on h6 "View Event" at bounding box center [479, 29] width 481 height 10
click at [714, 27] on button "×" at bounding box center [717, 26] width 6 height 7
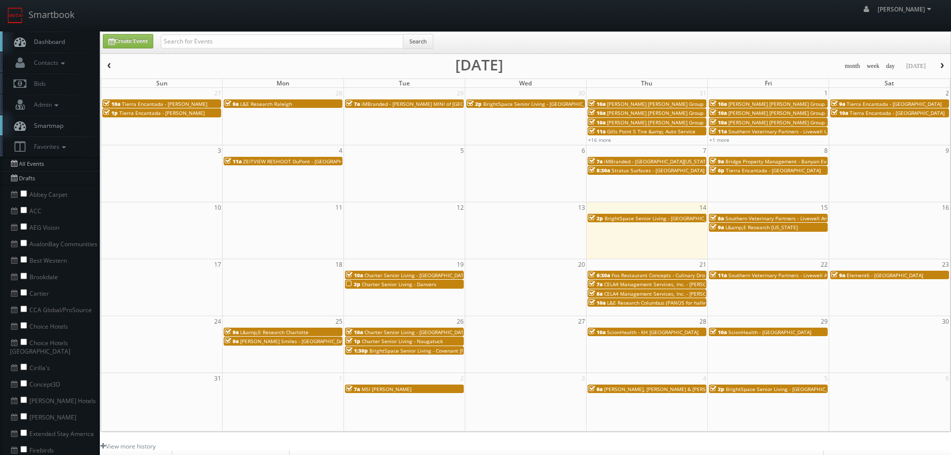
click at [657, 286] on span "CELA4 Management Services, Inc. - [PERSON_NAME] Hyundai" at bounding box center [677, 283] width 146 height 7
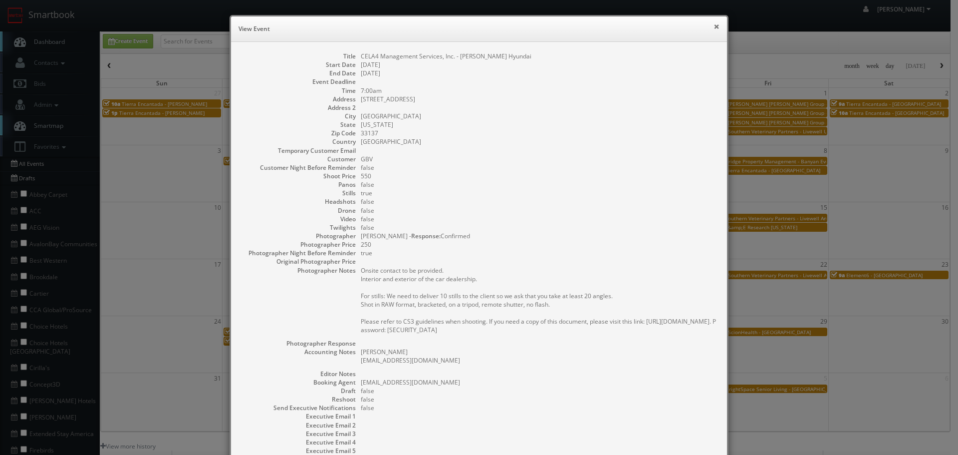
click at [714, 26] on button "×" at bounding box center [717, 26] width 6 height 7
